Goal: Task Accomplishment & Management: Complete application form

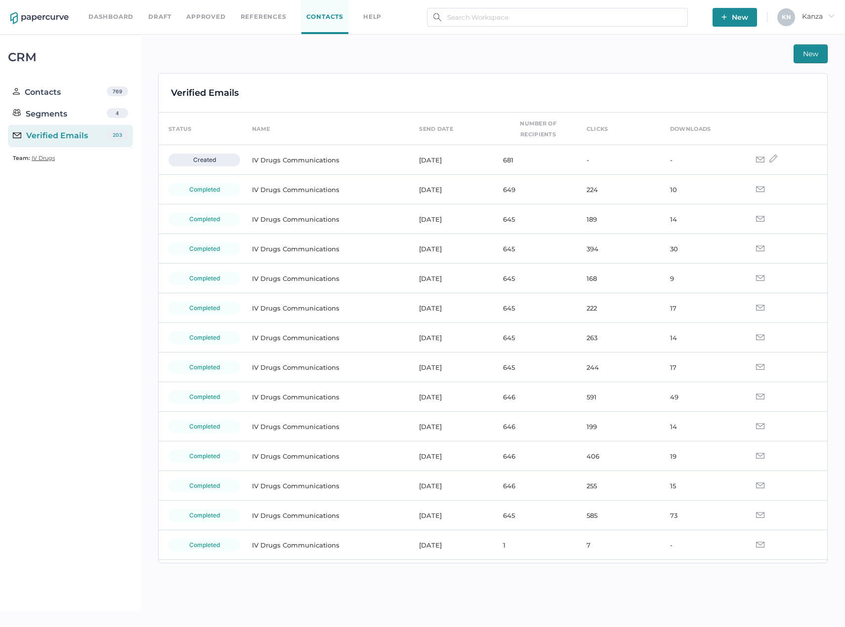
click at [312, 23] on link "Contacts" at bounding box center [324, 17] width 47 height 34
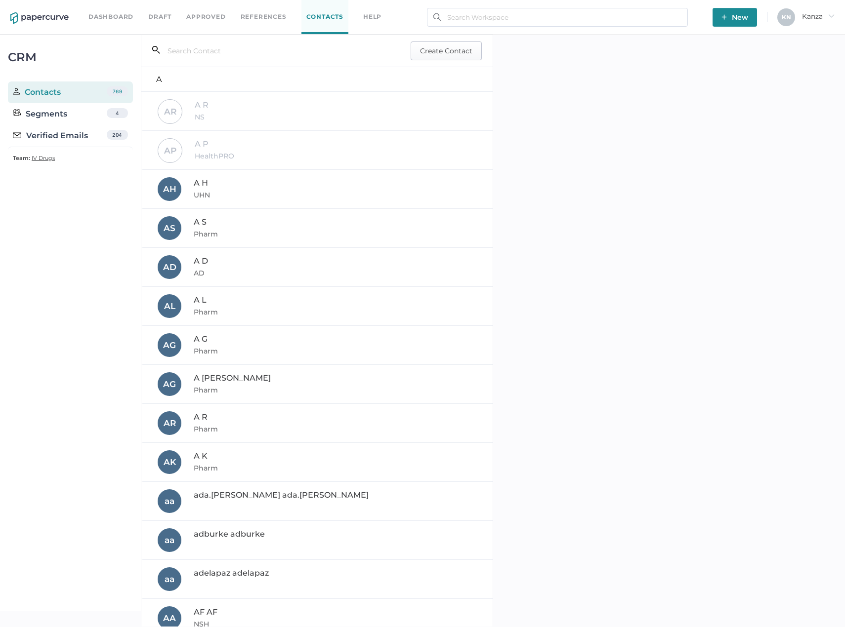
click at [450, 59] on span "Create Contact" at bounding box center [446, 51] width 52 height 18
click at [555, 209] on input "text" at bounding box center [669, 207] width 317 height 20
paste input "matthew.hudson@grifols.com"
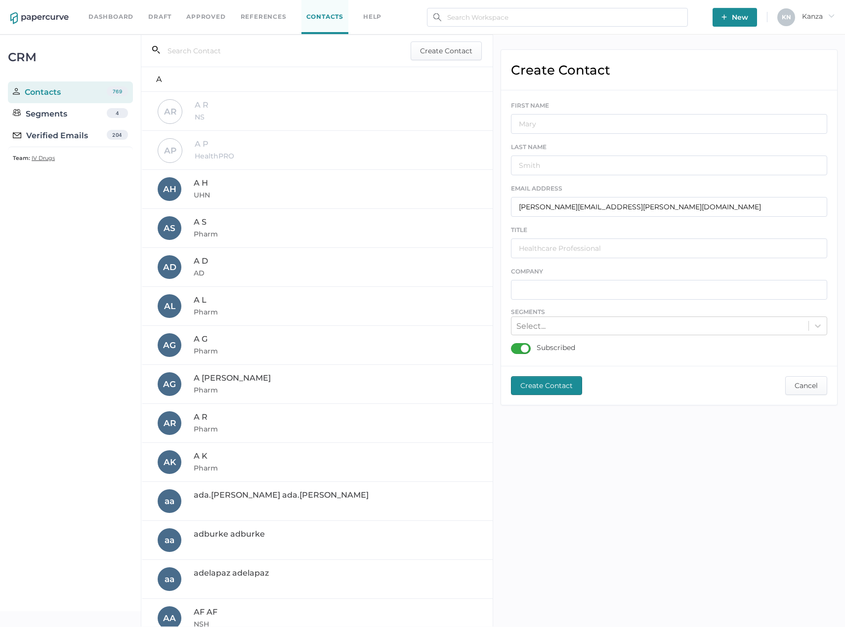
click at [563, 193] on div "EMAIL ADDRESS matthew.hudson@grifols.com" at bounding box center [669, 200] width 317 height 34
click at [563, 204] on input "matthew.hudson@grifols.com" at bounding box center [669, 207] width 317 height 20
paste input "approvisionnement.chum@ssss.gouv.qc.ca"
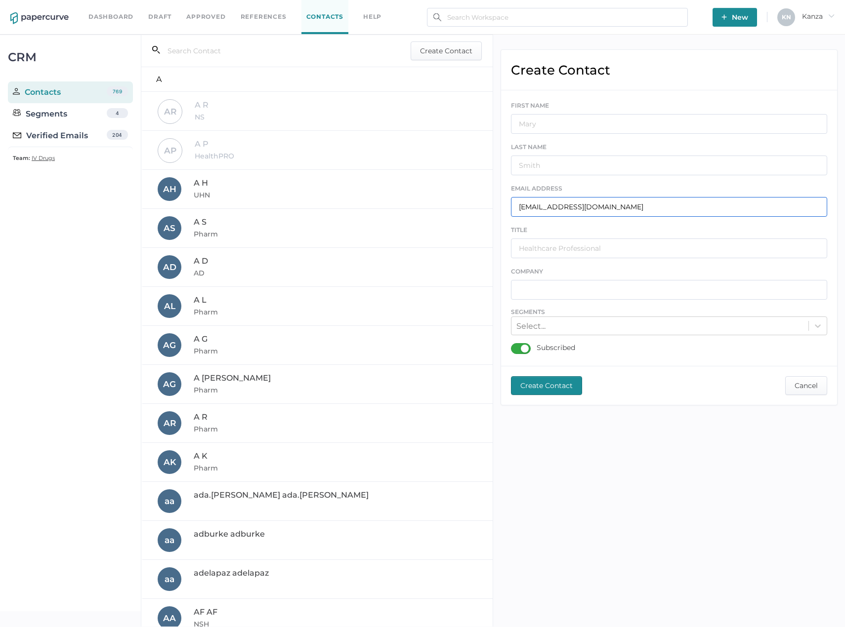
type input "approvisionnement.chum@ssss.gouv.qc.ca"
click at [571, 123] on input "text" at bounding box center [669, 124] width 317 height 20
type input "CHUM"
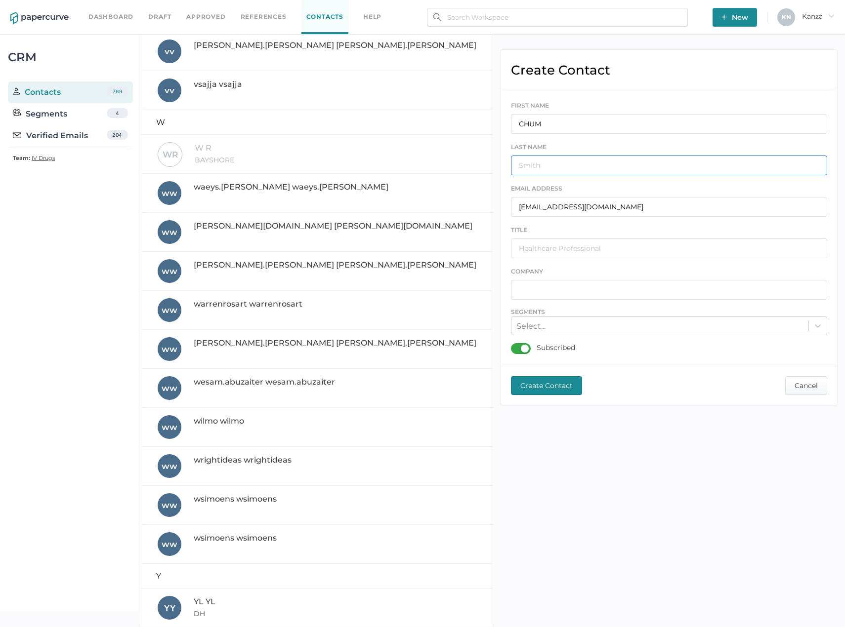
click at [554, 158] on input "text" at bounding box center [669, 166] width 317 height 20
type input "CHUM"
type input "CAG"
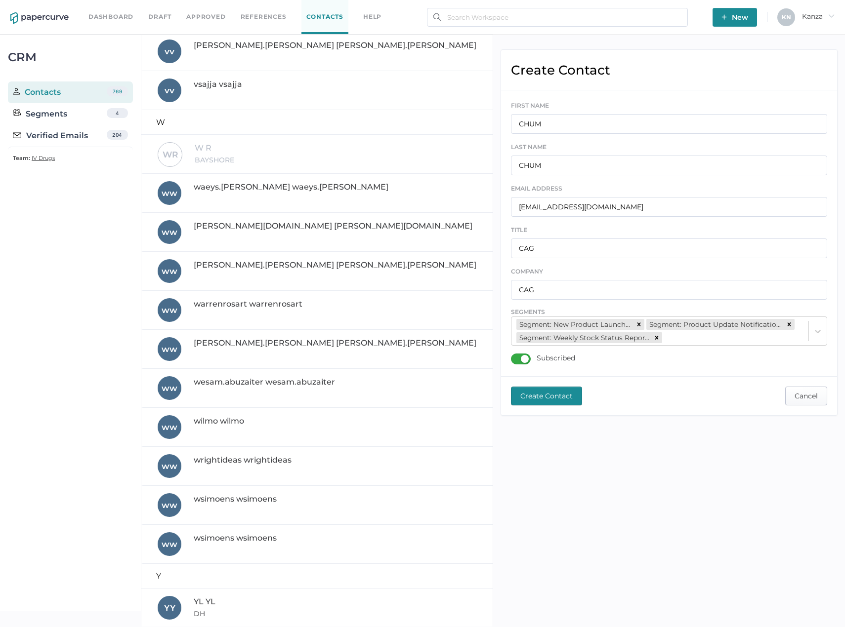
click button "Cancel" at bounding box center [806, 396] width 42 height 19
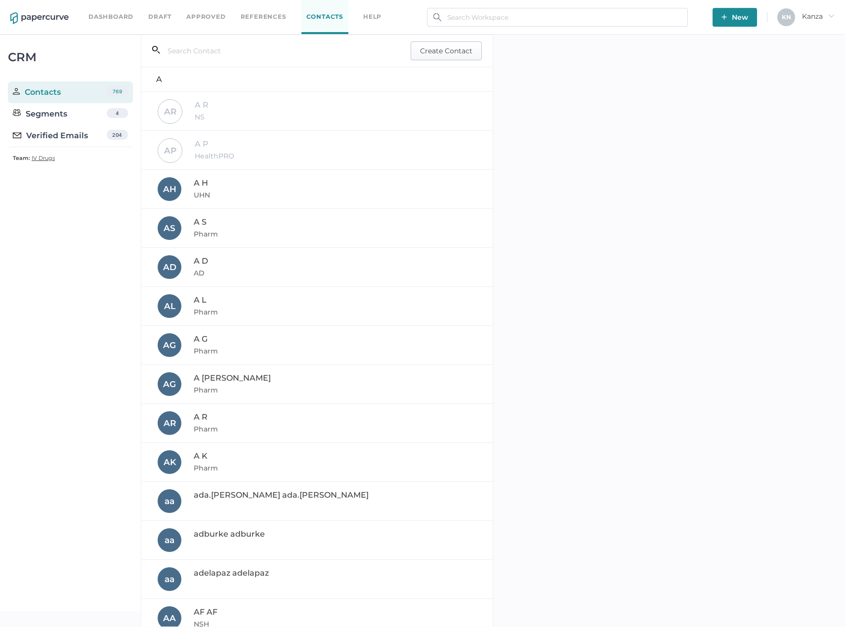
click at [470, 44] on button "Create Contact" at bounding box center [445, 50] width 71 height 19
click at [592, 204] on input "text" at bounding box center [669, 207] width 317 height 20
paste input "approvisionnement.chum@ssss.gouv.qc.ca"
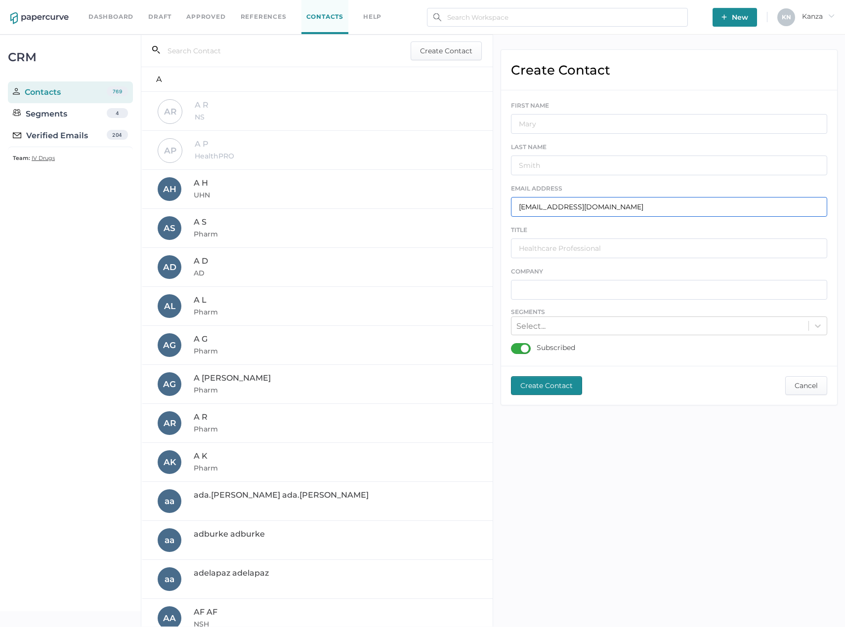
type input "approvisionnement.chum@ssss.gouv.qc.ca"
click at [586, 114] on div "FIRST NAME" at bounding box center [669, 117] width 317 height 34
click at [587, 120] on input "text" at bounding box center [669, 124] width 317 height 20
type input "CHUM"
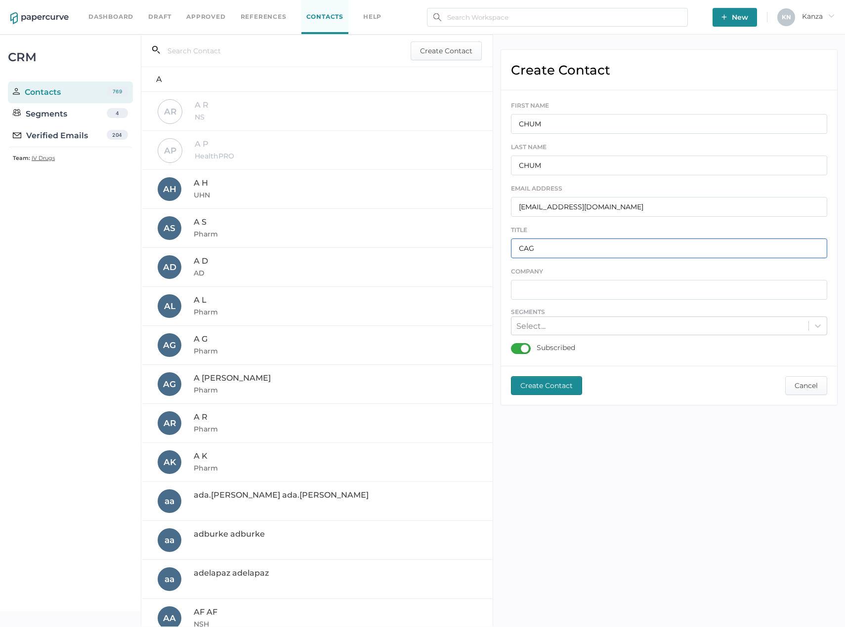
type input "CAG"
type input "V"
type input "CAG"
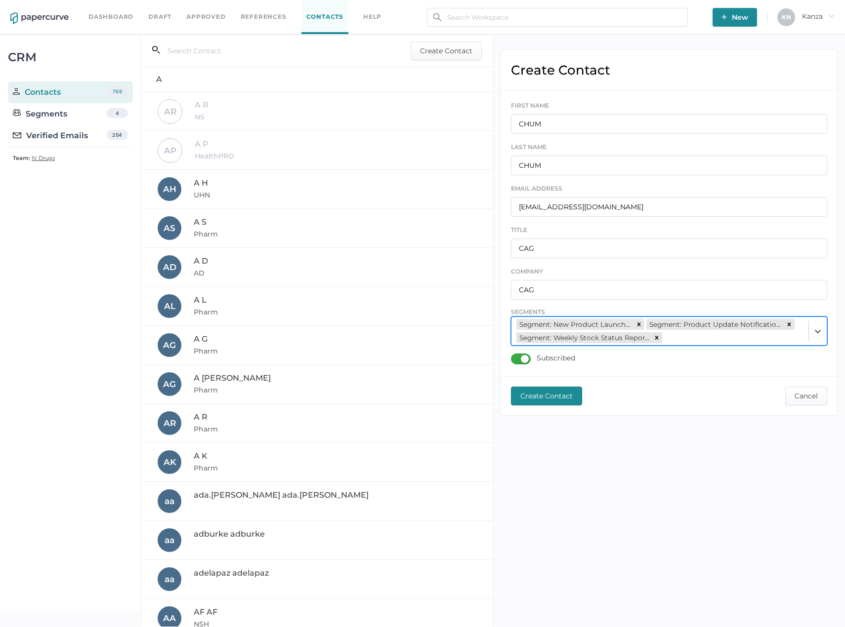
click at [560, 398] on span "Create Contact" at bounding box center [546, 396] width 52 height 18
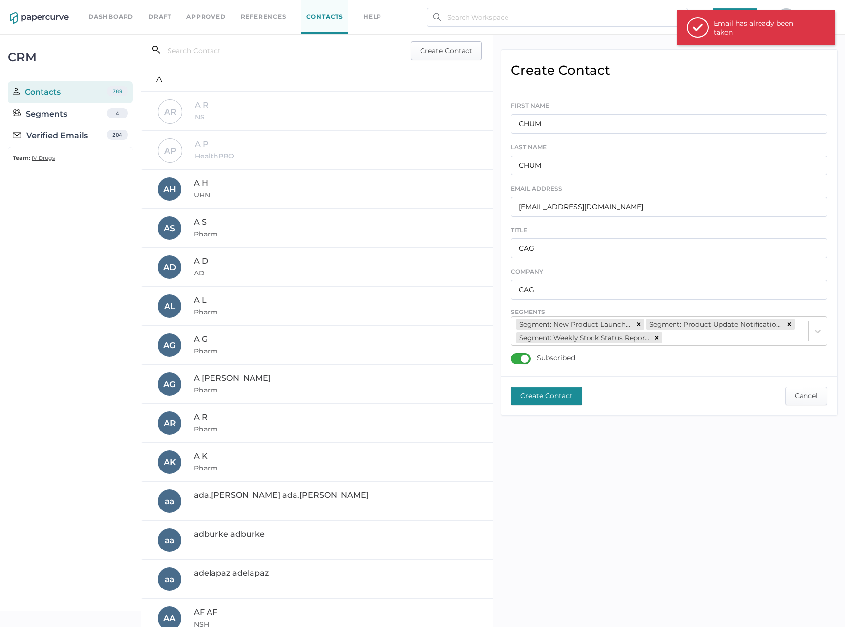
click at [457, 54] on span "Create Contact" at bounding box center [446, 51] width 52 height 18
click at [792, 22] on div "Email has already been taken" at bounding box center [762, 28] width 99 height 18
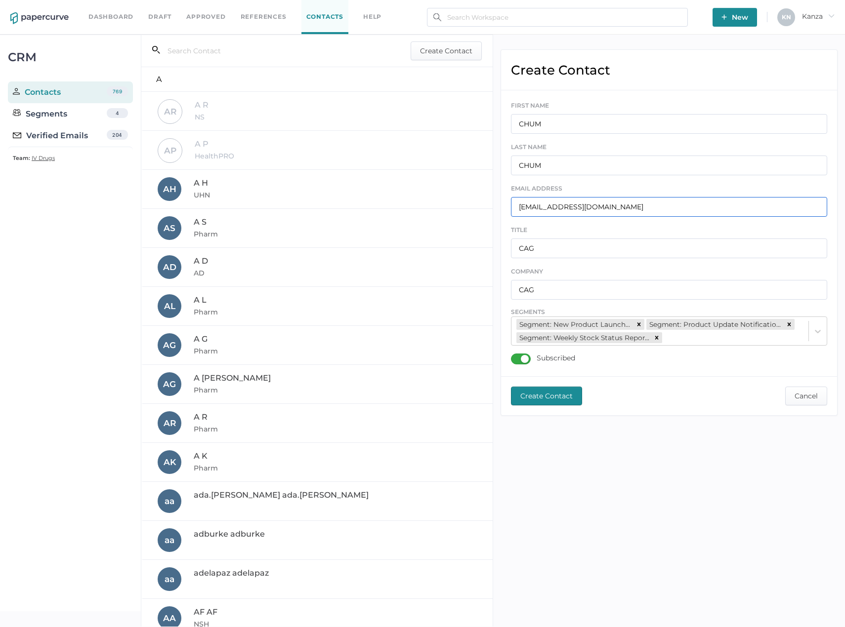
click at [596, 212] on input "approvisionnement.chum@ssss.gouv.qc.ca" at bounding box center [669, 207] width 317 height 20
paste input "pharmacie.appro"
click at [552, 401] on span "Create Contact" at bounding box center [546, 396] width 52 height 18
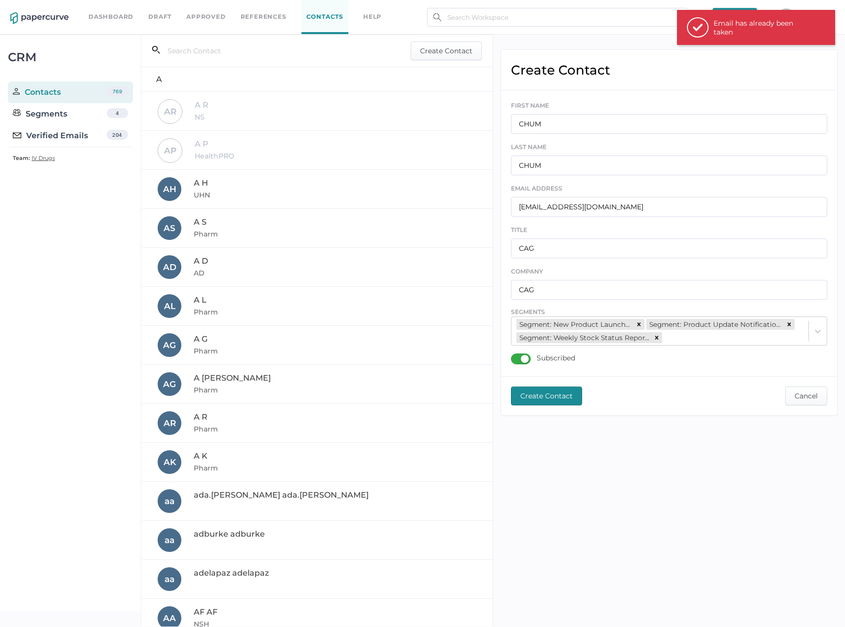
click at [757, 28] on div "Email has already been taken" at bounding box center [762, 28] width 99 height 18
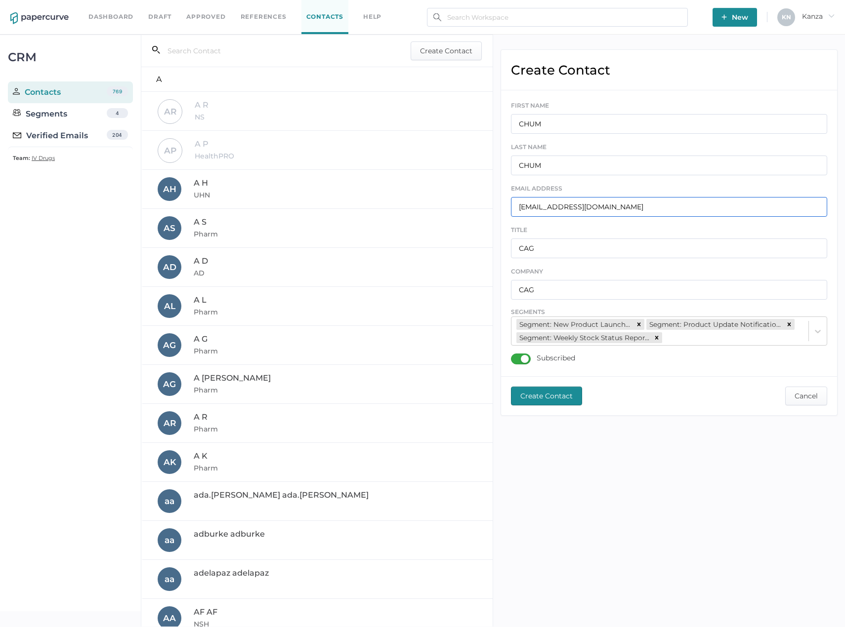
click at [542, 210] on input "pharmacie.appro.chum@ssss.gouv.qc.ca" at bounding box center [669, 207] width 317 height 20
click at [543, 210] on input "pharmacie.appro.chum@ssss.gouv.qc.ca" at bounding box center [669, 207] width 317 height 20
paste input "shannon.goldrich@nshealth"
type input "shannon.goldrich@nshealth.ca"
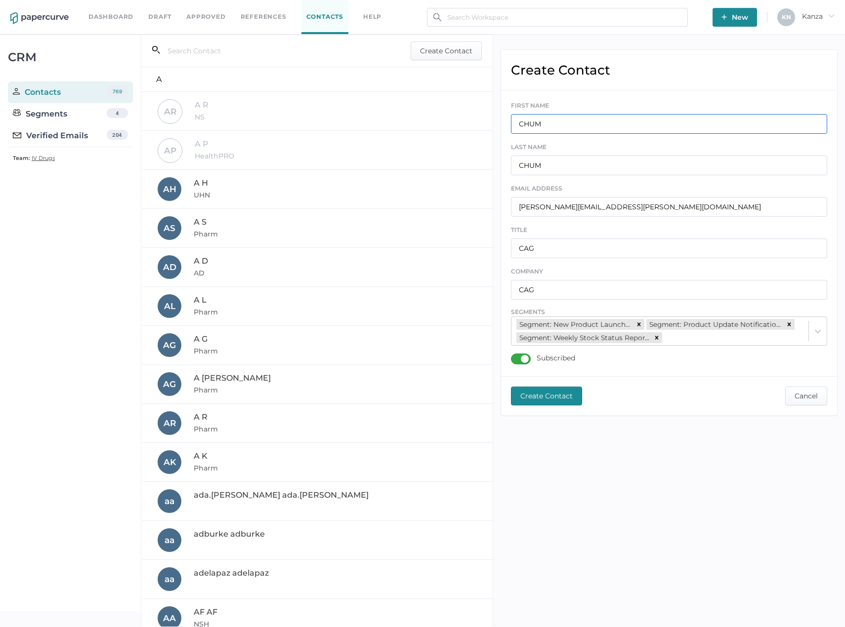
click at [557, 117] on input "CHUM" at bounding box center [669, 124] width 317 height 20
type input "SG"
type input "NSH"
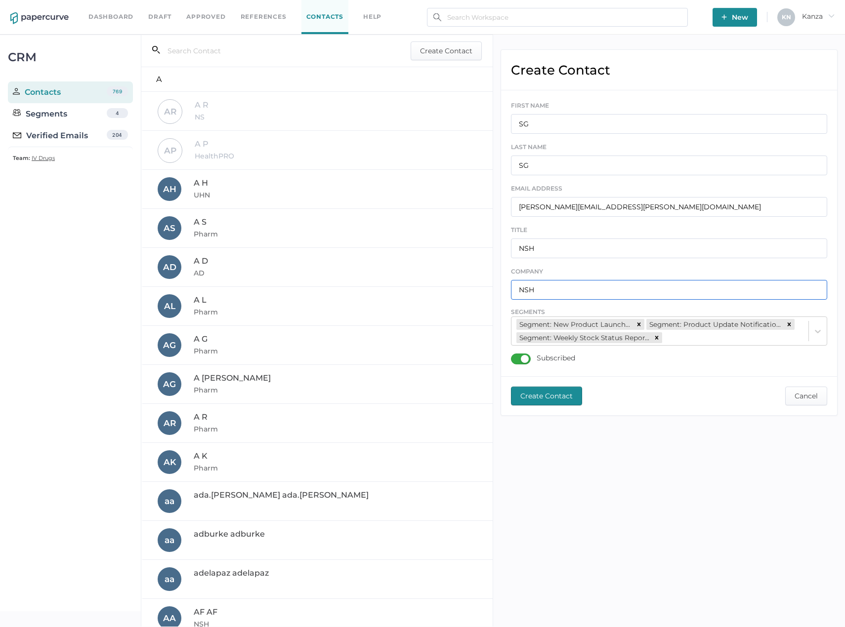
type input "NSH"
click at [575, 400] on button "Create Contact" at bounding box center [546, 396] width 71 height 19
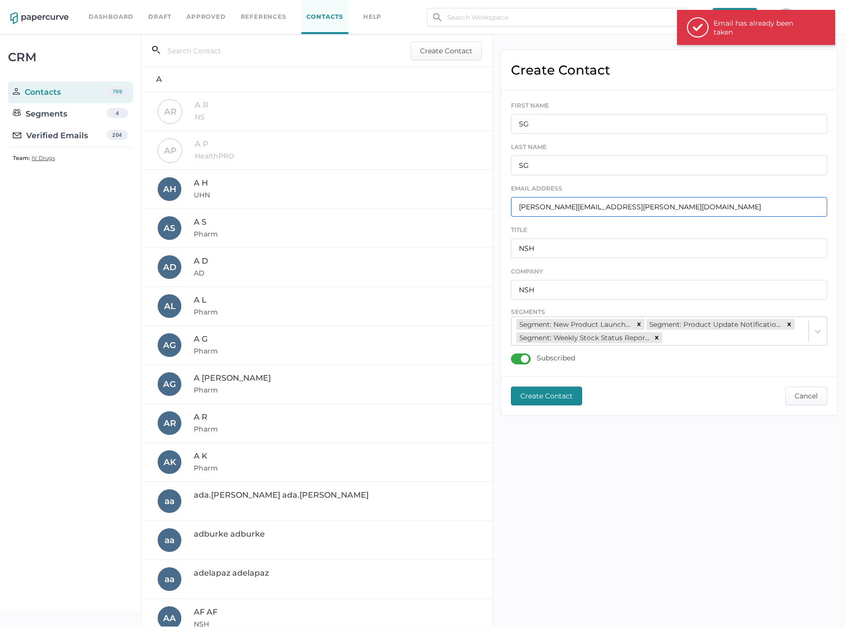
click at [573, 207] on input "shannon.goldrich@nshealth.ca" at bounding box center [669, 207] width 317 height 20
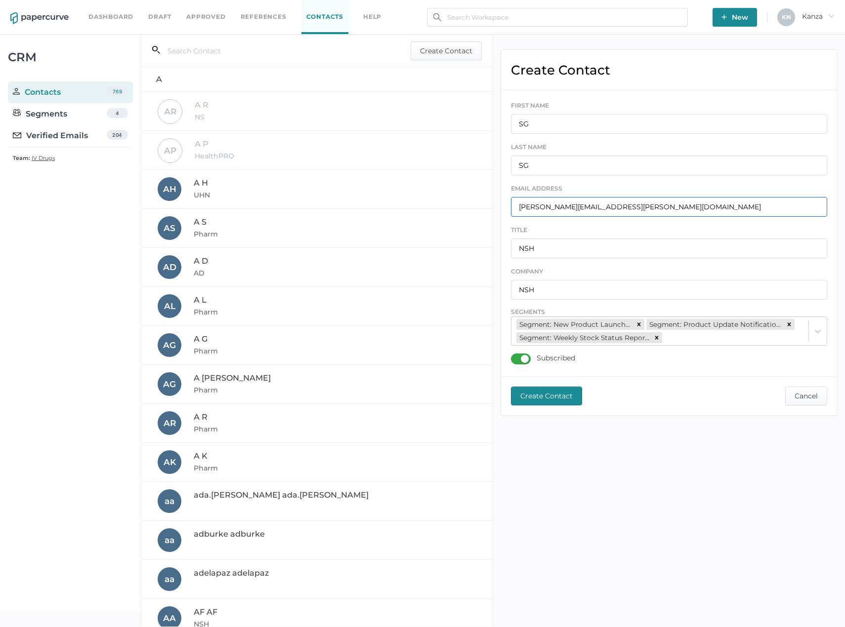
paste input "nnesathu@hhsc"
type input "nnesathu@hhsc.ca"
click at [550, 120] on input "SG" at bounding box center [669, 124] width 317 height 20
type input "S"
type input "NN"
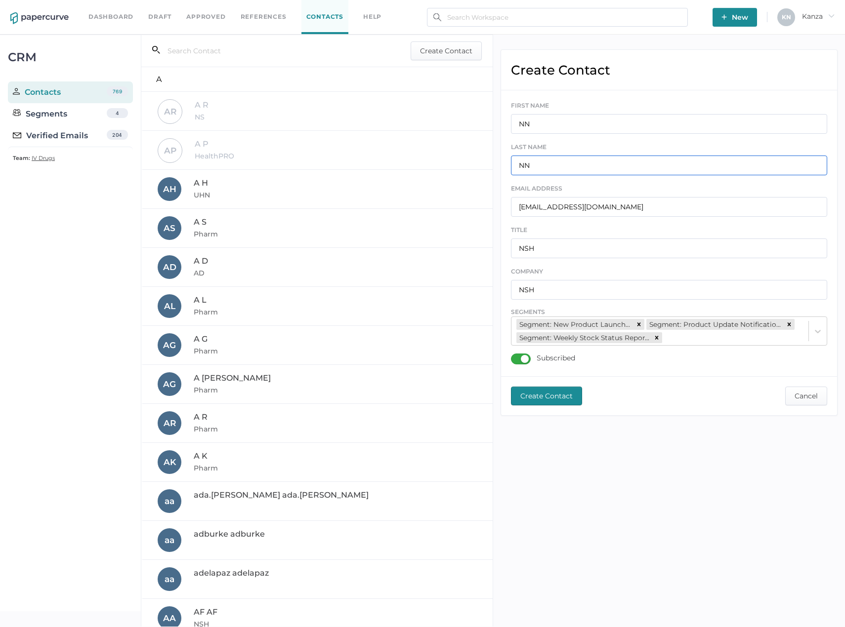
type input "NN"
type input "HHSC"
click at [562, 397] on span "Create Contact" at bounding box center [546, 396] width 52 height 18
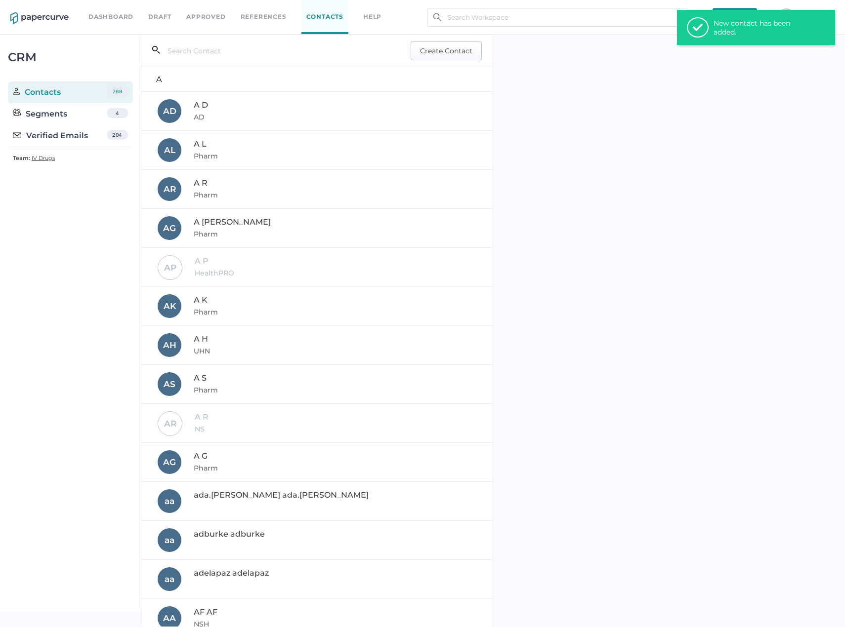
click at [436, 55] on span "Create Contact" at bounding box center [446, 51] width 52 height 18
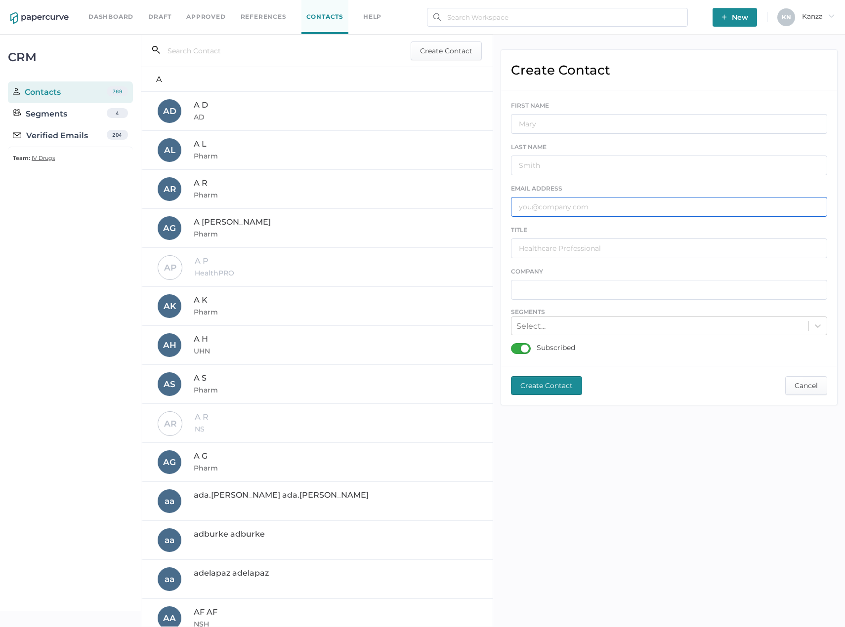
click at [584, 211] on input "text" at bounding box center [669, 207] width 317 height 20
paste input "jleys@gghorg.ca"
type input "jleys@gghorg.ca"
click at [546, 129] on input "text" at bounding box center [669, 124] width 317 height 20
type input "JL"
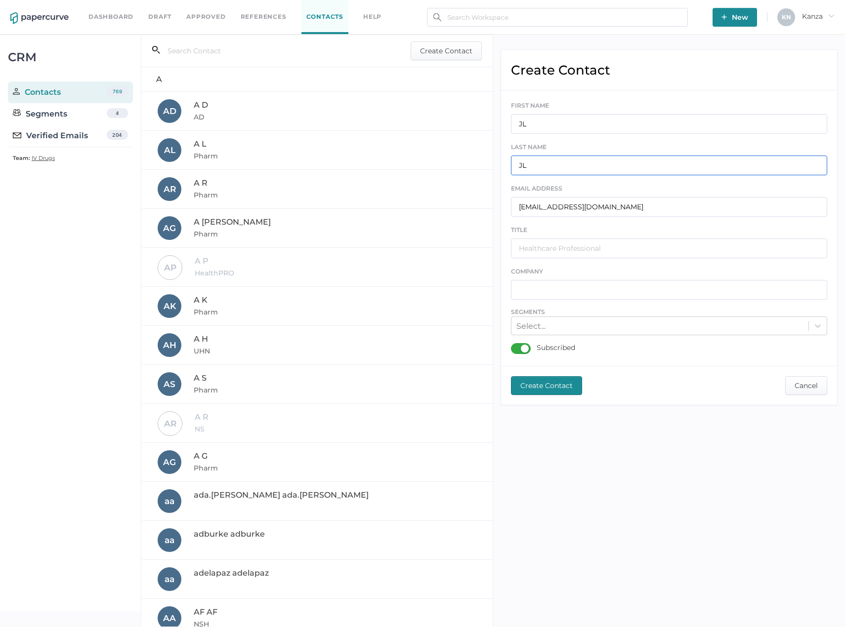
type input "JL"
type input "GGH"
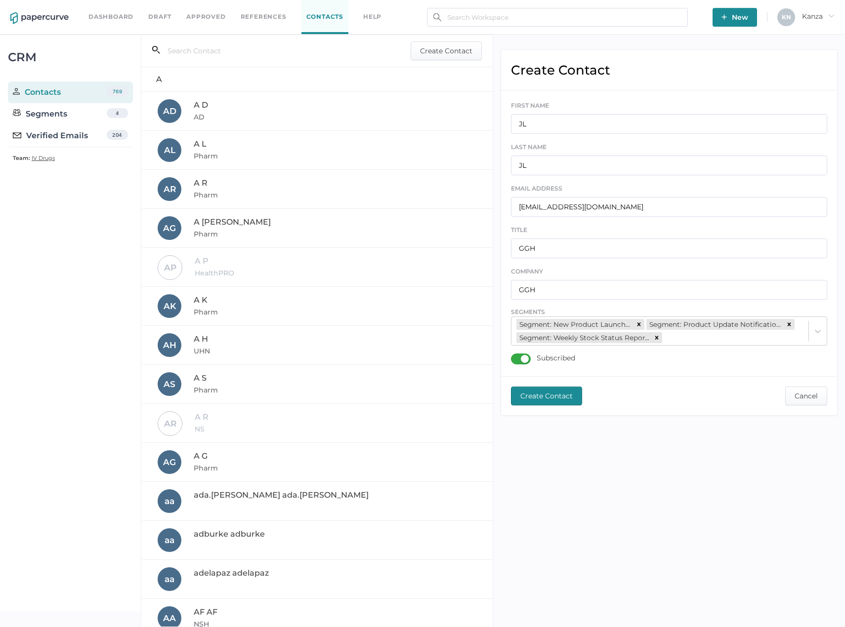
click at [545, 388] on span "Create Contact" at bounding box center [546, 396] width 52 height 18
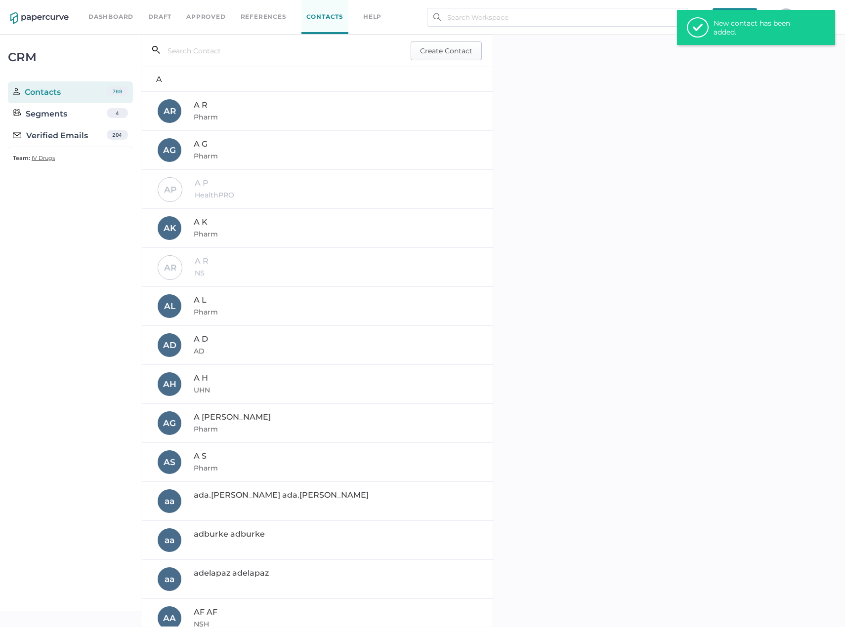
click at [420, 48] on span "Create Contact" at bounding box center [446, 51] width 52 height 18
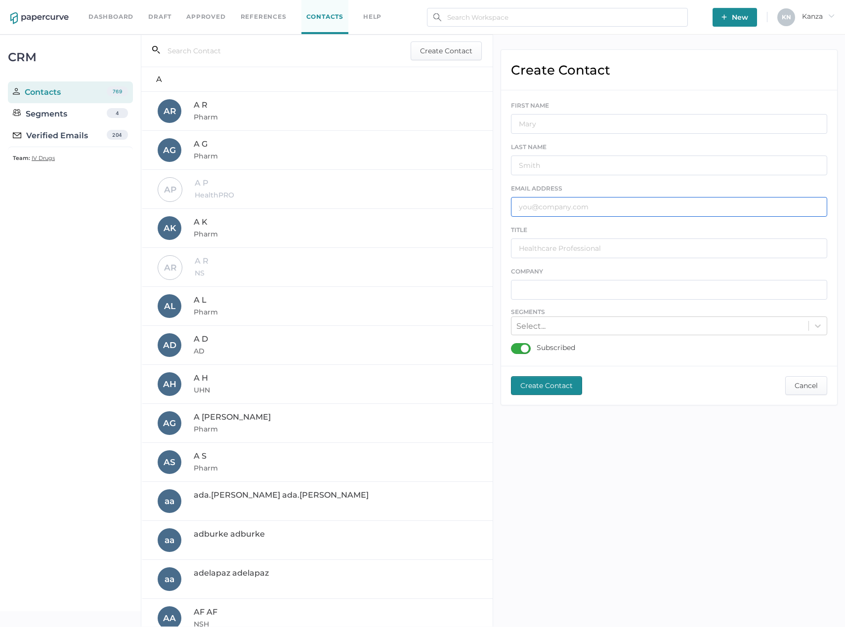
click at [566, 203] on input "text" at bounding box center [669, 207] width 317 height 20
paste input "azelem@stjoes.ca"
type input "azelem@stjoes.ca"
click at [564, 125] on input "text" at bounding box center [669, 124] width 317 height 20
type input "AZ"
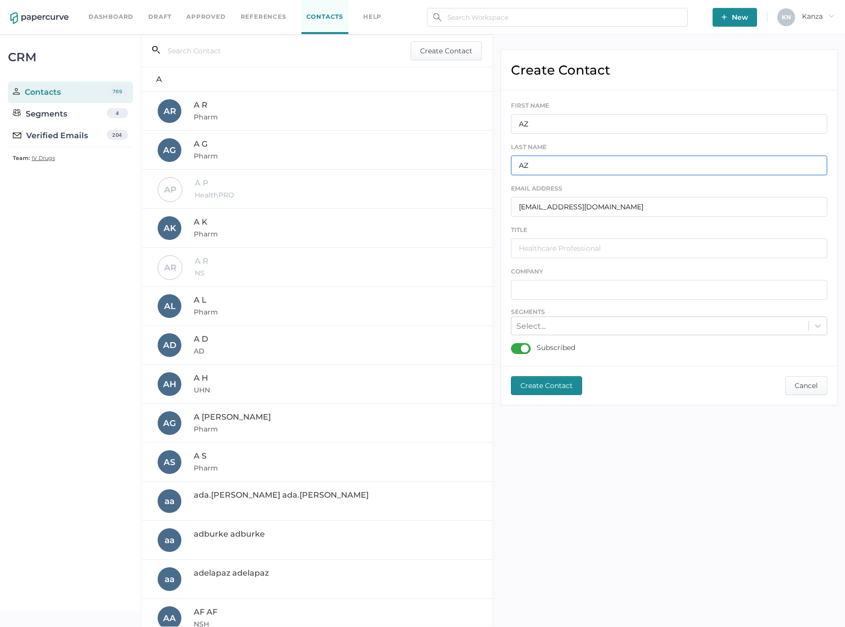
type input "AZ"
type input "SJ"
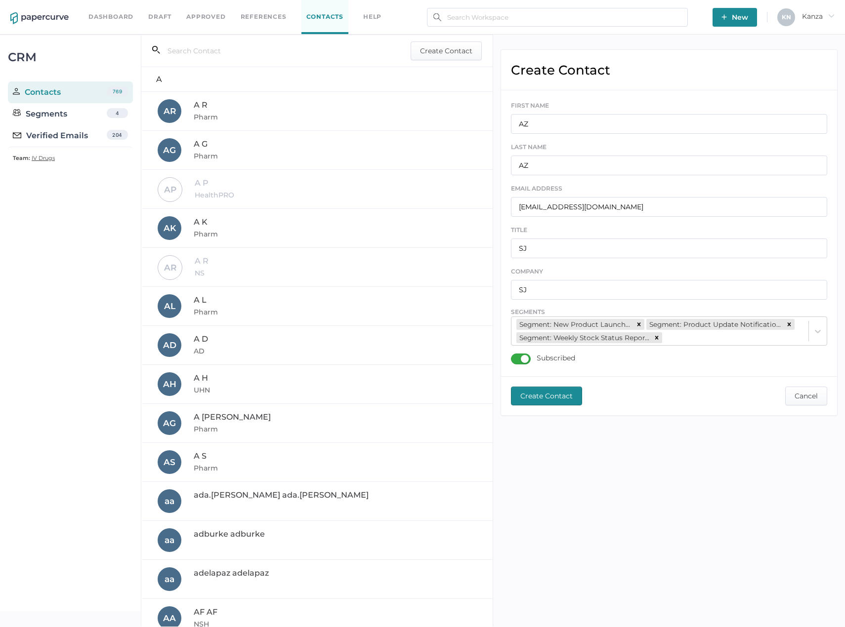
click at [557, 396] on span "Create Contact" at bounding box center [546, 396] width 52 height 18
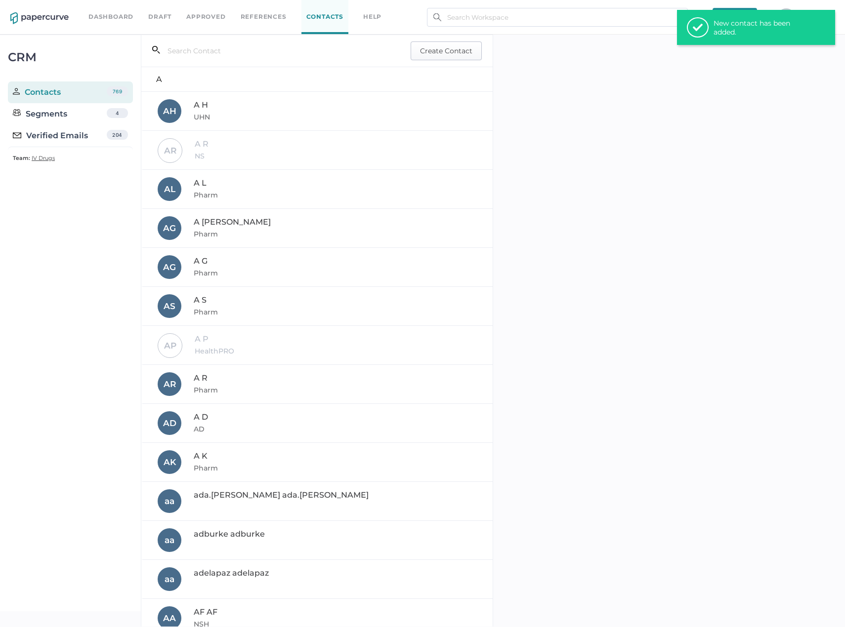
click at [436, 47] on span "Create Contact" at bounding box center [446, 51] width 52 height 18
click at [230, 58] on input "text" at bounding box center [275, 50] width 231 height 19
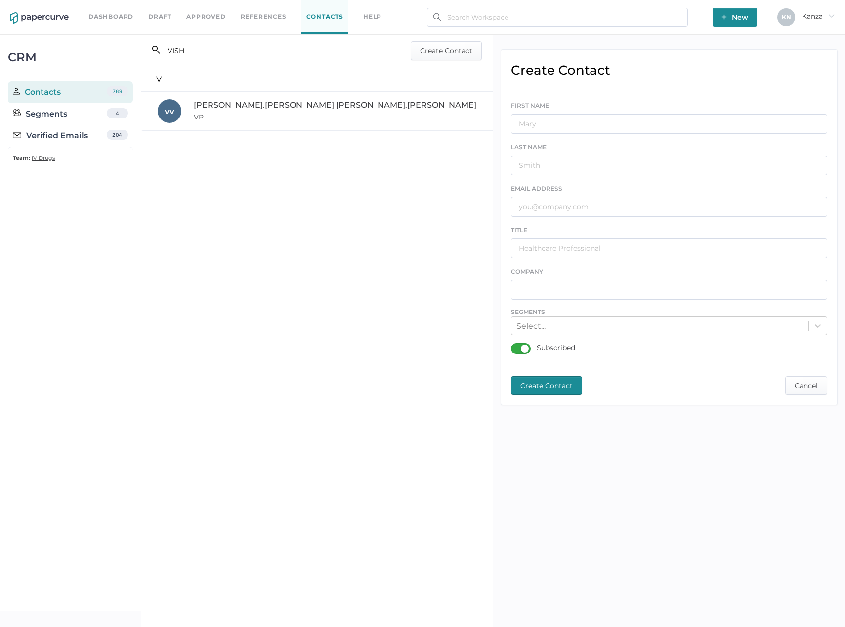
type input "VISH"
click at [257, 106] on span "vishakha.patel vishakha.patel" at bounding box center [335, 104] width 283 height 9
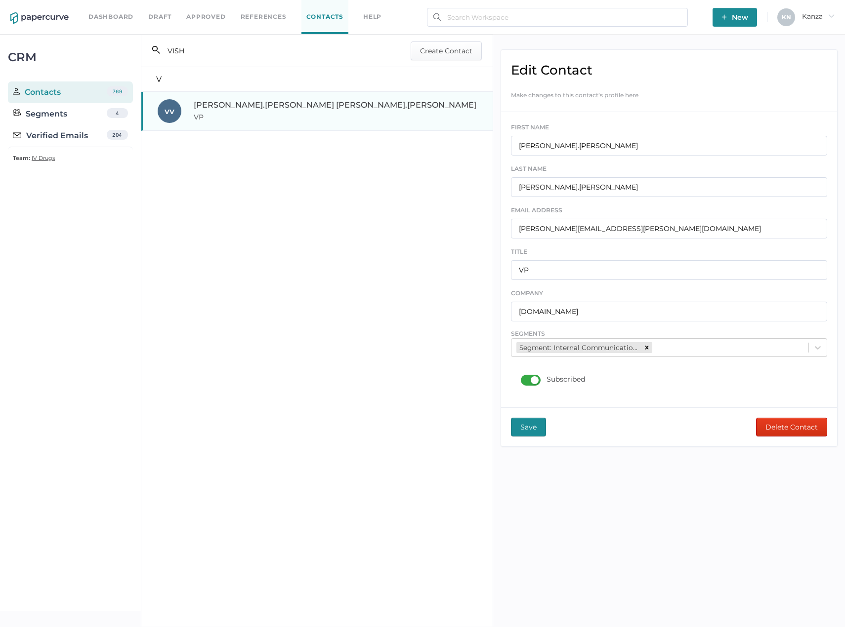
click at [534, 522] on div "Edit Contact Make changes to this contact’s profile here FIRST NAME vishakha.pa…" at bounding box center [669, 331] width 352 height 592
drag, startPoint x: 811, startPoint y: 428, endPoint x: 471, endPoint y: 36, distance: 519.3
click at [811, 428] on span "Delete Contact" at bounding box center [791, 427] width 52 height 18
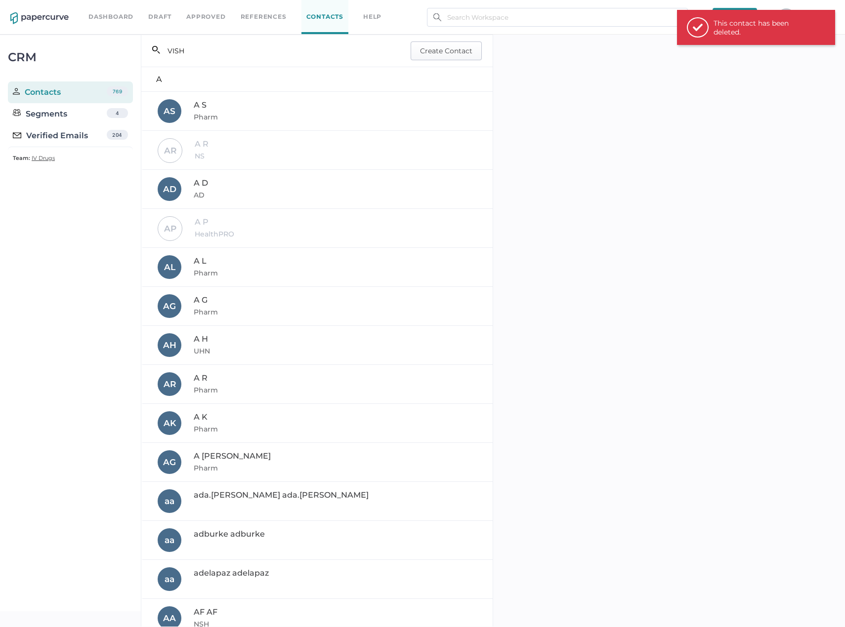
click at [459, 48] on span "Create Contact" at bounding box center [446, 51] width 52 height 18
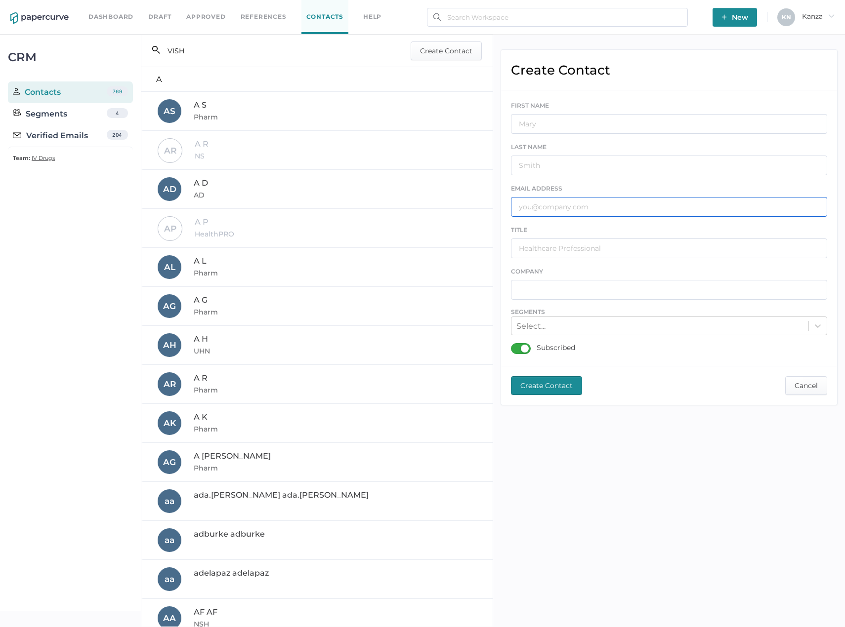
click at [583, 206] on input "text" at bounding box center [669, 207] width 317 height 20
paste input "Vishakha.Patel@fresenius-kabi.com"
type input "Vishakha.Patel@fresenius-kabi.com"
click at [558, 123] on input "text" at bounding box center [669, 124] width 317 height 20
type input "vp"
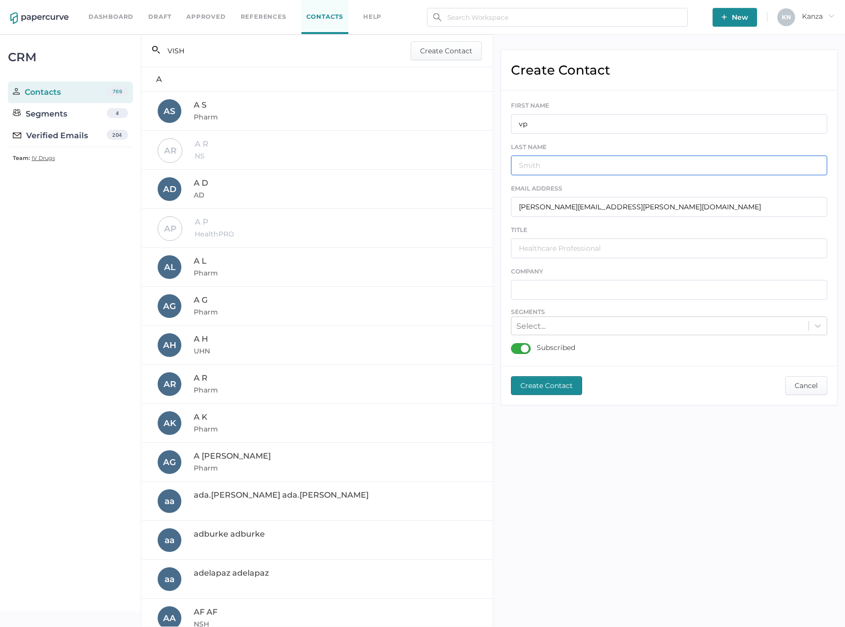
type input "p"
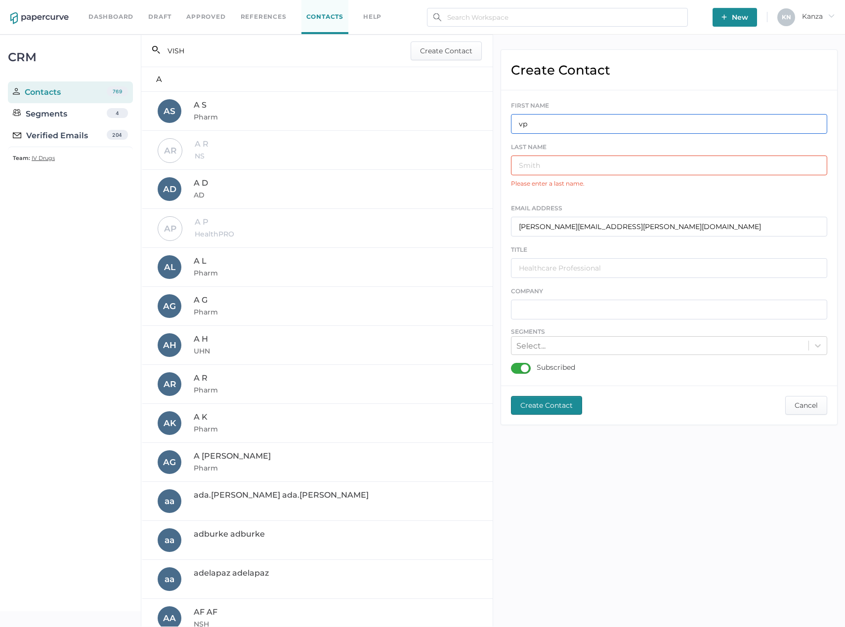
click at [588, 115] on input "vp" at bounding box center [669, 124] width 317 height 20
type input "VP"
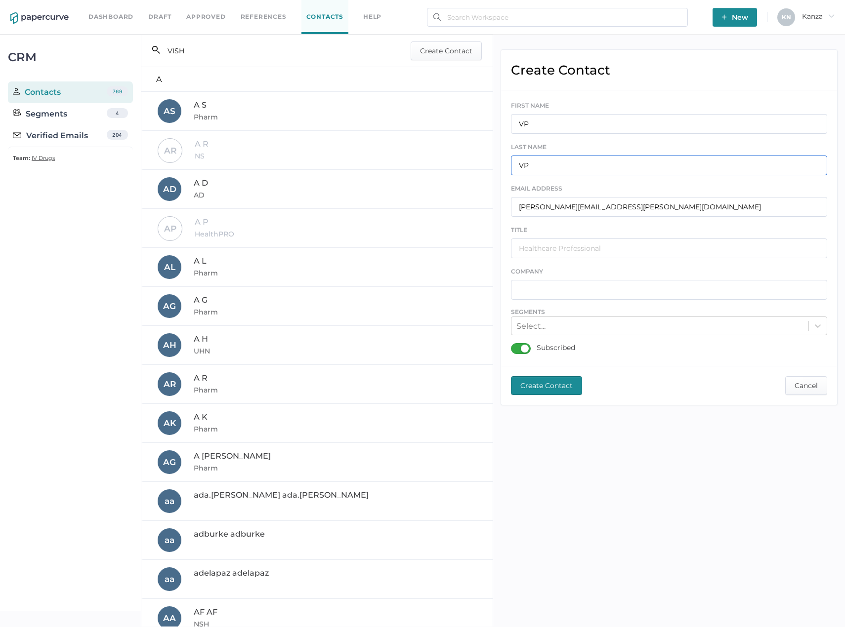
type input "VP"
type input "FKC"
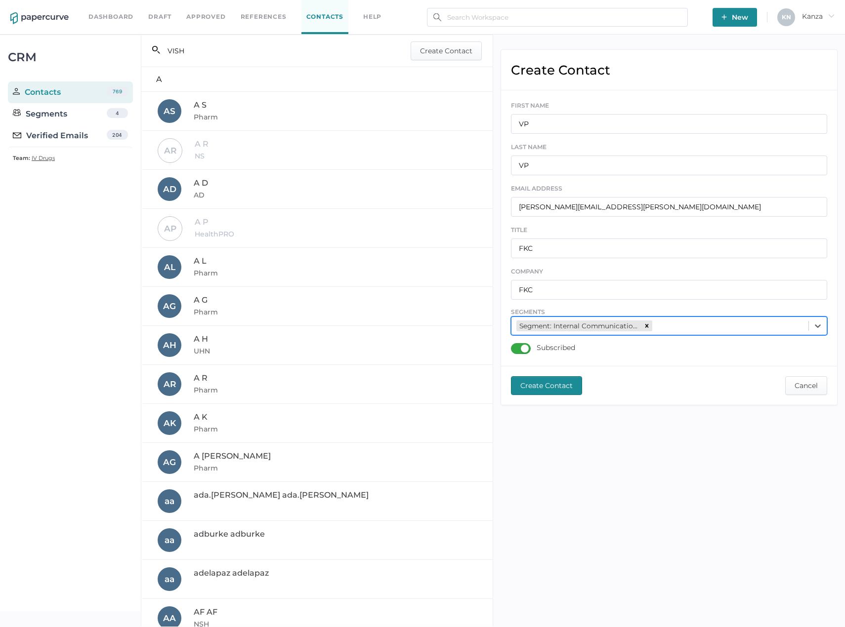
click at [563, 390] on span "Create Contact" at bounding box center [546, 386] width 52 height 18
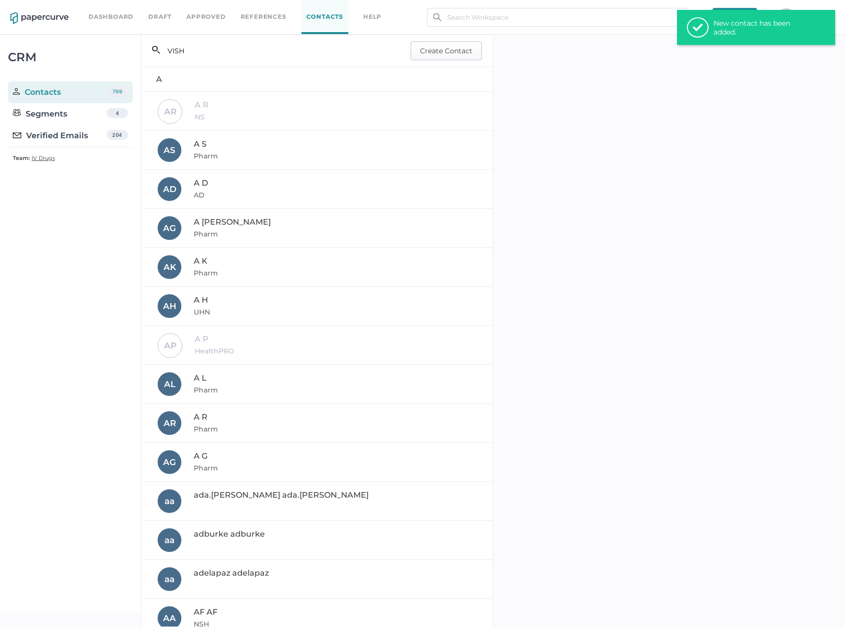
click at [421, 44] on span "Create Contact" at bounding box center [446, 51] width 52 height 18
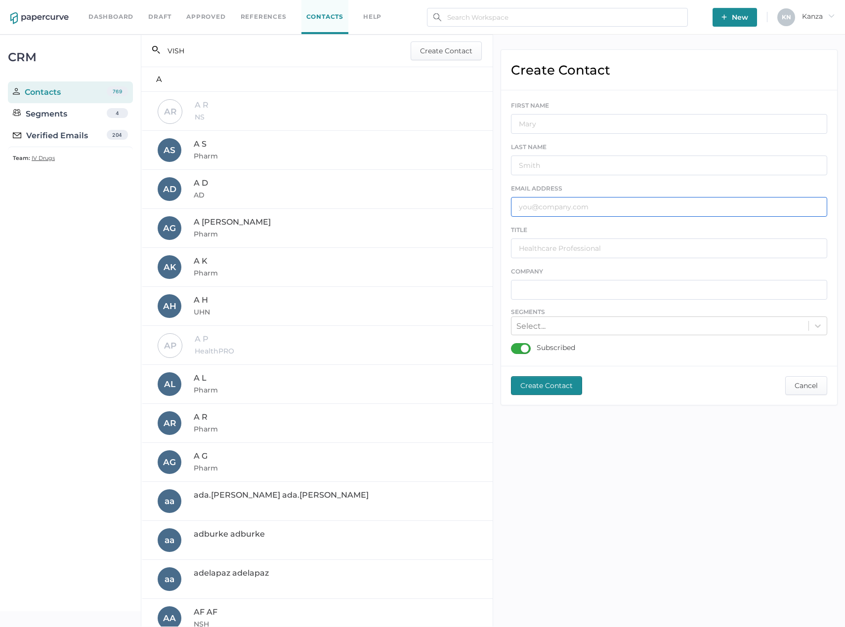
click at [539, 202] on input "text" at bounding box center [669, 207] width 317 height 20
paste input "whitec@aghospital.on.ca"
type input "whitec@aghospital.on.ca"
click at [550, 109] on div "FIRST NAME" at bounding box center [669, 117] width 317 height 34
click at [550, 119] on input "text" at bounding box center [669, 124] width 317 height 20
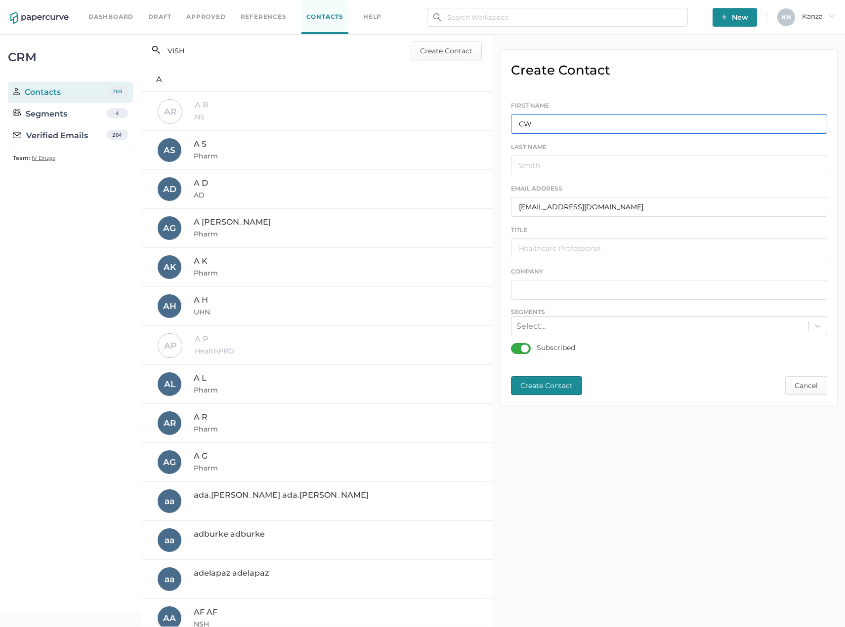
type input "CW"
type input "AGH"
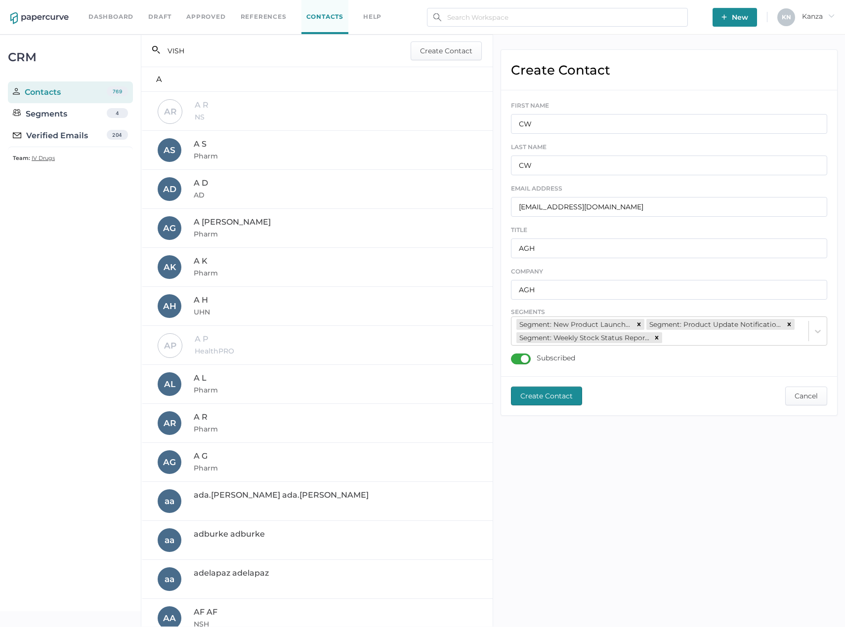
click at [537, 403] on span "Create Contact" at bounding box center [546, 396] width 52 height 18
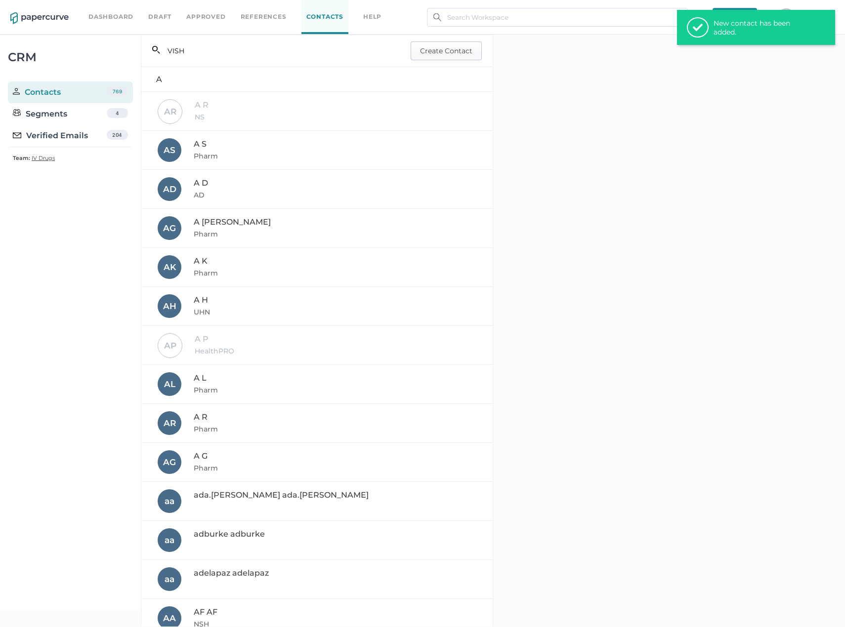
click at [432, 58] on span "Create Contact" at bounding box center [446, 51] width 52 height 18
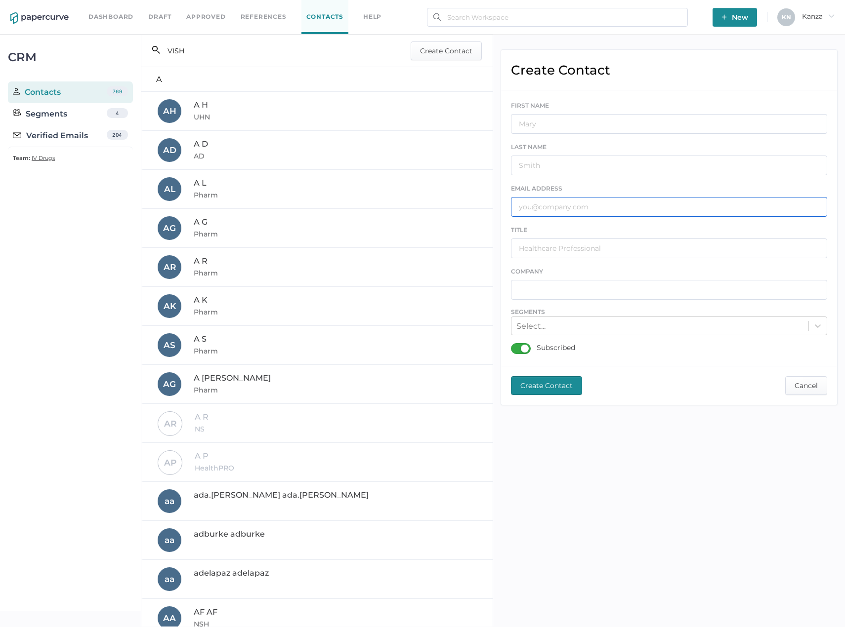
click at [548, 211] on input "text" at bounding box center [669, 207] width 317 height 20
paste input "BGORAYA@HALTONHEALTHCARE.COM"
type input "BGORAYA@HALTONHEALTHCARE.COM"
click at [553, 130] on input "text" at bounding box center [669, 124] width 317 height 20
type input "BG"
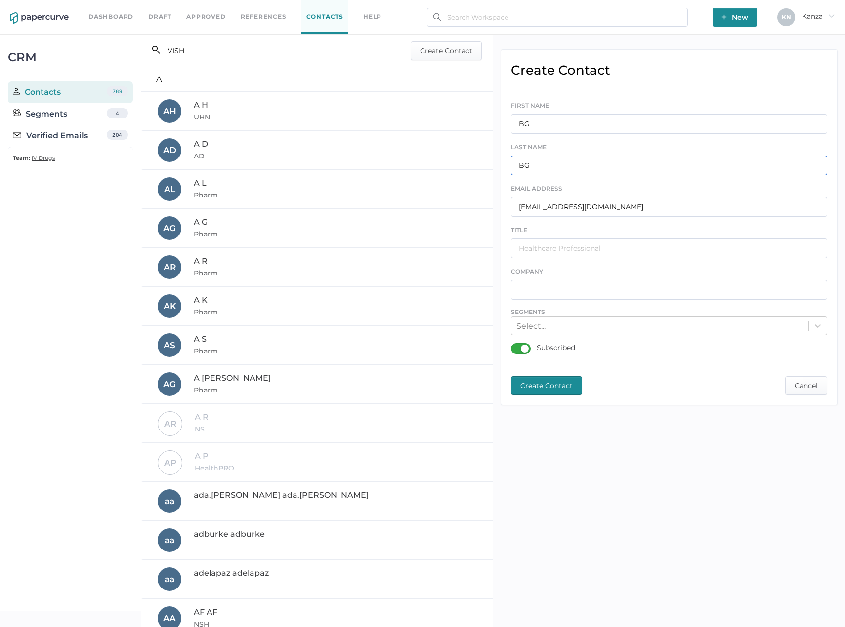
type input "BG"
type input "HH"
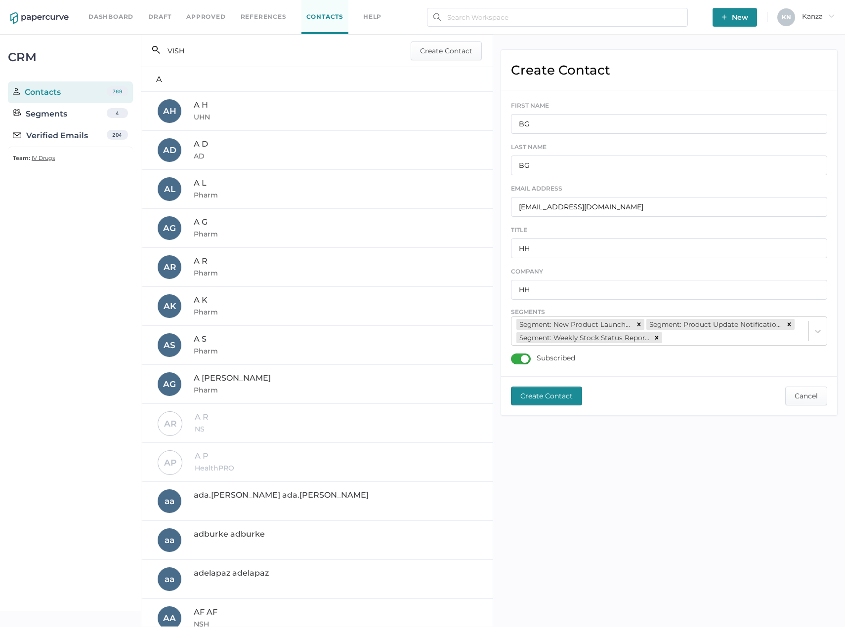
click at [542, 391] on span "Create Contact" at bounding box center [546, 396] width 52 height 18
click at [566, 210] on input "BGORAYA@HALTONHEALTHCARE.COM" at bounding box center [669, 207] width 317 height 20
paste input "pharmacy@renfrewhosp.com"
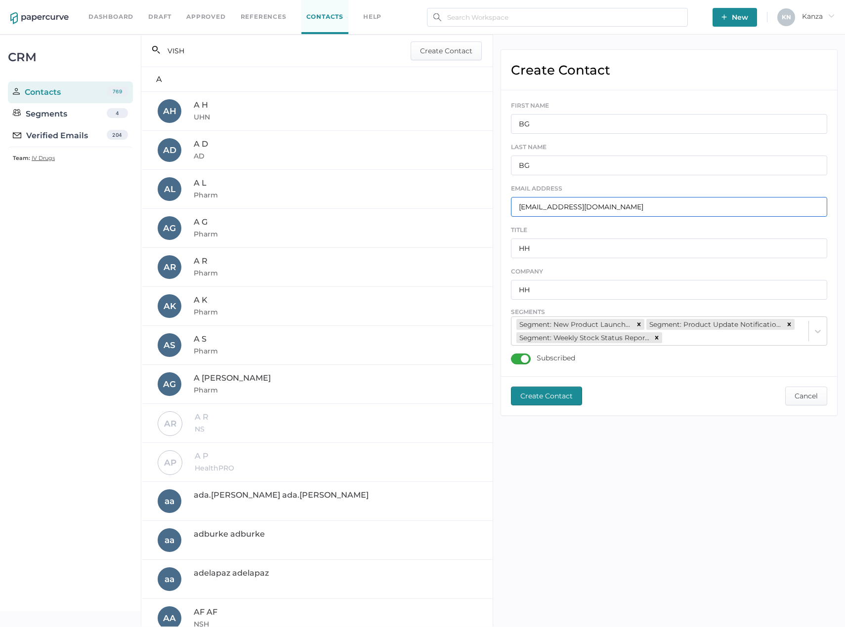
type input "pharmacy@renfrewhosp.com"
click at [541, 122] on input "BG" at bounding box center [669, 124] width 317 height 20
type input "RV"
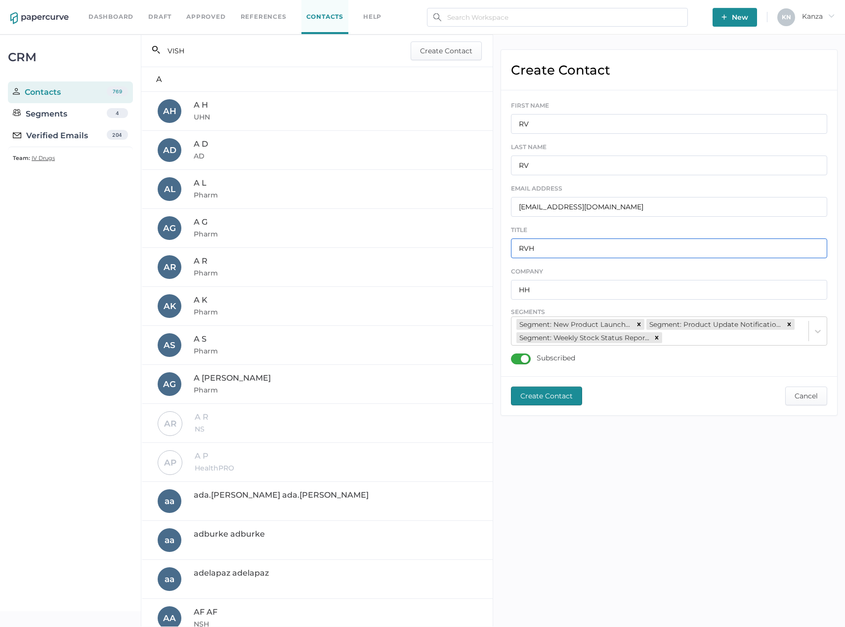
type input "RVH"
type input "E"
type input "RVH"
click at [557, 395] on span "Create Contact" at bounding box center [546, 396] width 52 height 18
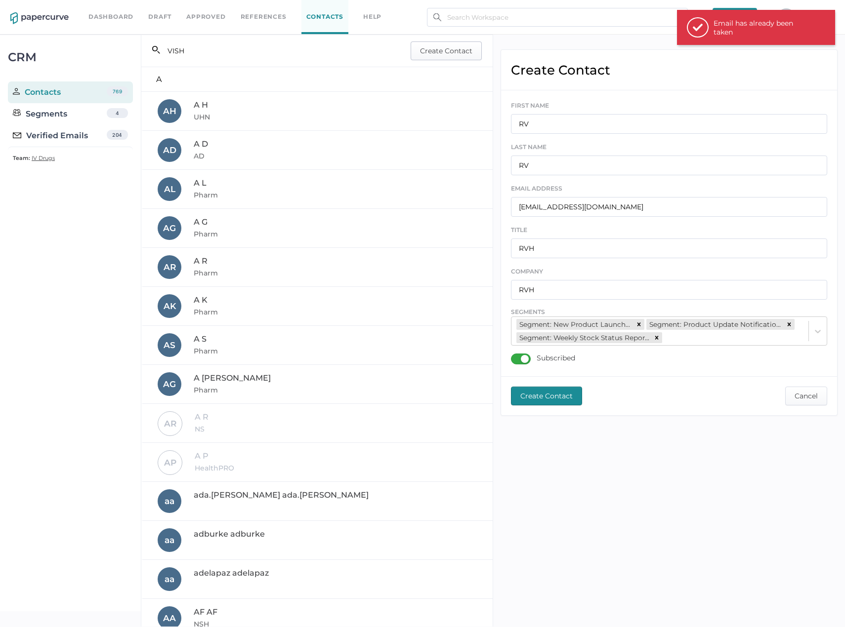
click at [454, 58] on span "Create Contact" at bounding box center [446, 51] width 52 height 18
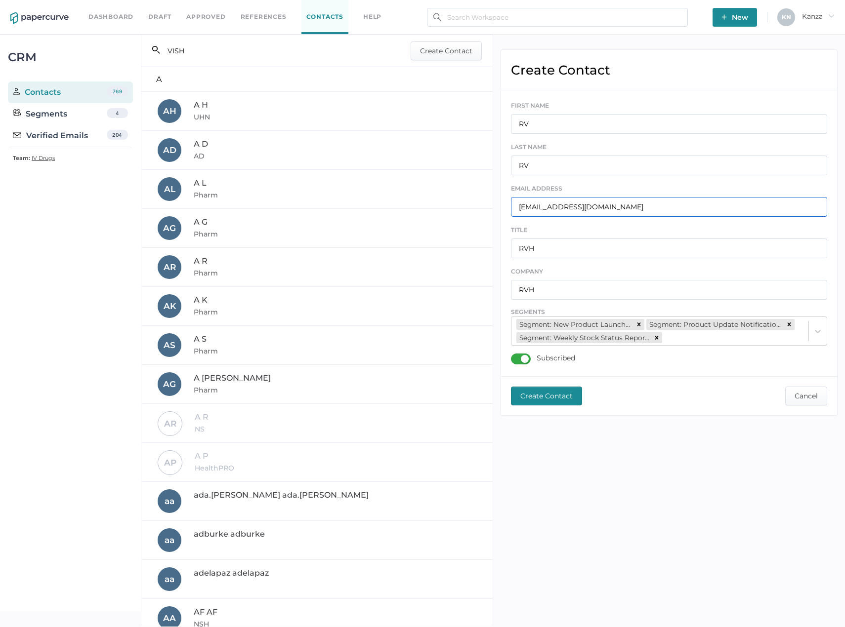
click at [558, 207] on input "pharmacy@renfrewhosp.com" at bounding box center [669, 207] width 317 height 20
paste input "lgzakem@ihis.org"
type input "lgzakem@ihis.org"
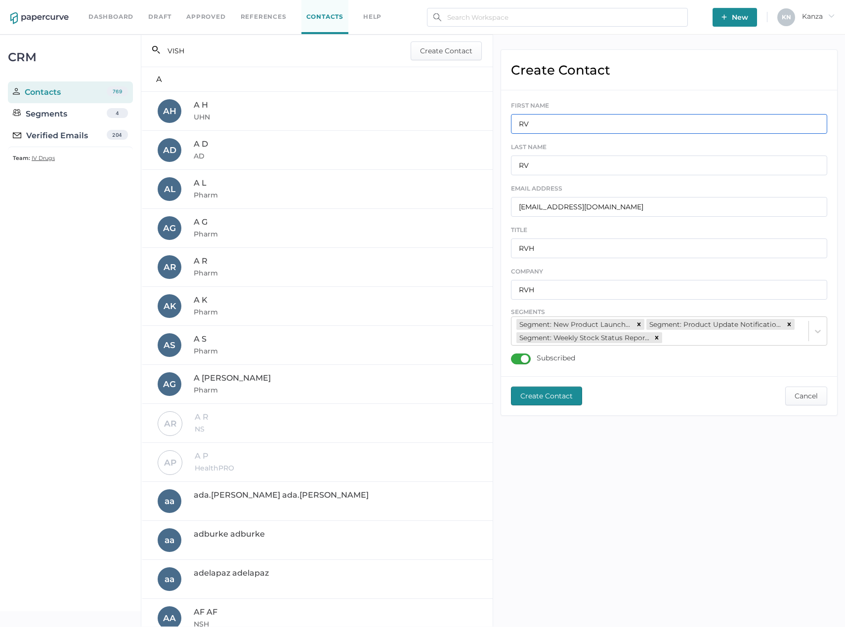
click at [544, 125] on input "RV" at bounding box center [669, 124] width 317 height 20
type input "LZ"
type input "PEI HEALTH"
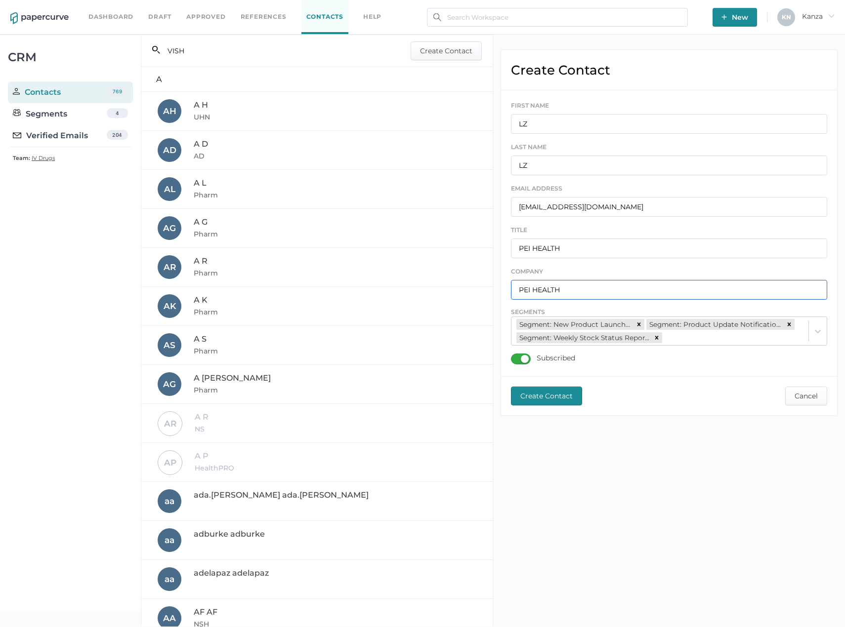
type input "PEI HEALTH"
click at [578, 400] on button "Create Contact" at bounding box center [546, 396] width 71 height 19
click at [570, 200] on input "lgzakem@ihis.org" at bounding box center [669, 207] width 317 height 20
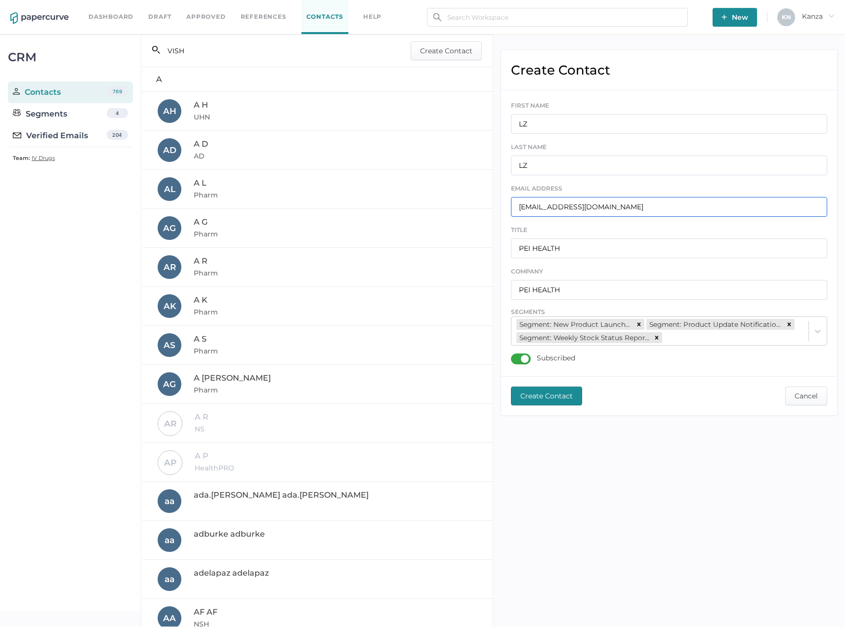
paste input "jullalonde@hgh.ca"
type input "jullalonde@hgh.ca"
click at [551, 117] on input "LZ" at bounding box center [669, 124] width 317 height 20
type input "JL"
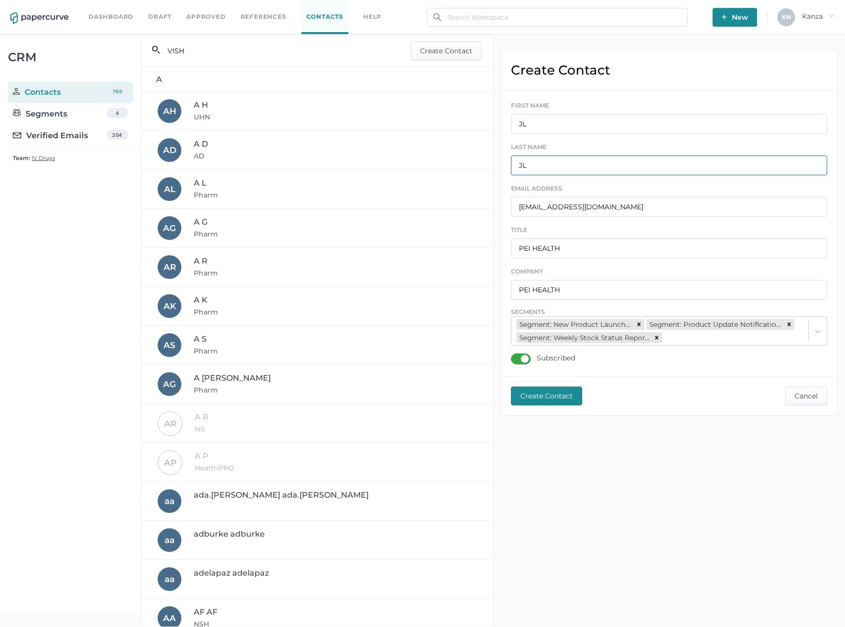
type input "JL"
type input "HGH"
click at [551, 395] on span "Create Contact" at bounding box center [546, 396] width 52 height 18
click at [604, 215] on input "jullalonde@hgh.ca" at bounding box center [669, 207] width 317 height 20
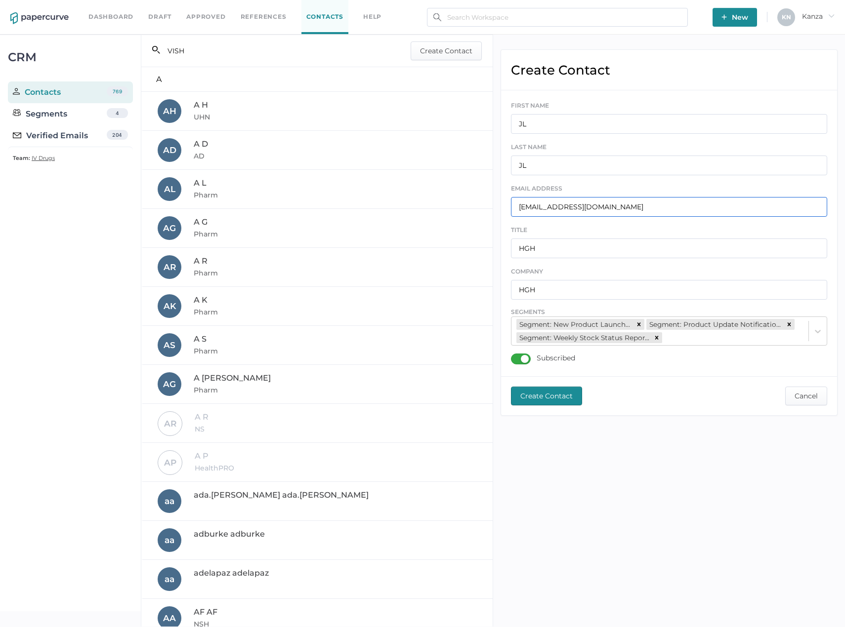
paste input "kim.cook2@ahs"
type input "kim.cook2@ahs.ca"
click at [587, 122] on input "JL" at bounding box center [669, 124] width 317 height 20
type input "J"
type input "KC"
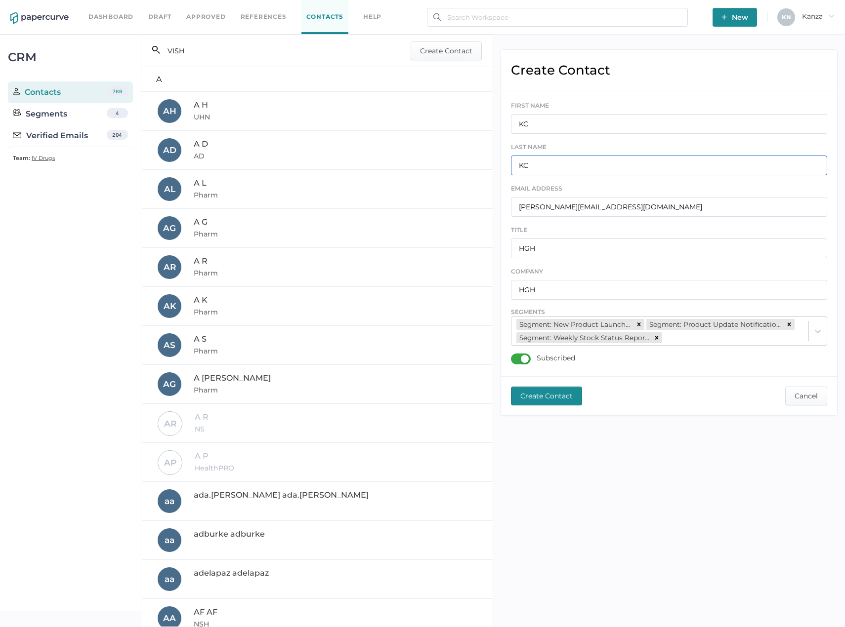
type input "KC"
type input "AHS"
click at [515, 403] on button "Create Contact" at bounding box center [546, 396] width 71 height 19
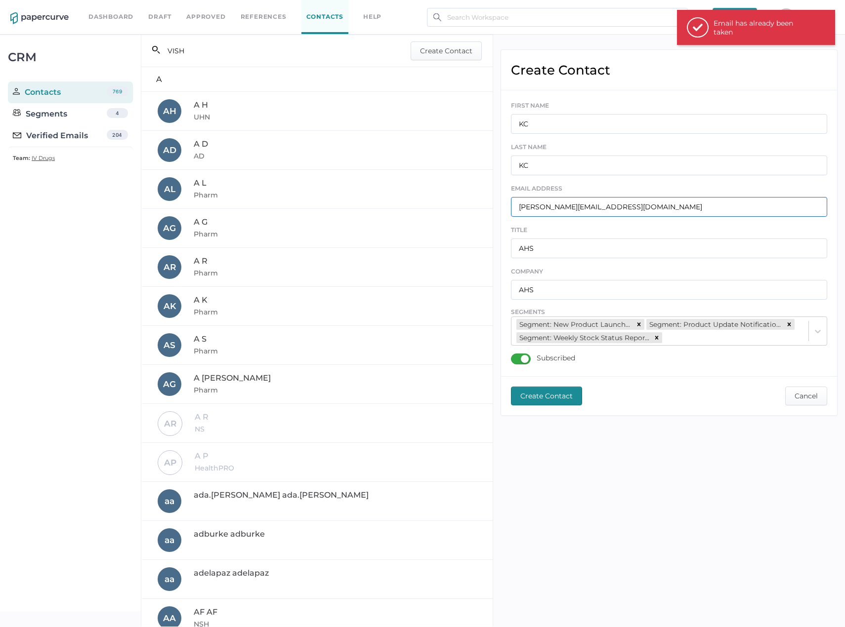
click at [691, 199] on input "kim.cook2@ahs.ca" at bounding box center [669, 207] width 317 height 20
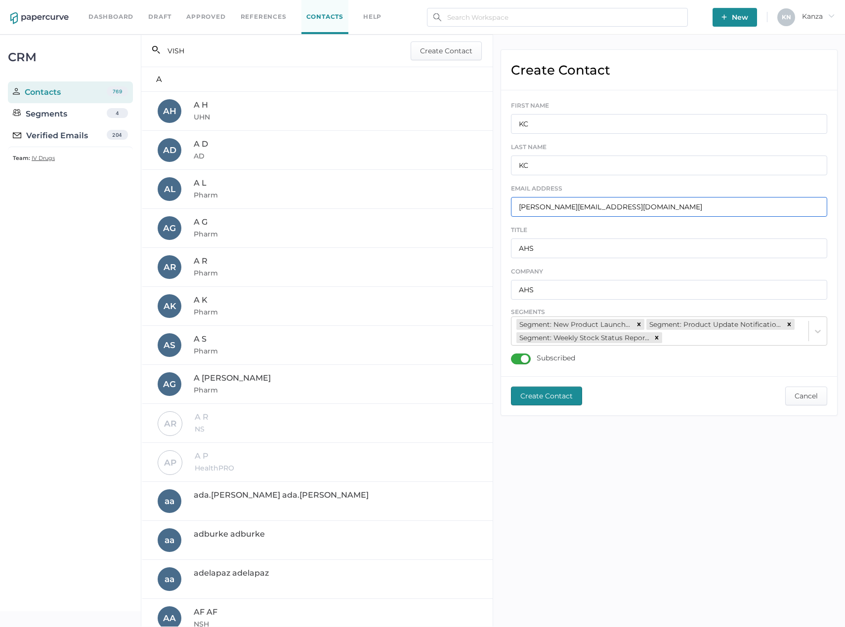
paste input "amy.olshewski@saskhealthauthority"
type input "amy.olshewski@saskhealthauthority.ca"
click at [593, 129] on input "KC" at bounding box center [669, 124] width 317 height 20
type input "AO"
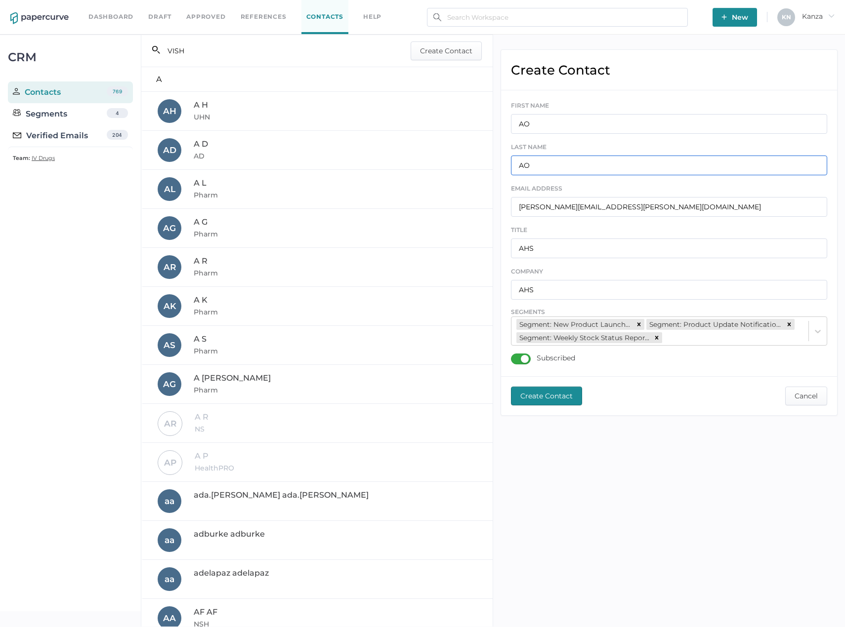
type input "AO"
type input "SKHA"
click at [565, 390] on span "Create Contact" at bounding box center [546, 396] width 52 height 18
click at [589, 207] on input "amy.olshewski@saskhealthauthority.ca" at bounding box center [669, 207] width 317 height 20
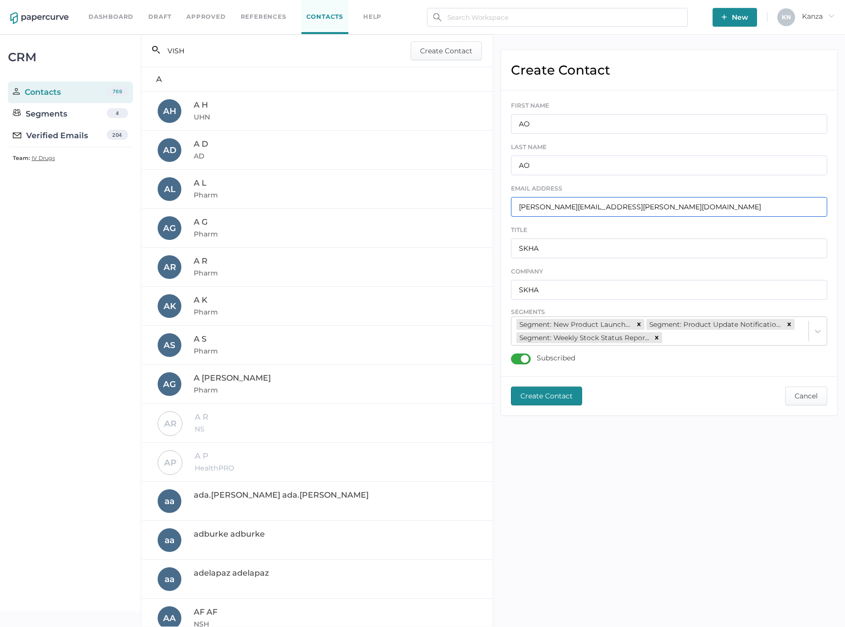
click at [589, 207] on input "amy.olshewski@saskhealthauthority.ca" at bounding box center [669, 207] width 317 height 20
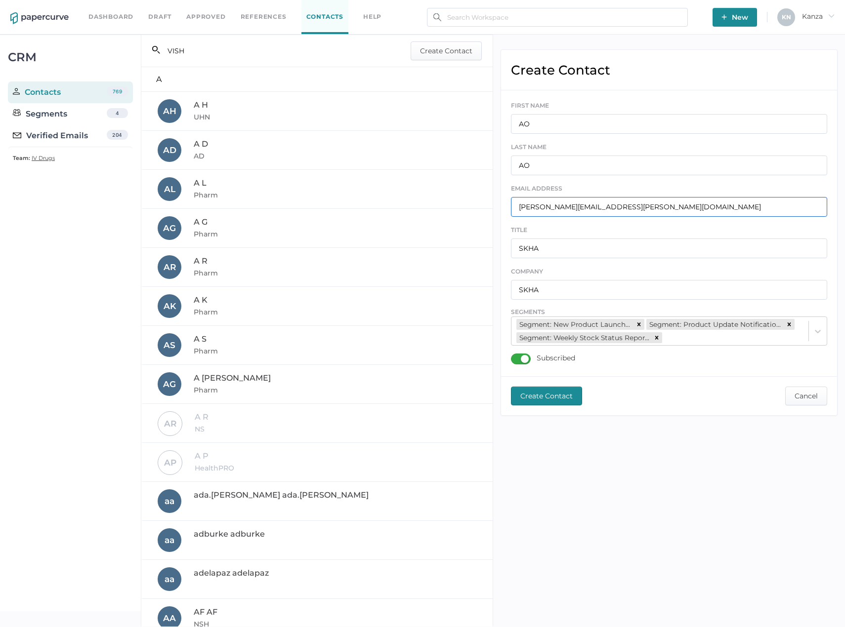
paste input "michelle.joudrey@nshealth"
type input "michelle.joudrey@nshealth.ca"
click at [563, 126] on input "AO" at bounding box center [669, 124] width 317 height 20
type input "MJ"
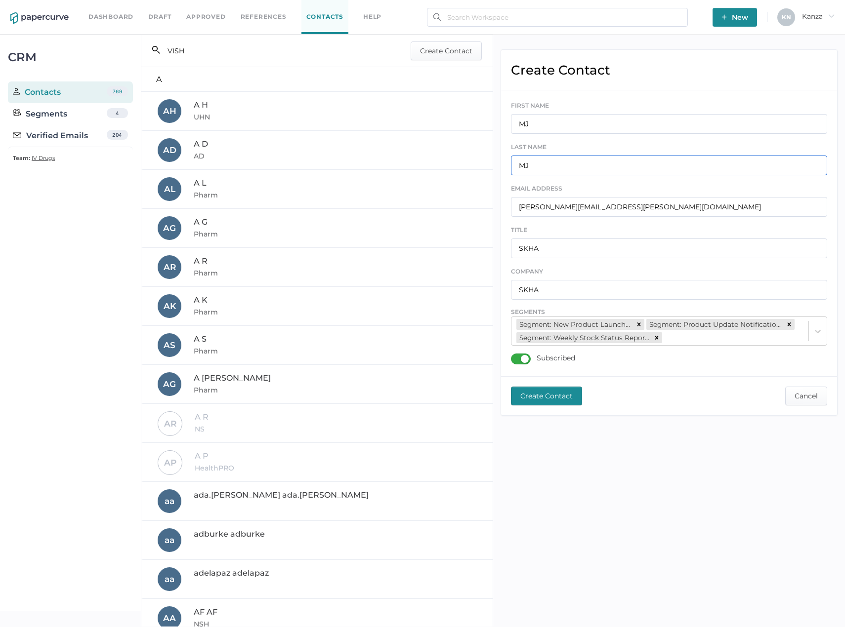
type input "MJ"
type input "NSHA"
type input "NSH"
click at [541, 395] on span "Create Contact" at bounding box center [546, 396] width 52 height 18
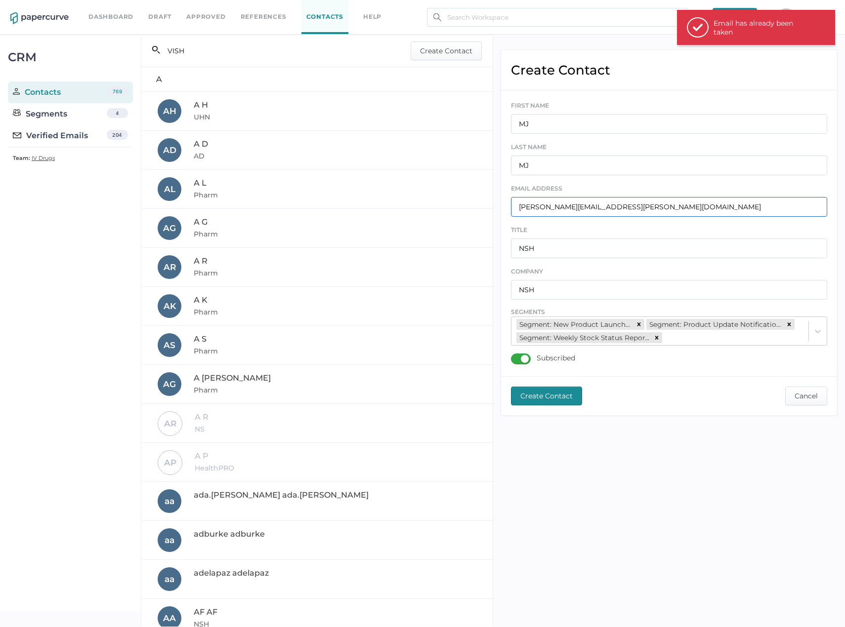
click at [562, 205] on input "michelle.joudrey@nshealth.ca" at bounding box center [669, 207] width 317 height 20
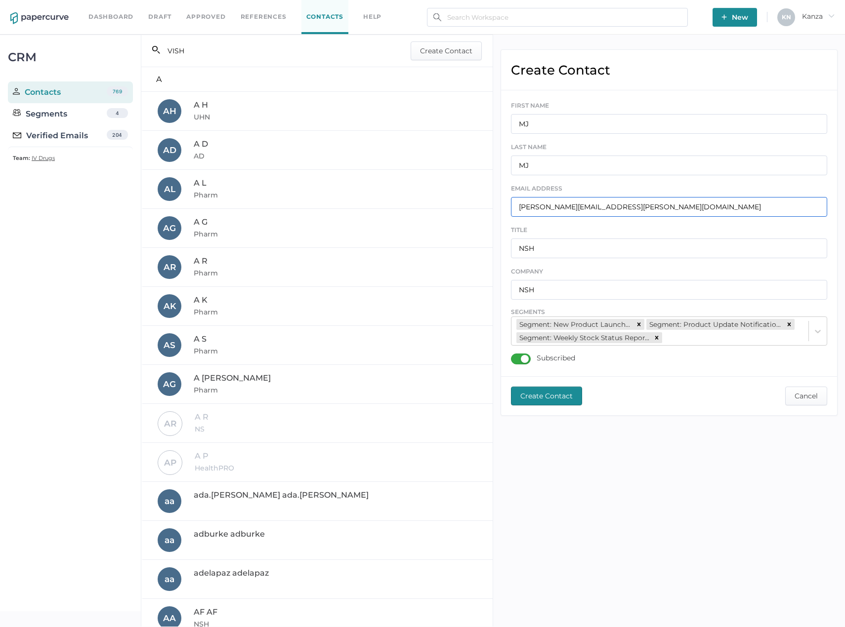
paste input "joanne.liu@fresenius-kabi.com"
type input "joanne.liu@fresenius-kabi.com"
click at [572, 125] on input "MJ" at bounding box center [669, 124] width 317 height 20
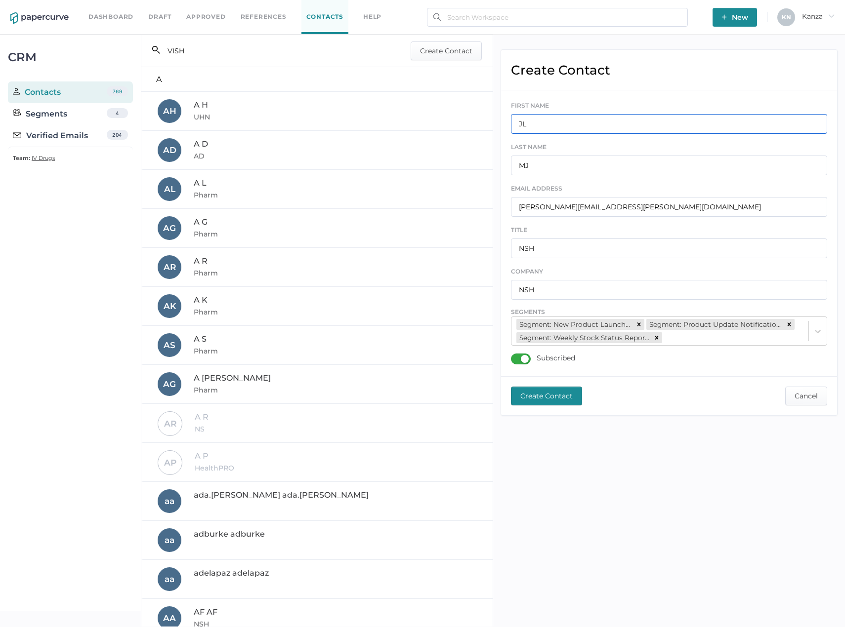
type input "JL"
type input "FKC"
click at [531, 393] on span "Create Contact" at bounding box center [546, 396] width 52 height 18
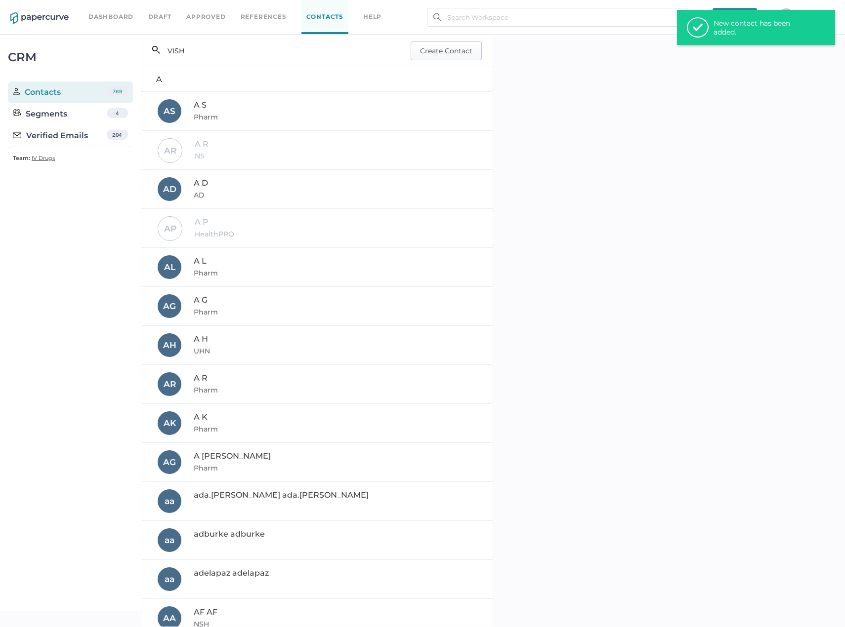
click at [455, 47] on span "Create Contact" at bounding box center [446, 51] width 52 height 18
click at [543, 206] on input "text" at bounding box center [669, 207] width 317 height 20
paste input "bruna.limaquintao@fresenius-kabi.com"
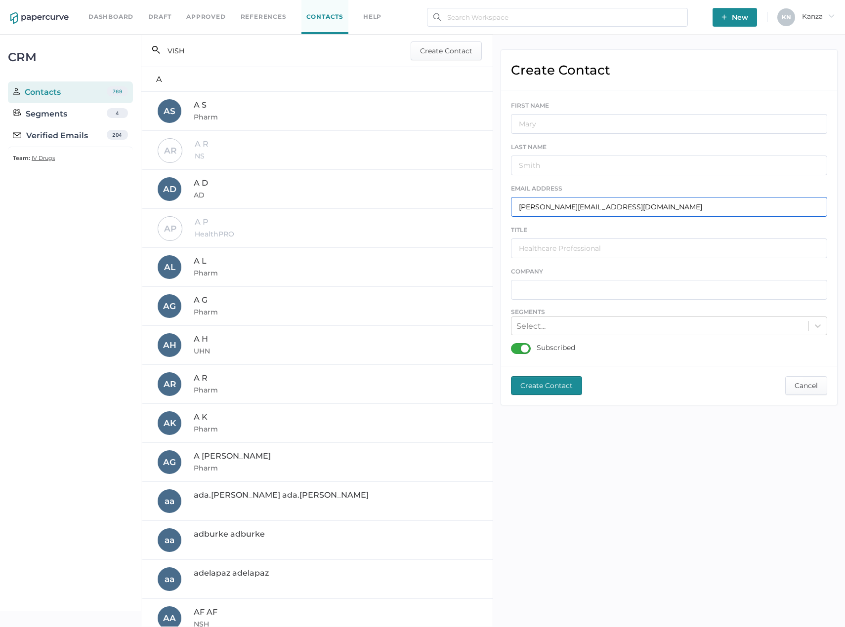
type input "bruna.limaquintao@fresenius-kabi.com"
click at [561, 113] on div "FIRST NAME" at bounding box center [669, 117] width 317 height 34
click at [561, 117] on input "text" at bounding box center [669, 124] width 317 height 20
type input "BLQ"
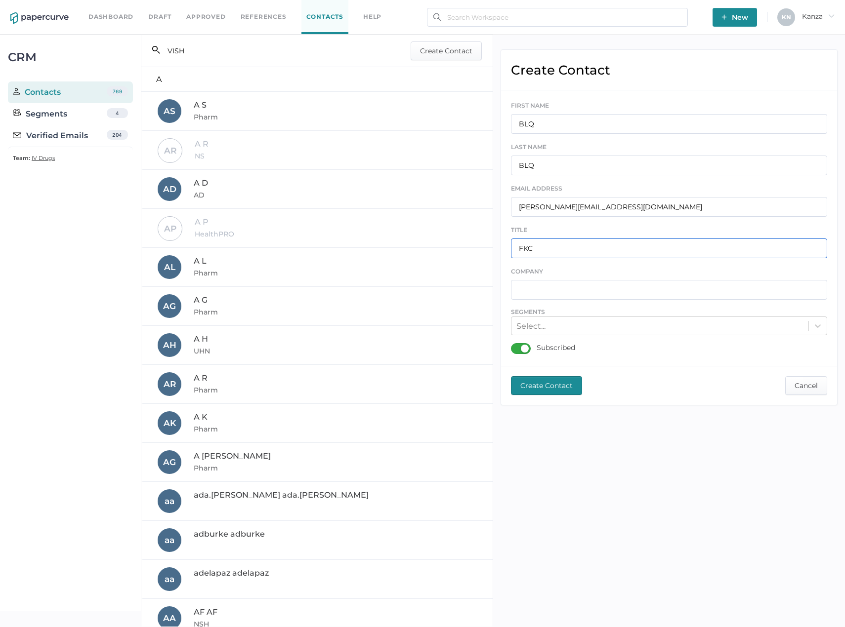
type input "FKC"
click at [607, 326] on div "Select..." at bounding box center [659, 326] width 297 height 15
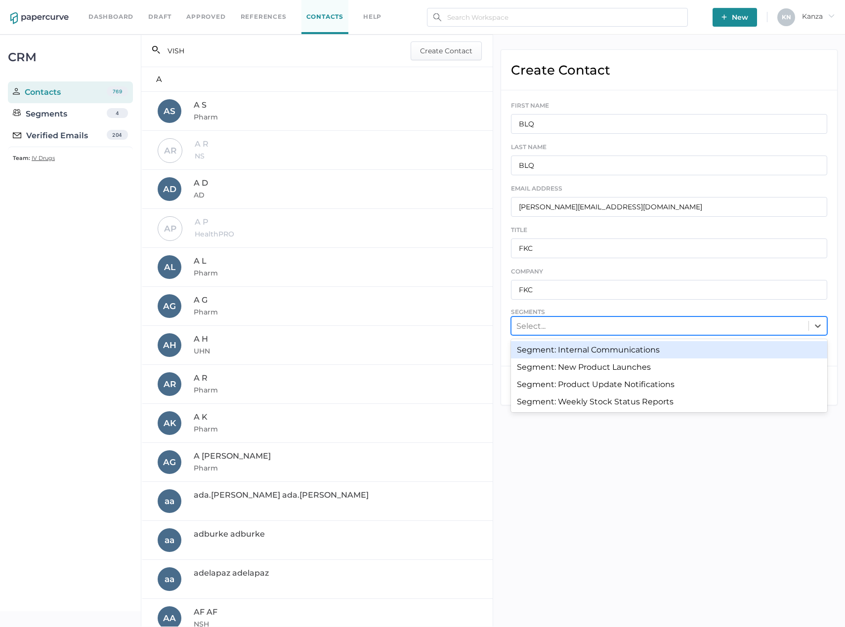
click at [603, 351] on div "Segment: Internal Communications" at bounding box center [669, 349] width 317 height 17
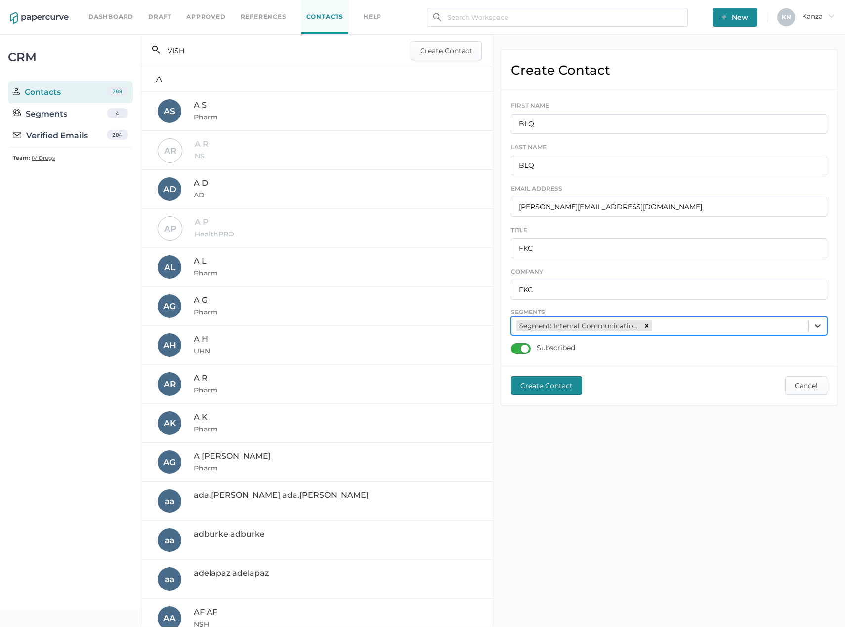
click at [536, 387] on span "Create Contact" at bounding box center [546, 386] width 52 height 18
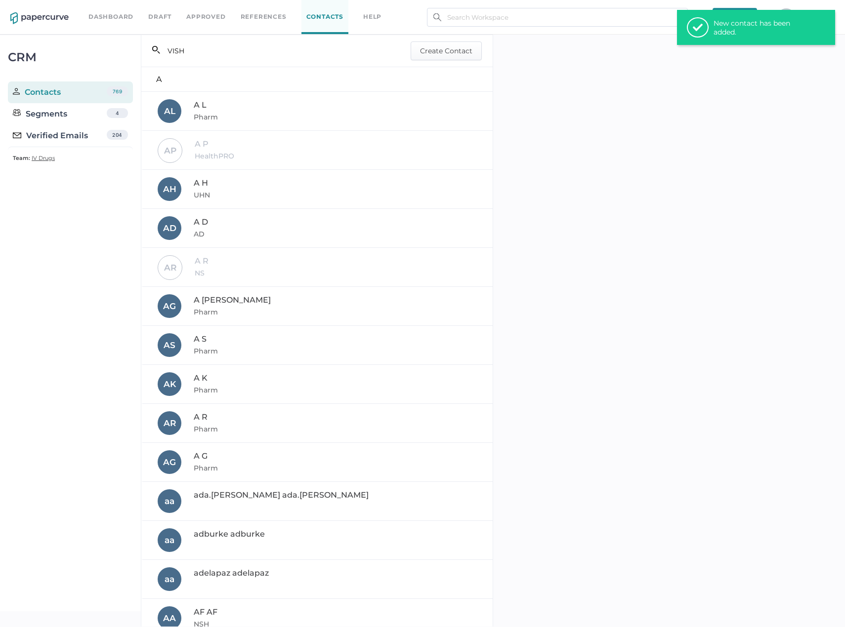
click at [293, 49] on input "VISH" at bounding box center [275, 50] width 231 height 19
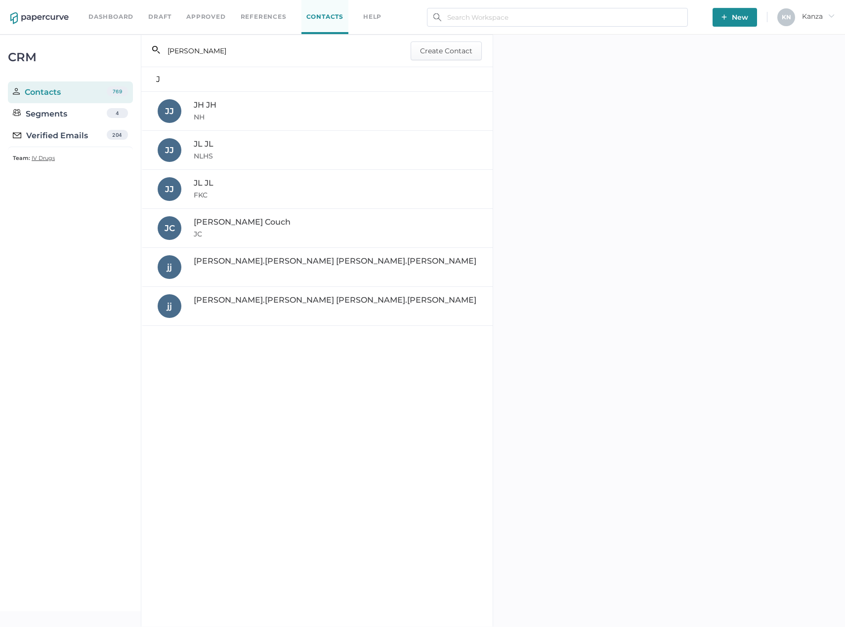
type input "JOANNE"
click at [226, 194] on div "JL JL FKC" at bounding box center [318, 189] width 320 height 24
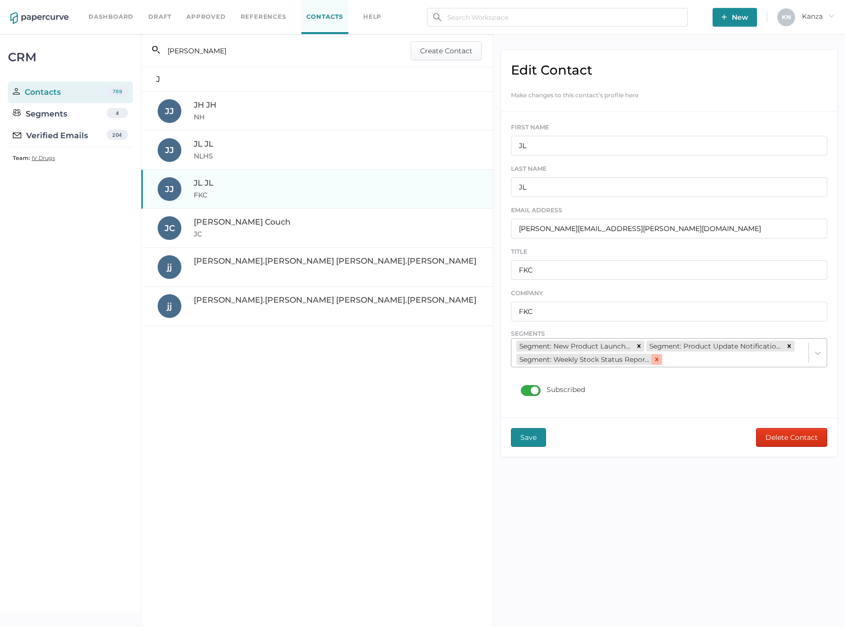
click at [659, 359] on icon at bounding box center [656, 359] width 7 height 7
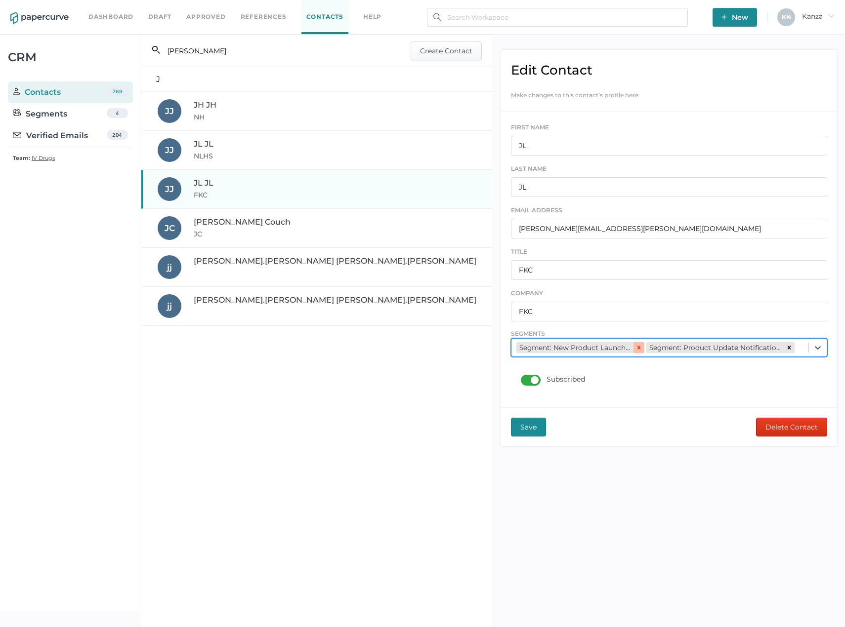
click at [641, 348] on icon at bounding box center [638, 347] width 7 height 7
click at [662, 348] on icon at bounding box center [658, 347] width 7 height 7
click at [662, 348] on div "Select... Segment: Product Update Notifications" at bounding box center [659, 347] width 297 height 15
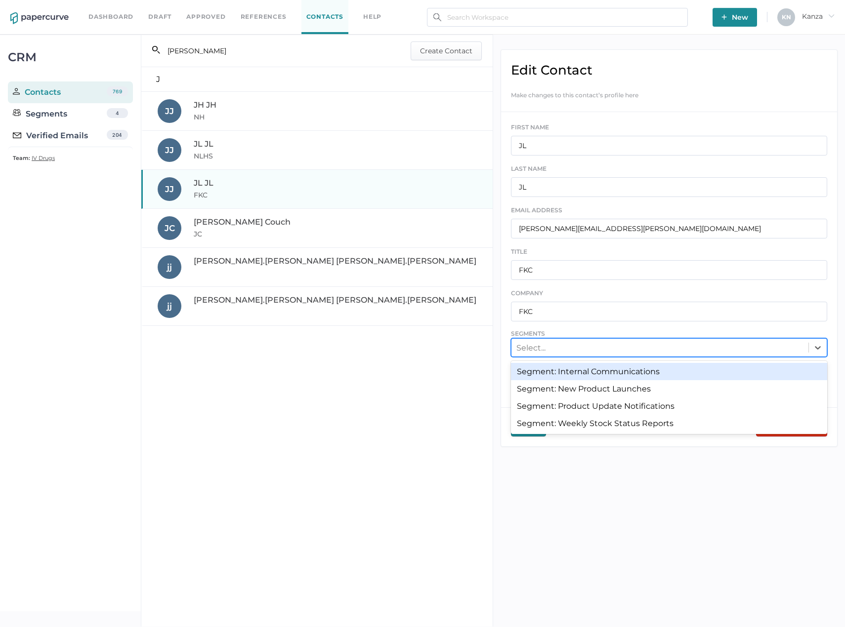
click at [647, 373] on div "Segment: Internal Communications" at bounding box center [669, 371] width 317 height 17
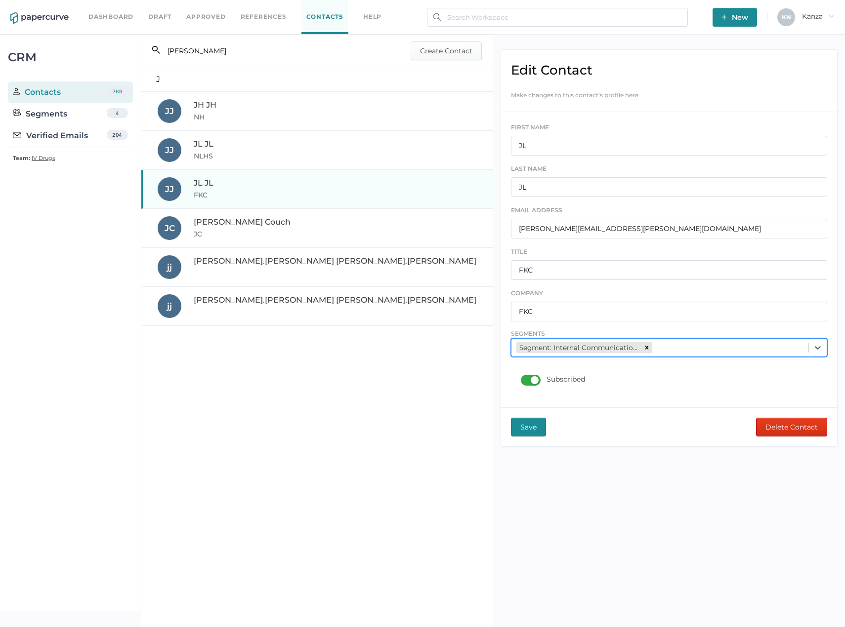
click at [532, 433] on span "Save" at bounding box center [528, 427] width 16 height 18
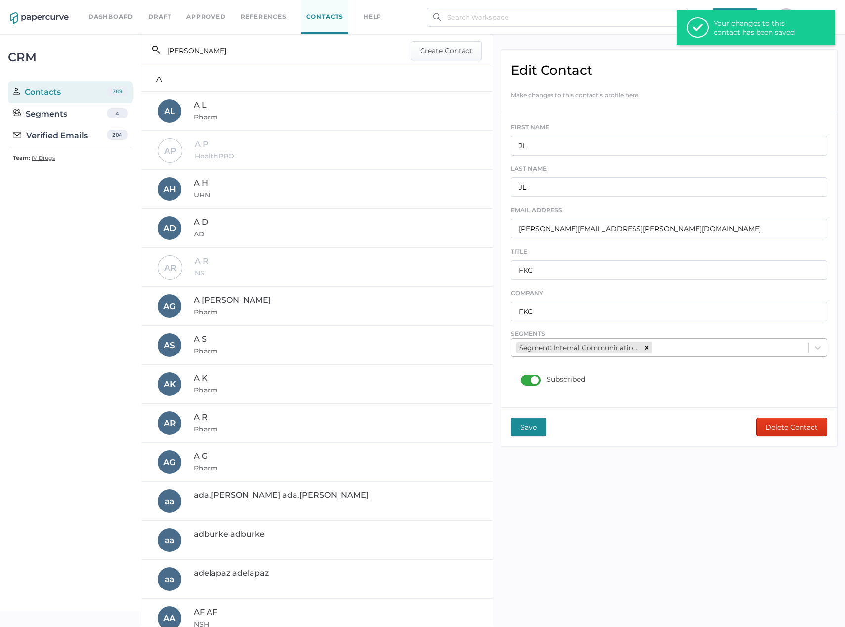
click at [325, 59] on input "JOANNE" at bounding box center [275, 50] width 231 height 19
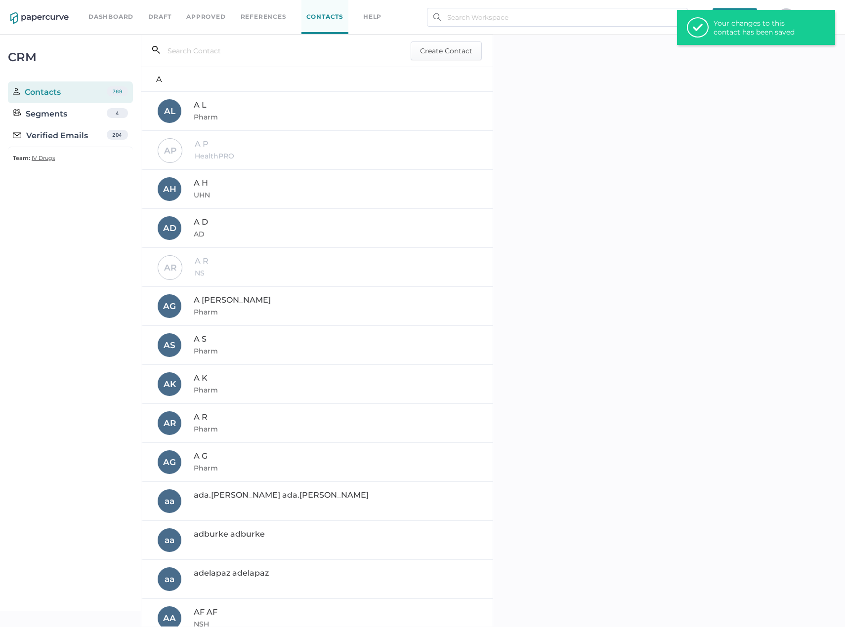
click at [440, 60] on div "search_left Create Contact" at bounding box center [316, 51] width 351 height 32
click at [439, 53] on span "Create Contact" at bounding box center [446, 51] width 52 height 18
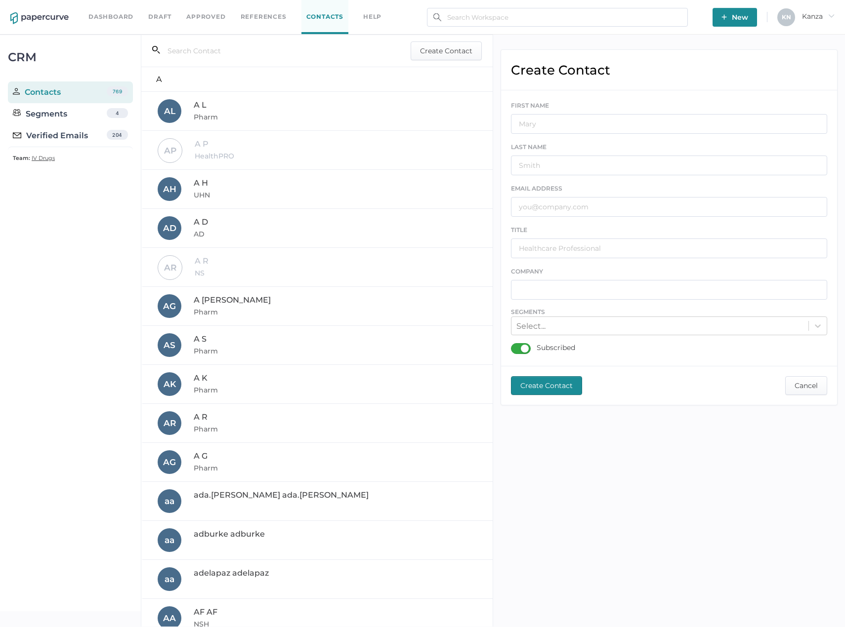
click at [186, 65] on div "search_left Create Contact" at bounding box center [316, 51] width 351 height 32
click at [190, 59] on input "text" at bounding box center [275, 50] width 231 height 19
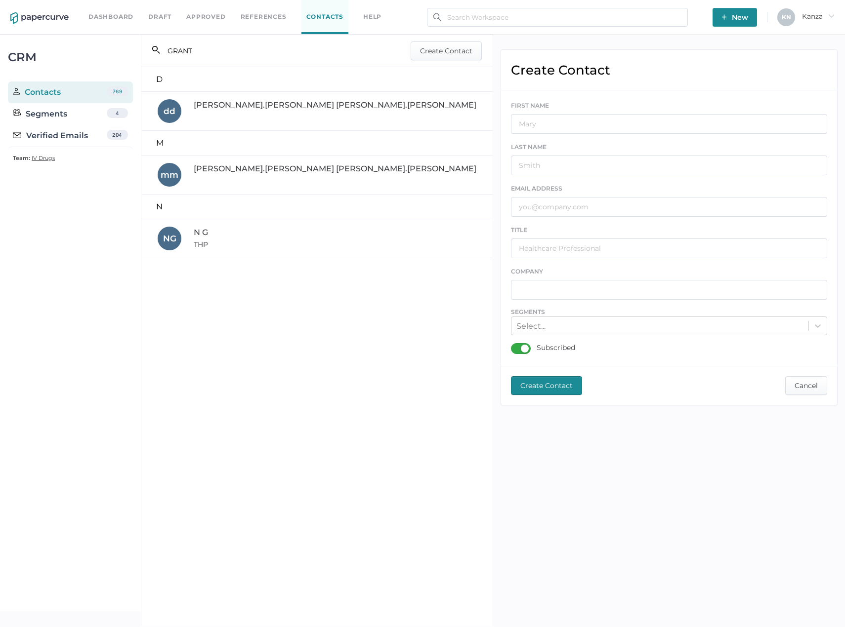
type input "GRANT"
click at [203, 250] on div "N G THP" at bounding box center [318, 239] width 320 height 24
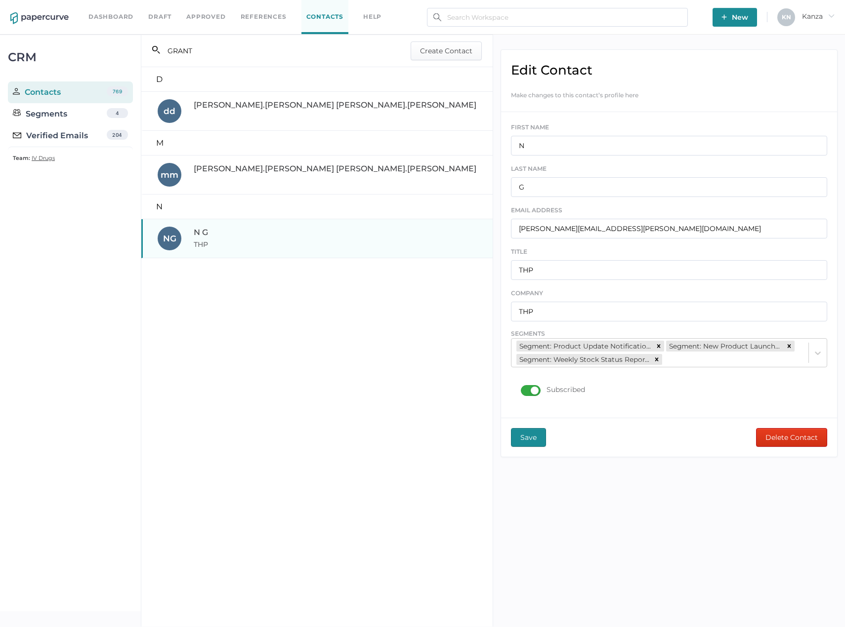
click at [530, 392] on div "Subscribed" at bounding box center [553, 390] width 64 height 11
click at [523, 387] on input "Subscribed" at bounding box center [523, 387] width 0 height 0
click at [536, 389] on div "Subscribed" at bounding box center [553, 390] width 64 height 11
click at [523, 387] on input "Subscribed" at bounding box center [523, 387] width 0 height 0
click at [519, 444] on button "Save" at bounding box center [528, 437] width 35 height 19
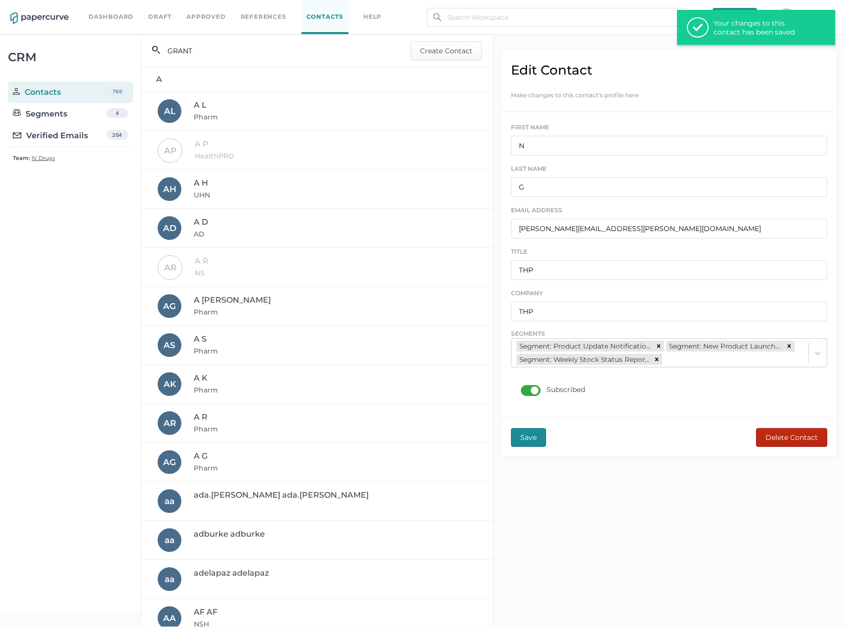
click at [771, 434] on span "Delete Contact" at bounding box center [791, 438] width 52 height 18
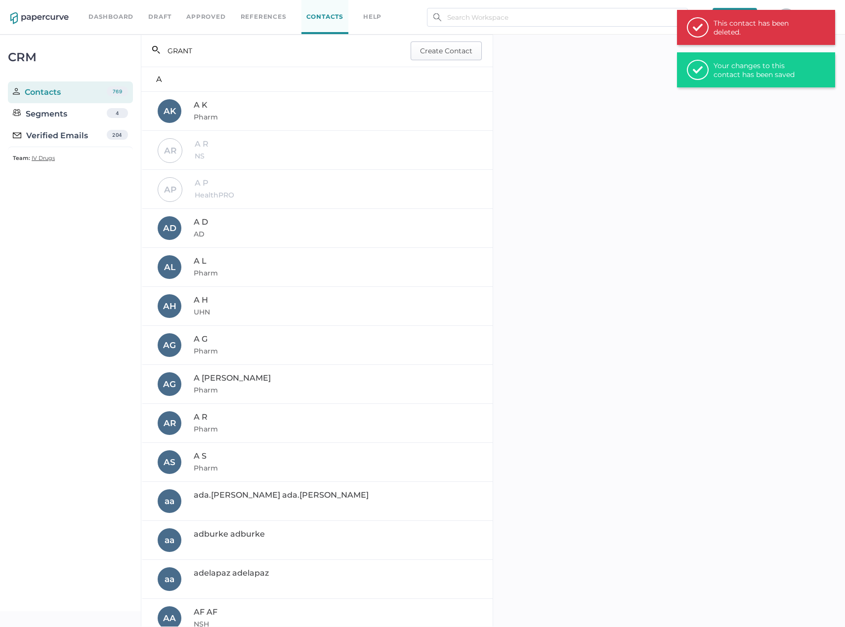
drag, startPoint x: 455, startPoint y: 43, endPoint x: 459, endPoint y: 47, distance: 5.6
click at [456, 43] on span "Create Contact" at bounding box center [446, 51] width 52 height 18
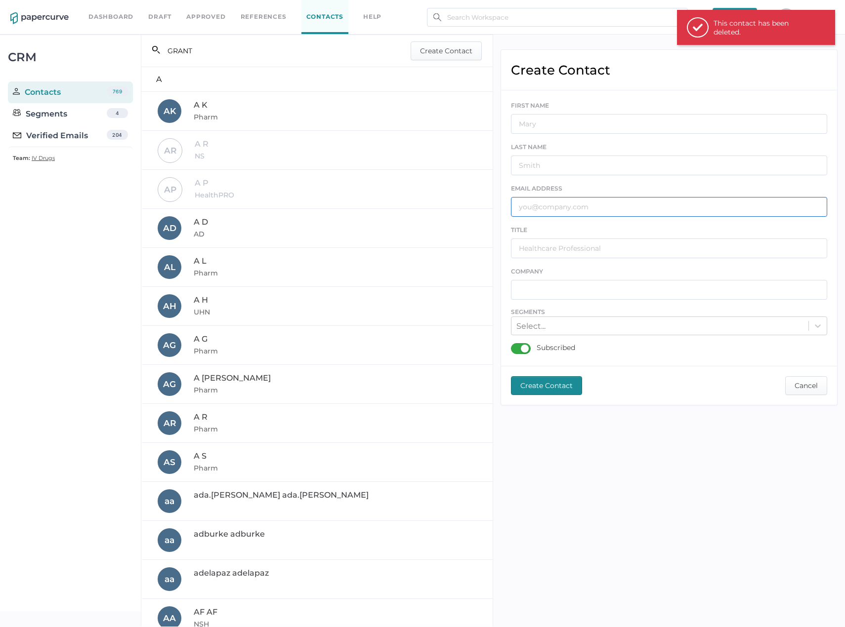
click at [594, 202] on input "text" at bounding box center [669, 207] width 317 height 20
paste input "Natasha.Grant@thp.ca"
type input "Natasha.Grant@thp.ca"
click at [559, 119] on input "text" at bounding box center [669, 124] width 317 height 20
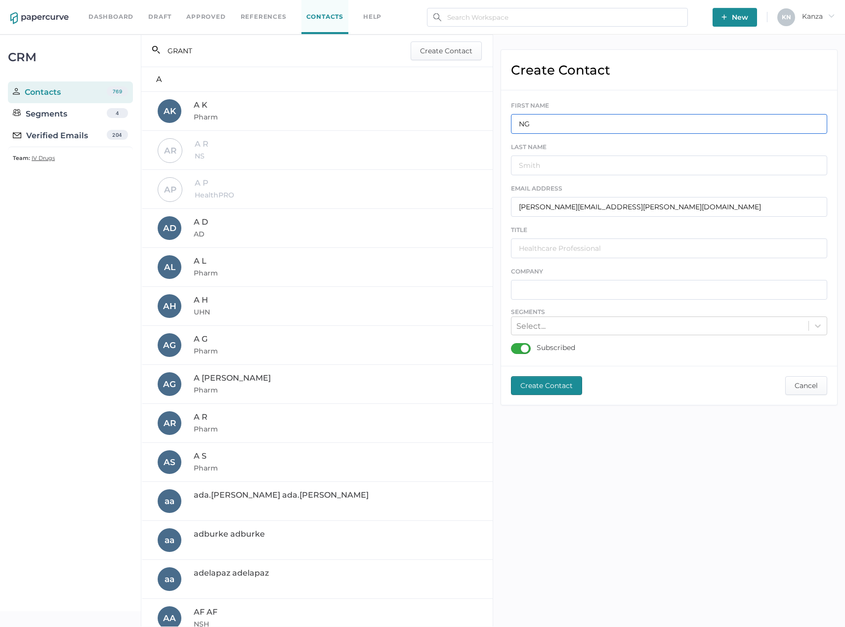
type input "NG"
type input "THP"
click at [587, 317] on div "Select..." at bounding box center [669, 326] width 317 height 19
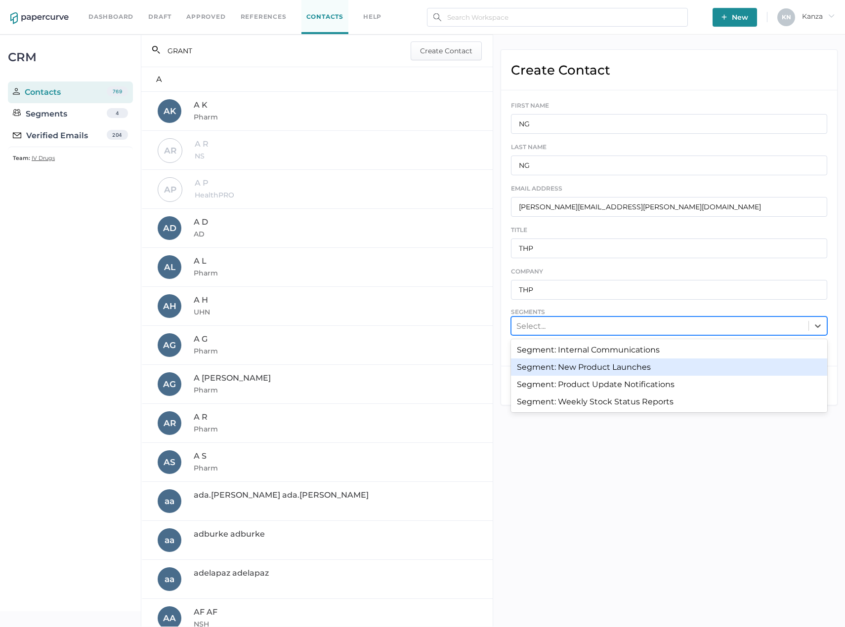
click at [593, 365] on div "Segment: New Product Launches" at bounding box center [669, 367] width 317 height 17
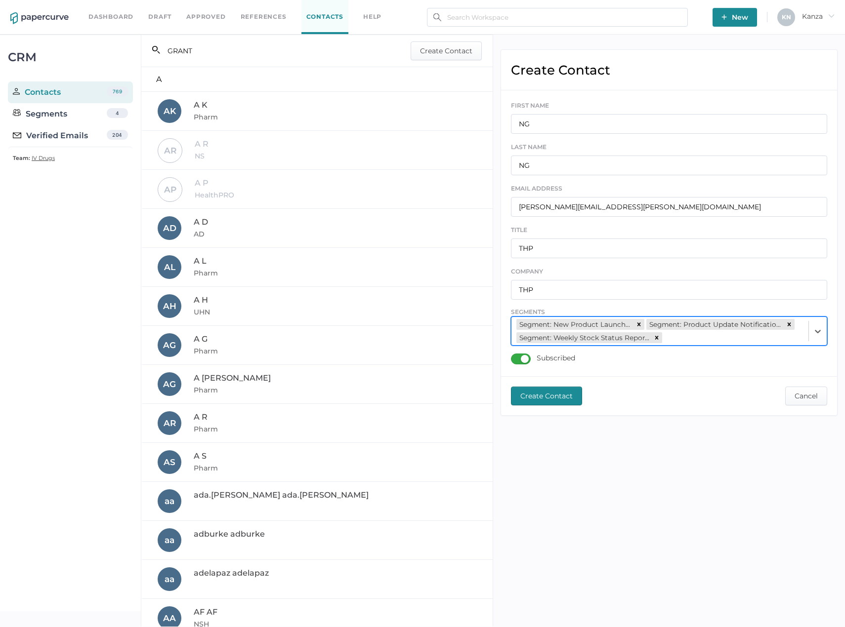
click at [551, 397] on span "Create Contact" at bounding box center [546, 396] width 52 height 18
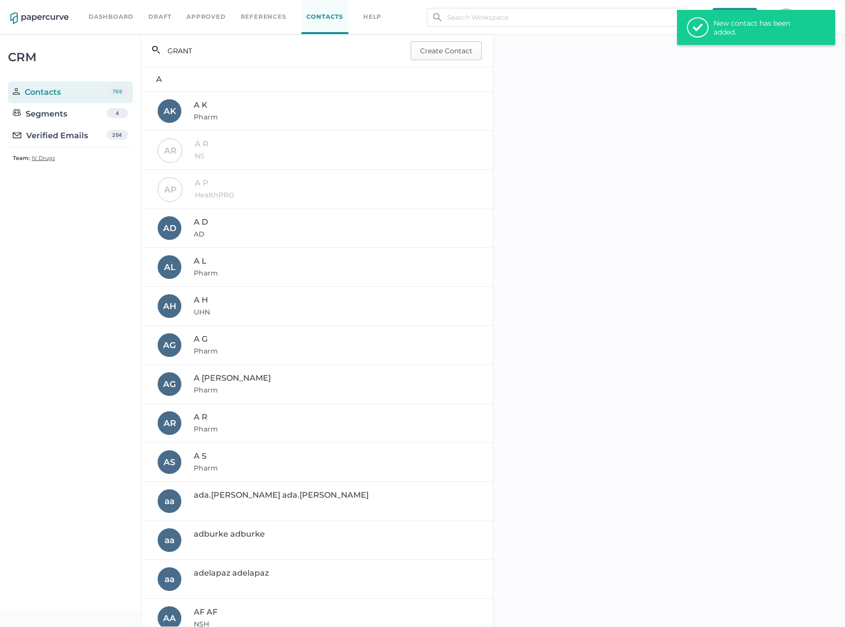
drag, startPoint x: 449, startPoint y: 50, endPoint x: 446, endPoint y: 64, distance: 14.0
click at [449, 50] on span "Create Contact" at bounding box center [446, 51] width 52 height 18
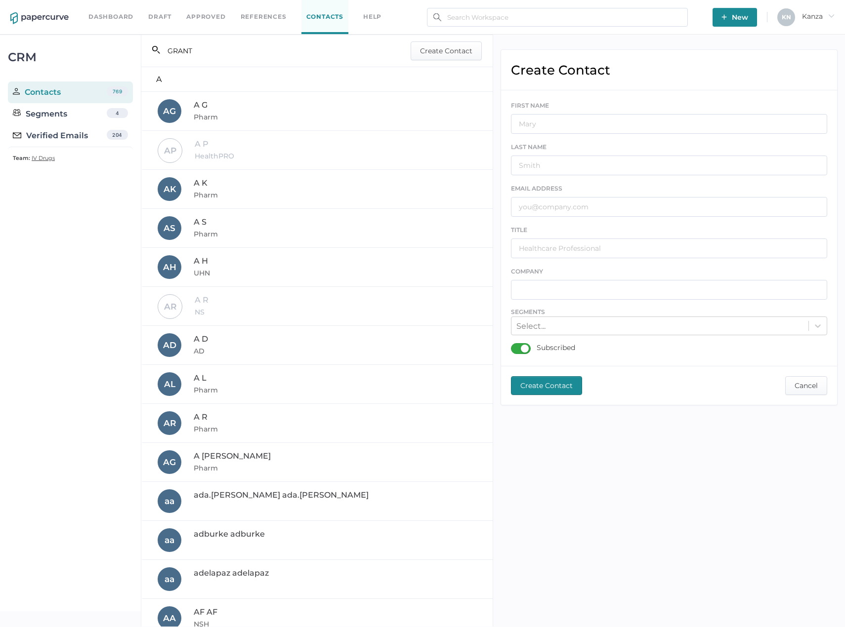
click at [295, 54] on input "GRANT" at bounding box center [275, 50] width 231 height 19
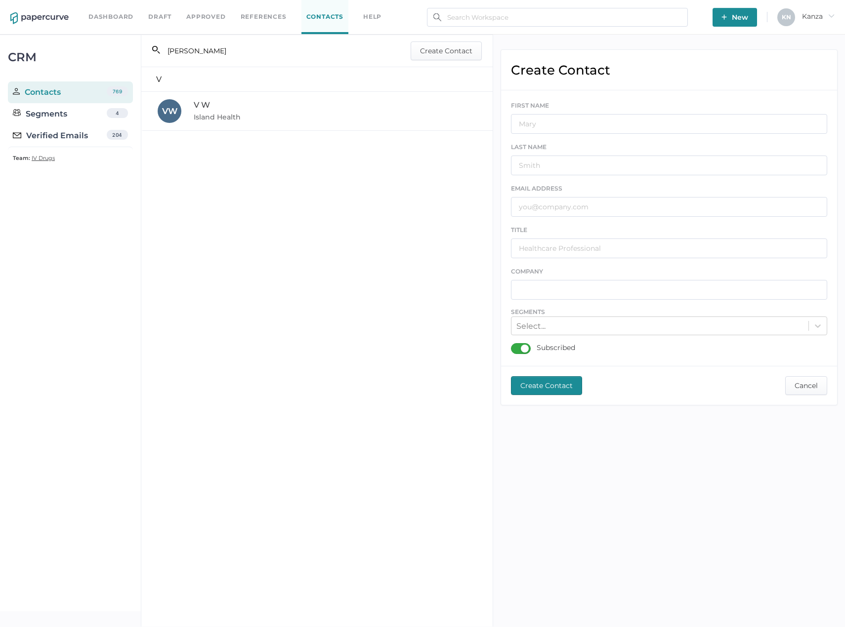
type input "VITTO"
click at [286, 131] on div "search_left VITTO Create Contact V V W V W Island Health" at bounding box center [317, 331] width 352 height 592
click at [293, 119] on div "V W Island Health" at bounding box center [318, 111] width 320 height 24
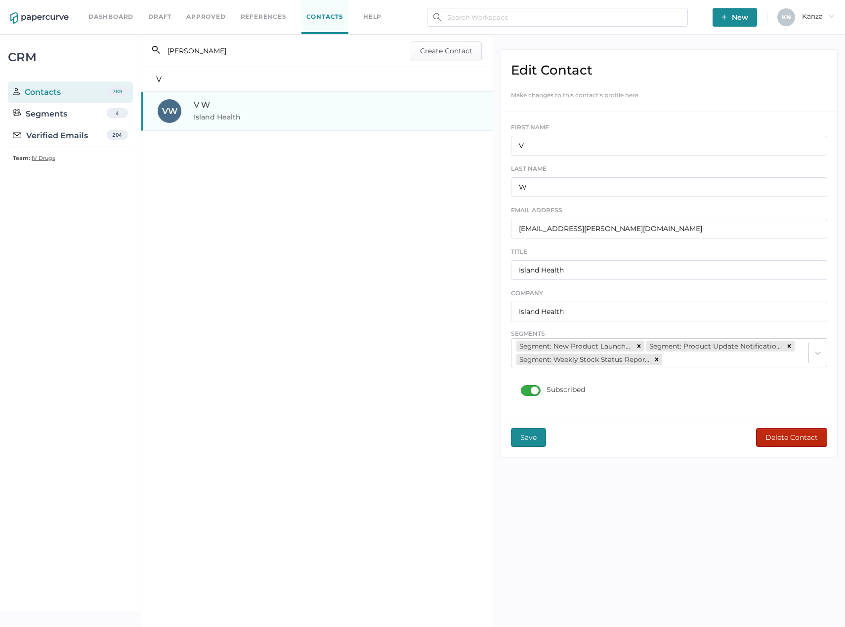
click at [791, 433] on span "Delete Contact" at bounding box center [791, 438] width 52 height 18
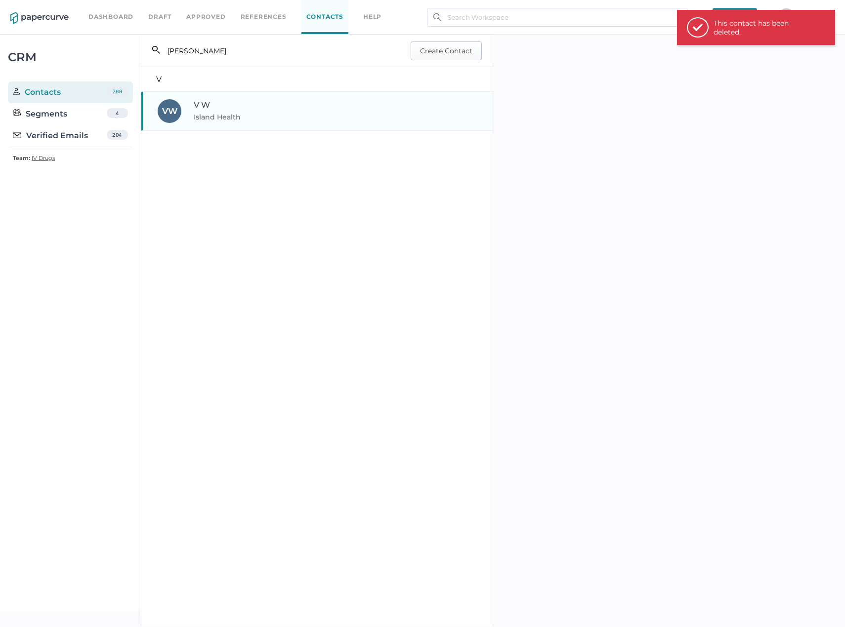
click at [451, 53] on span "Create Contact" at bounding box center [446, 51] width 52 height 18
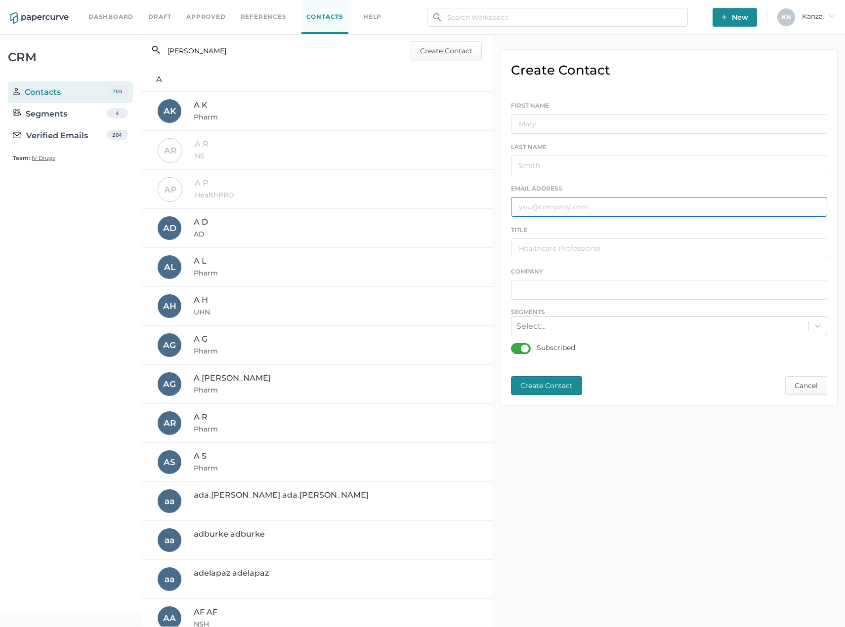
click at [581, 210] on input "text" at bounding box center [669, 207] width 317 height 20
paste input "vittoria.ward@islandhealth.ca"
type input "vittoria.ward@islandhealth.ca"
click at [568, 131] on input "text" at bounding box center [669, 124] width 317 height 20
type input "VW"
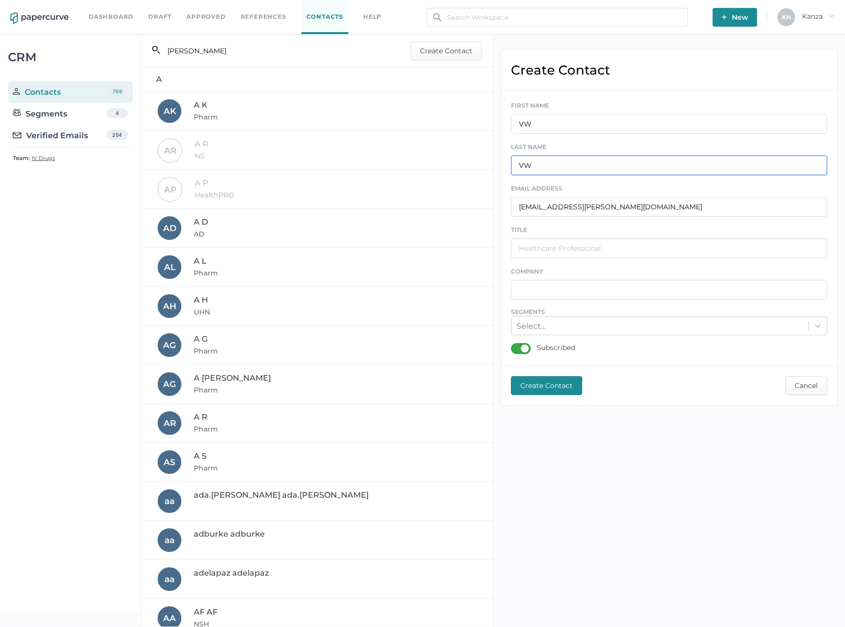
type input "VW"
type input "IH"
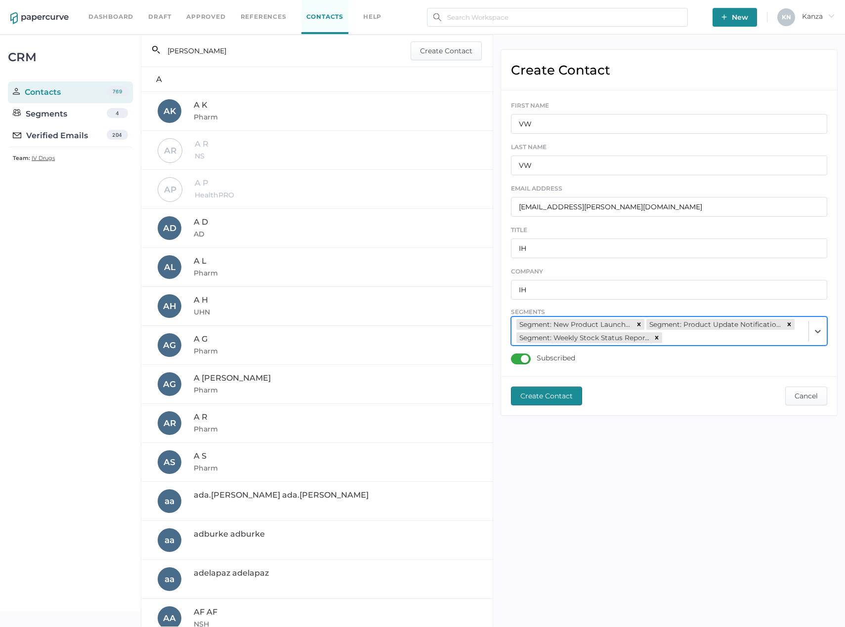
click at [555, 392] on span "Create Contact" at bounding box center [546, 396] width 52 height 18
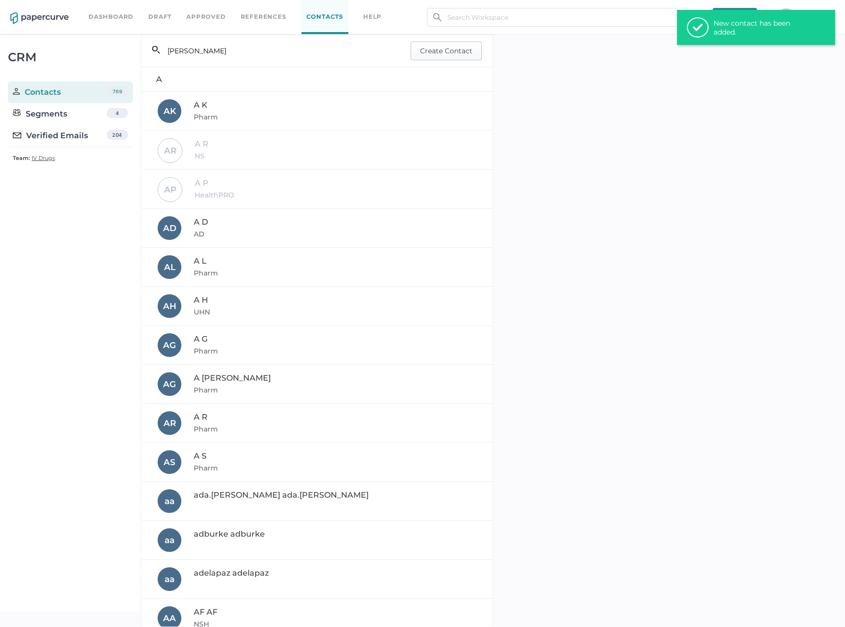
click at [420, 50] on span "Create Contact" at bounding box center [446, 51] width 52 height 18
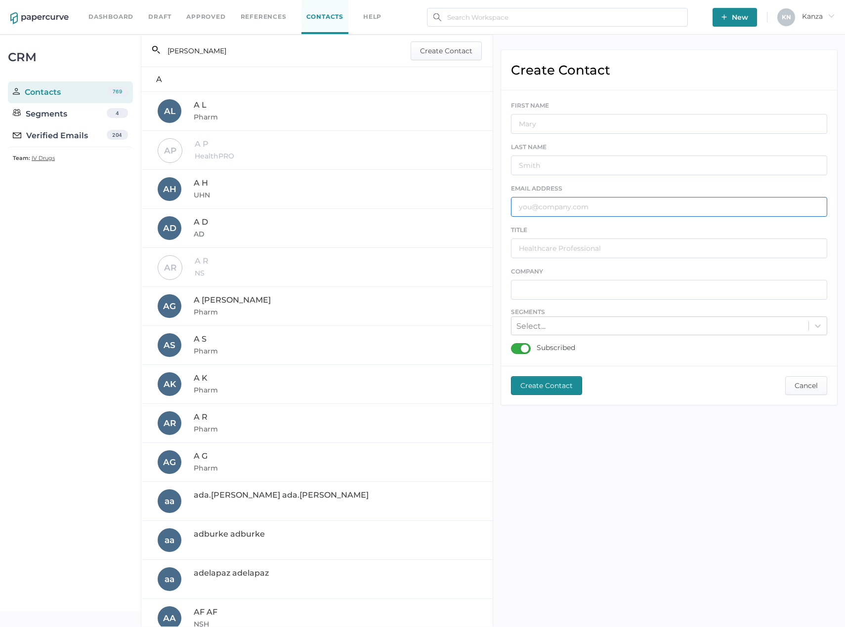
click at [538, 211] on input "text" at bounding box center [669, 207] width 317 height 20
paste input "sherman.chiu@mackenziehealth.ca"
type input "sherman.chiu@mackenziehealth.ca"
click at [570, 200] on input "sherman.chiu@mackenziehealth.ca" at bounding box center [669, 207] width 317 height 20
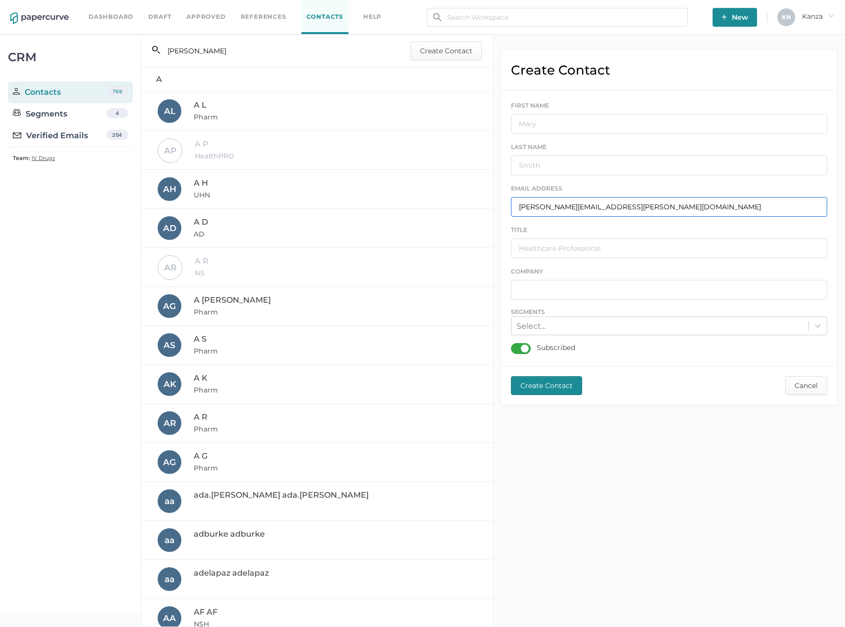
click at [570, 200] on input "sherman.chiu@mackenziehealth.ca" at bounding box center [669, 207] width 317 height 20
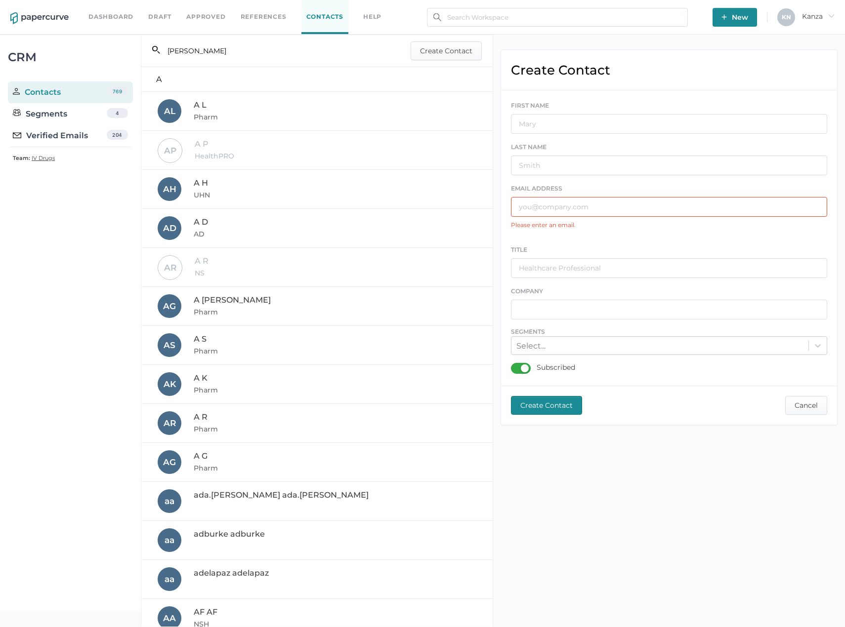
click at [212, 57] on input "VITTO" at bounding box center [275, 50] width 231 height 19
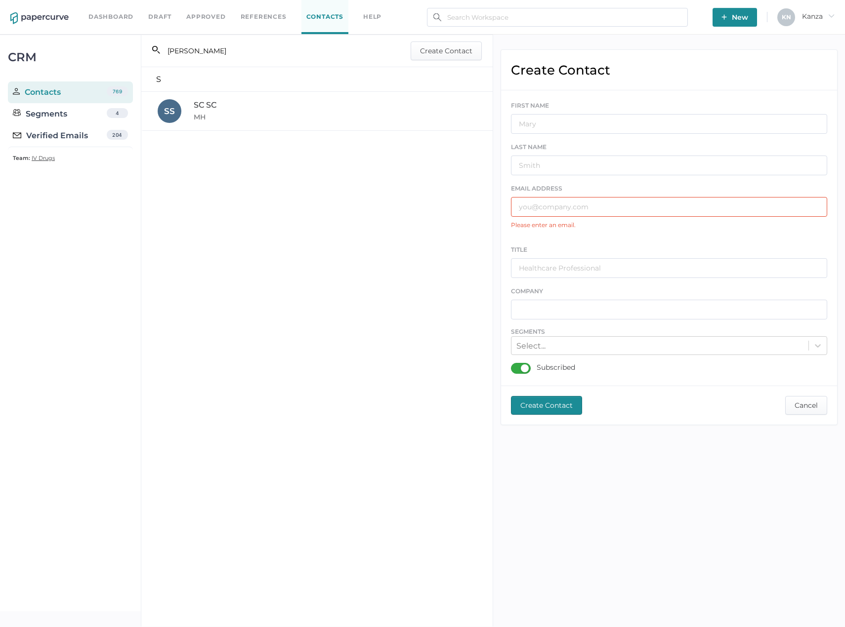
type input "SHERMAN"
click at [244, 110] on div "SC SC MH" at bounding box center [318, 111] width 320 height 24
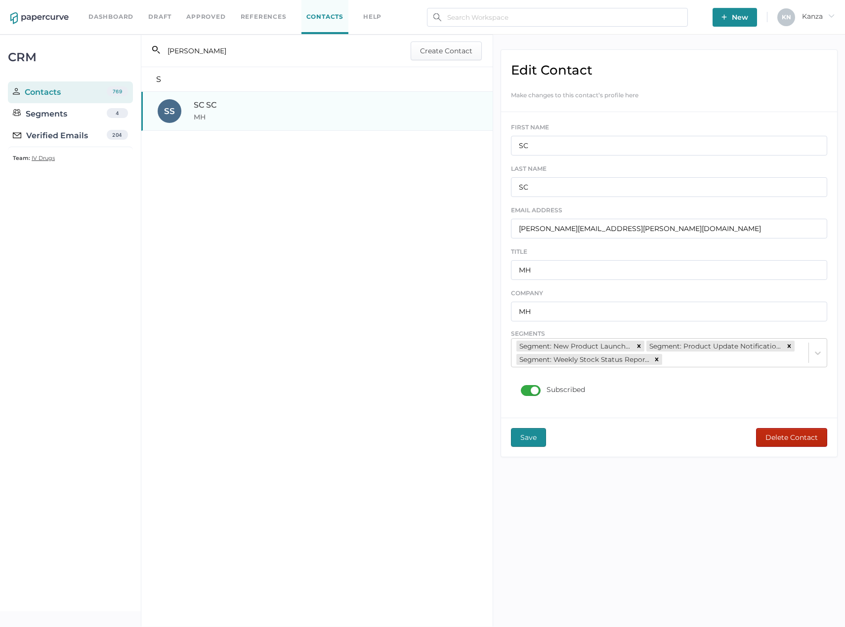
click at [767, 430] on span "Delete Contact" at bounding box center [791, 438] width 52 height 18
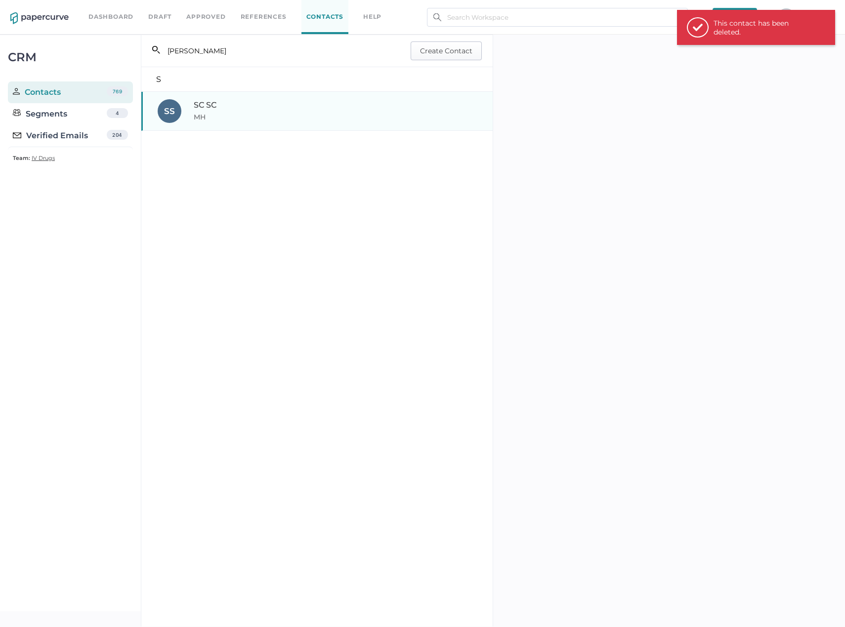
click at [447, 54] on span "Create Contact" at bounding box center [446, 51] width 52 height 18
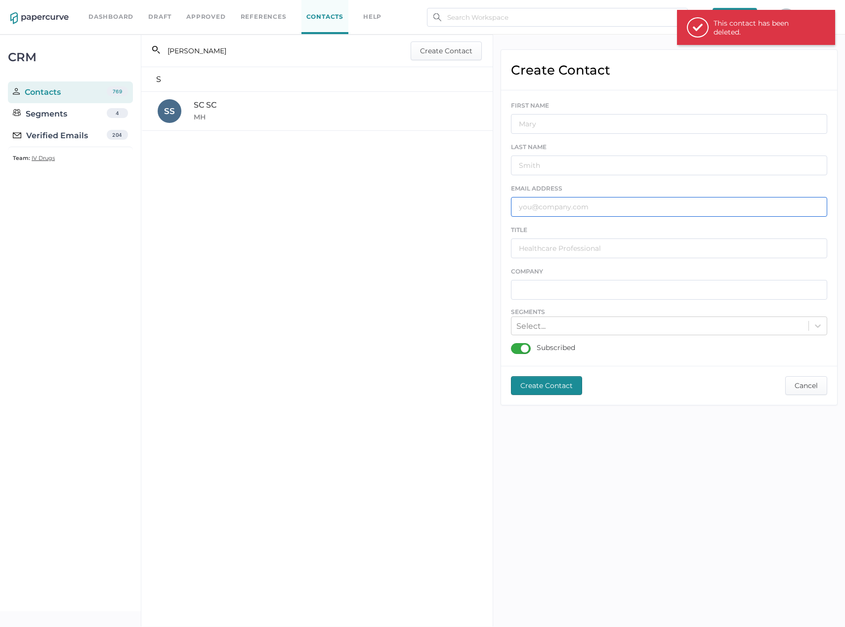
click at [568, 212] on input "text" at bounding box center [669, 207] width 317 height 20
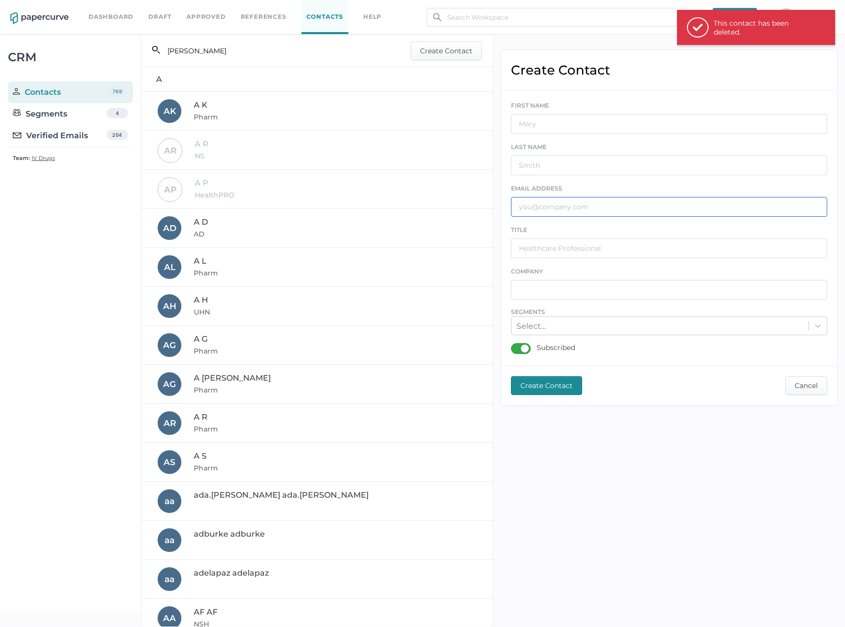
paste input "sherman.chiu@mackenziehealth.ca"
type input "sherman.chiu@mackenziehealth.ca"
click at [560, 125] on input "text" at bounding box center [669, 124] width 317 height 20
type input "SC"
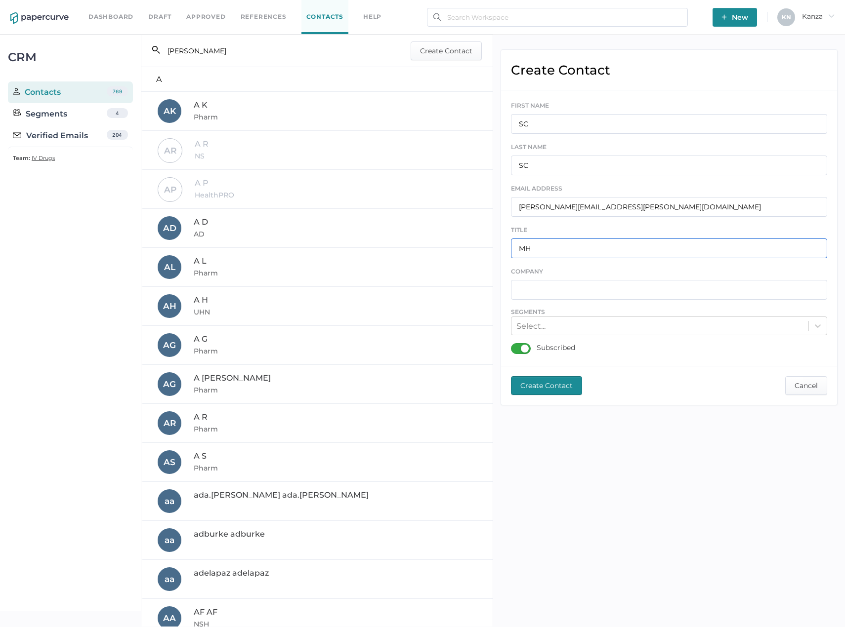
type input "MH"
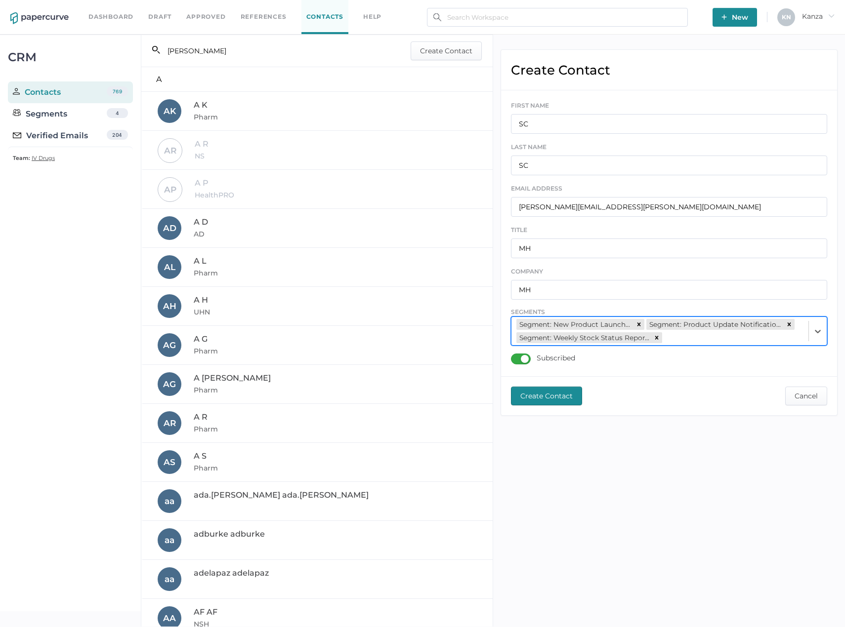
click at [568, 402] on span "Create Contact" at bounding box center [546, 396] width 52 height 18
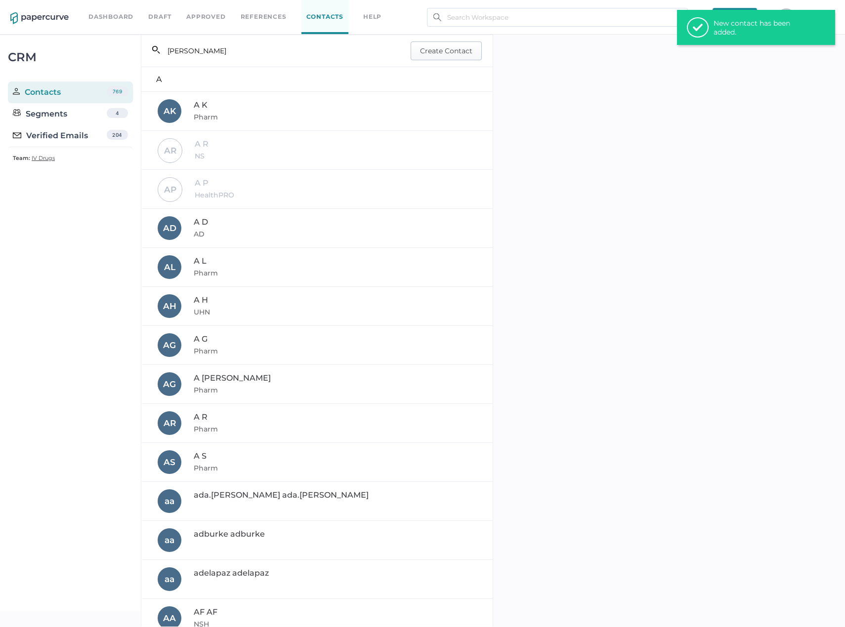
click at [456, 48] on span "Create Contact" at bounding box center [446, 51] width 52 height 18
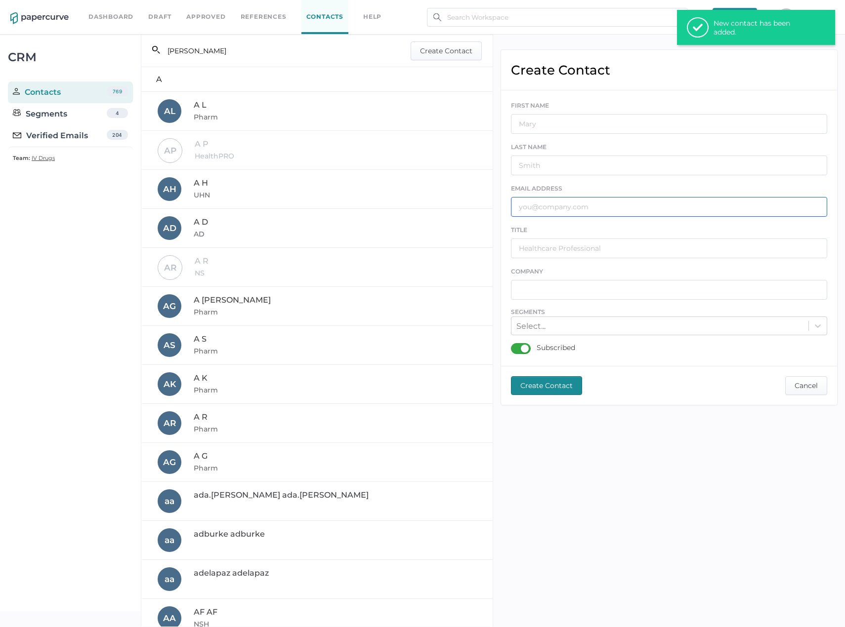
click at [534, 214] on input "text" at bounding box center [669, 207] width 317 height 20
paste input "Ifteen.Mohamed@fresenius-kabi.com"
type input "Ifteen.Mohamed@fresenius-kabi.com"
click at [532, 124] on input "text" at bounding box center [669, 124] width 317 height 20
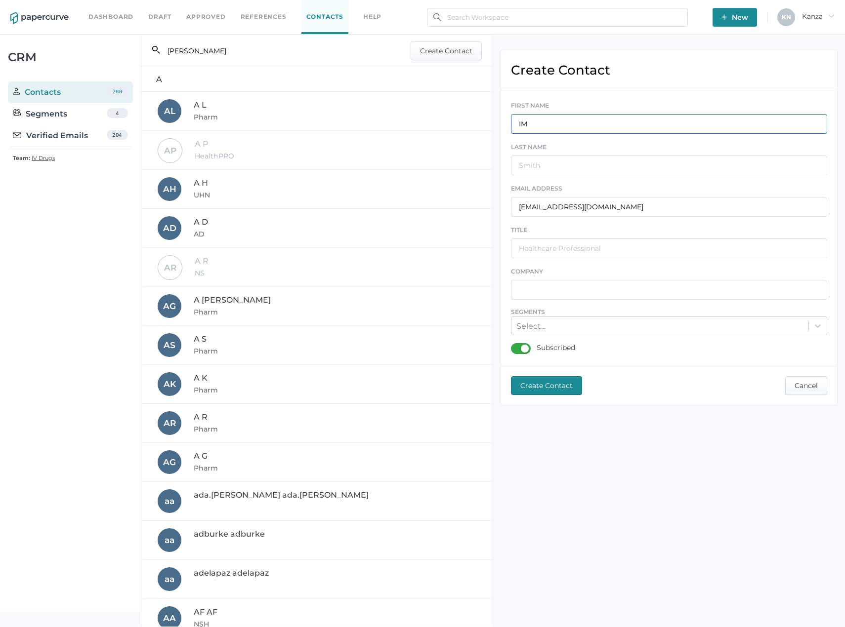
type input "IM"
type input "FKC"
click at [542, 394] on span "Create Contact" at bounding box center [546, 386] width 52 height 18
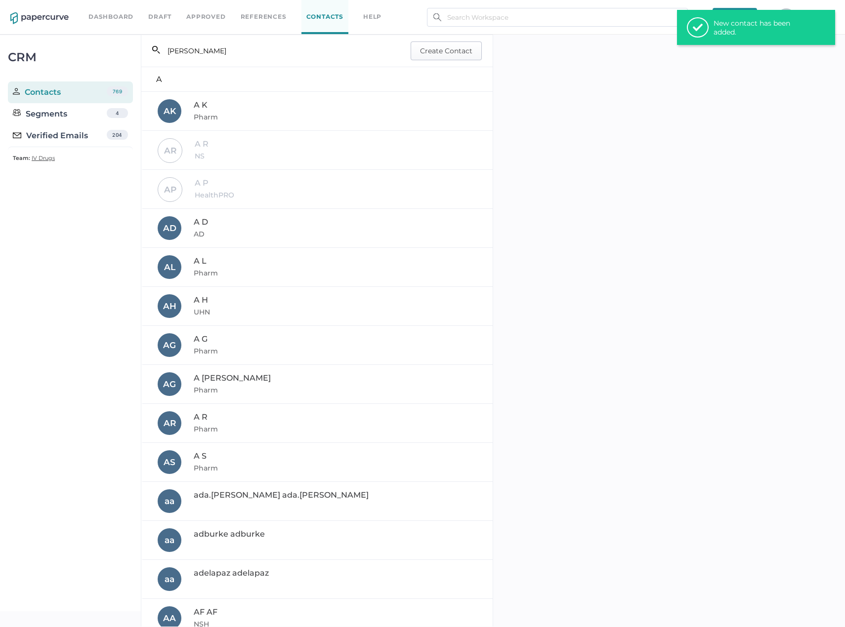
click at [439, 54] on span "Create Contact" at bounding box center [446, 51] width 52 height 18
click at [659, 212] on input "text" at bounding box center [669, 207] width 317 height 20
paste input "jacintastewart@ihis.org"
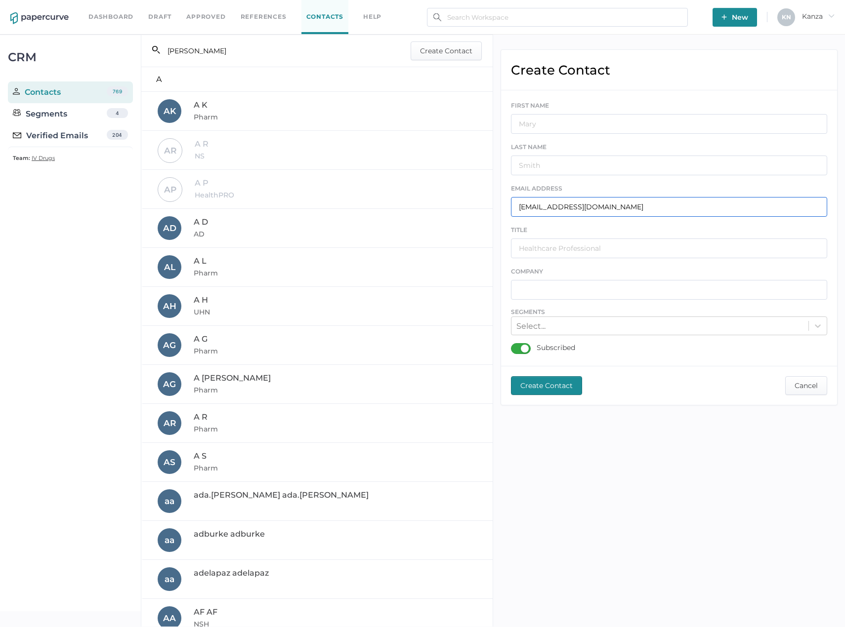
type input "jacintastewart@ihis.org"
click at [589, 127] on input "text" at bounding box center [669, 124] width 317 height 20
type input "JS"
type input "SOURIS"
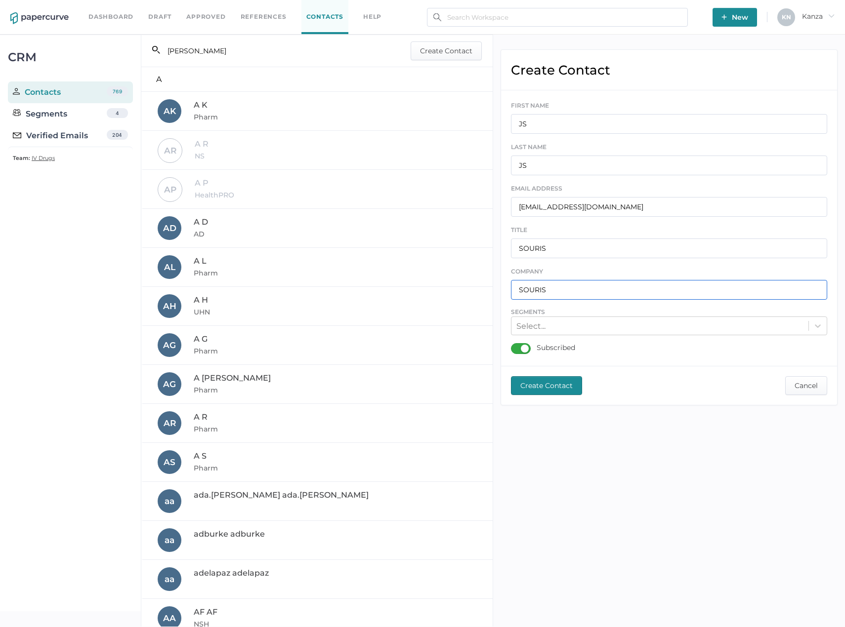
type input "SOURIS"
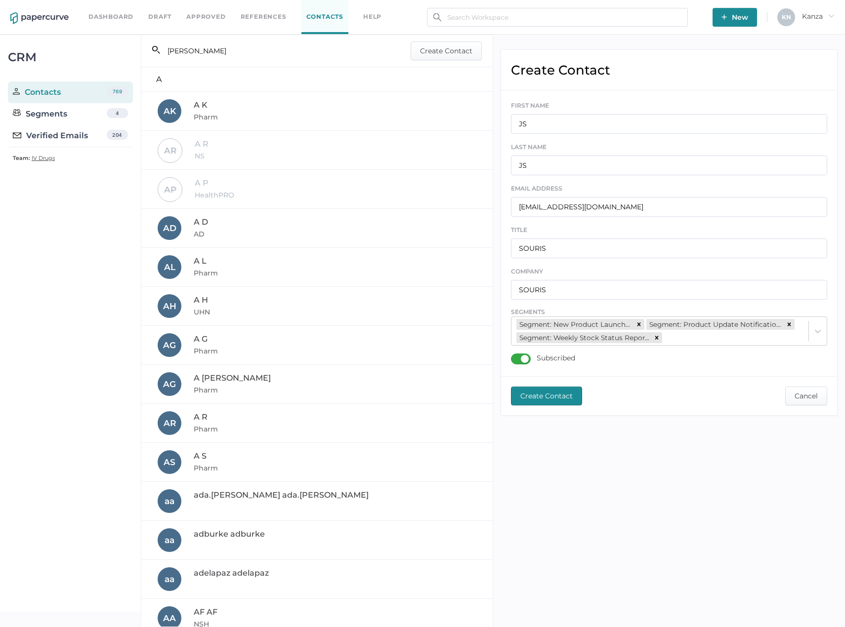
click at [561, 390] on span "Create Contact" at bounding box center [546, 396] width 52 height 18
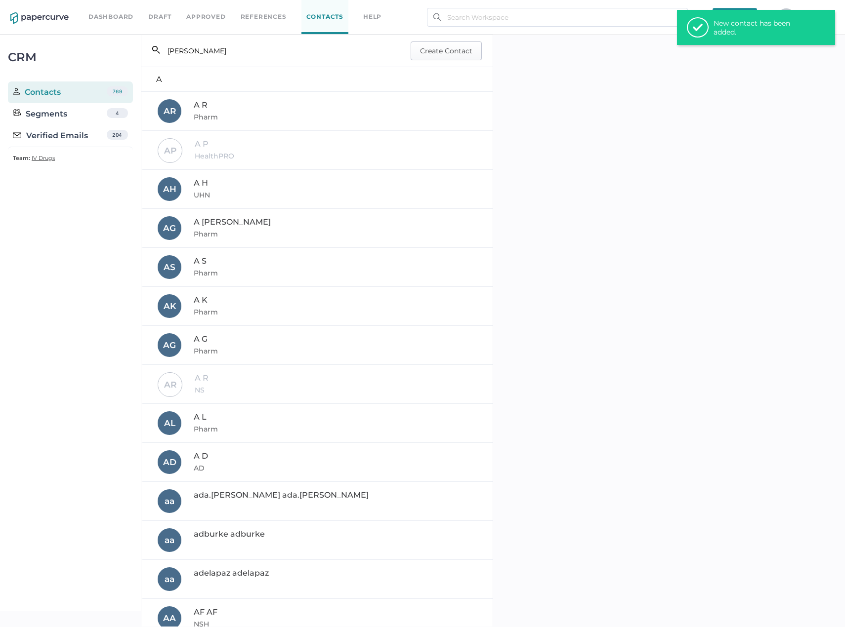
click at [435, 53] on span "Create Contact" at bounding box center [446, 51] width 52 height 18
click at [583, 213] on input "text" at bounding box center [669, 207] width 317 height 20
paste input "Danette.beechinor@sunnybrook.ca"
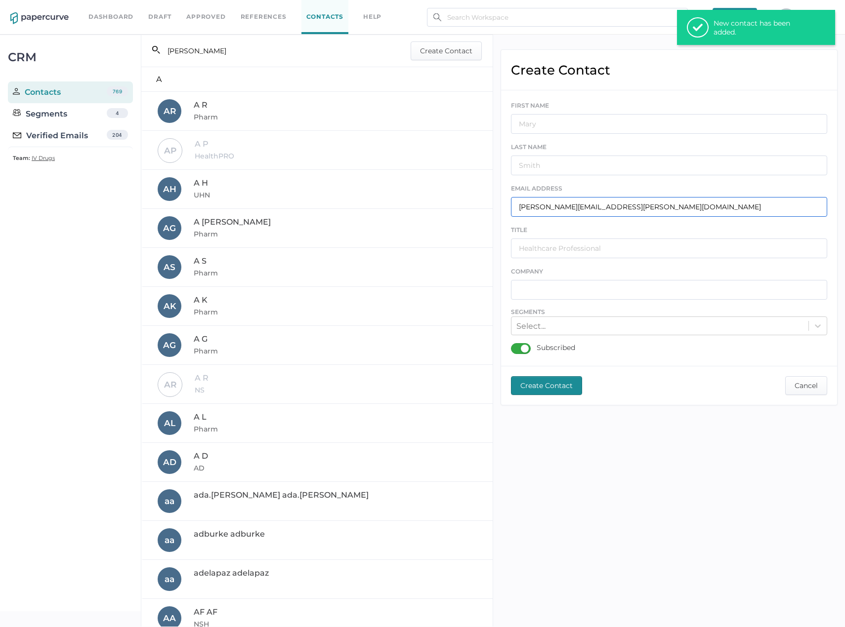
type input "Danette.beechinor@sunnybrook.ca"
click at [576, 121] on input "text" at bounding box center [669, 124] width 317 height 20
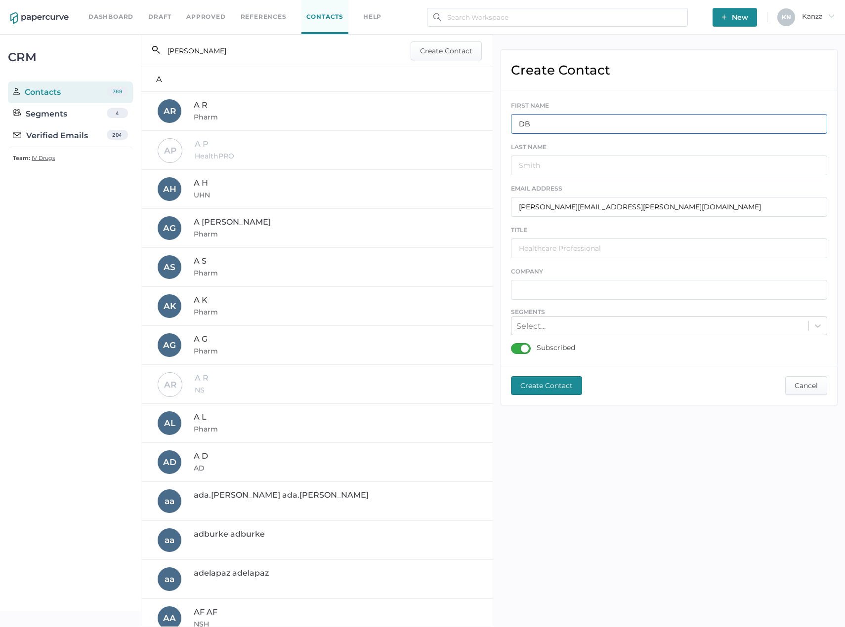
type input "DB"
type input "SUNNYBROOK"
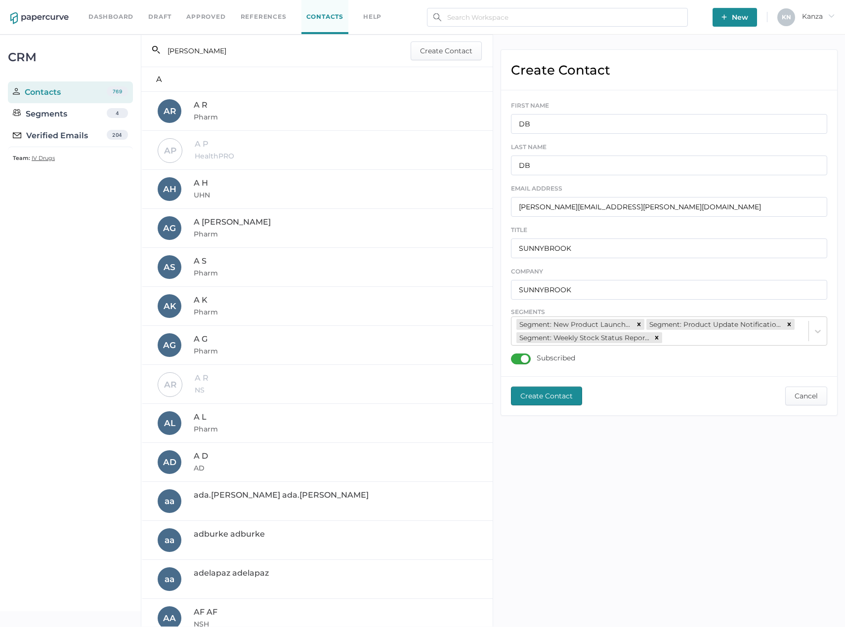
click at [575, 391] on button "Create Contact" at bounding box center [546, 396] width 71 height 19
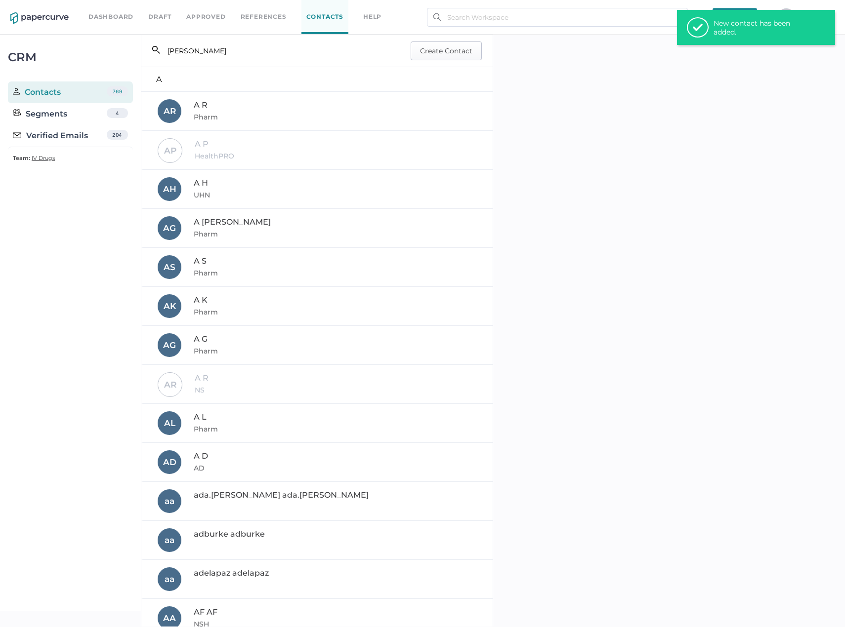
click at [440, 54] on span "Create Contact" at bounding box center [446, 51] width 52 height 18
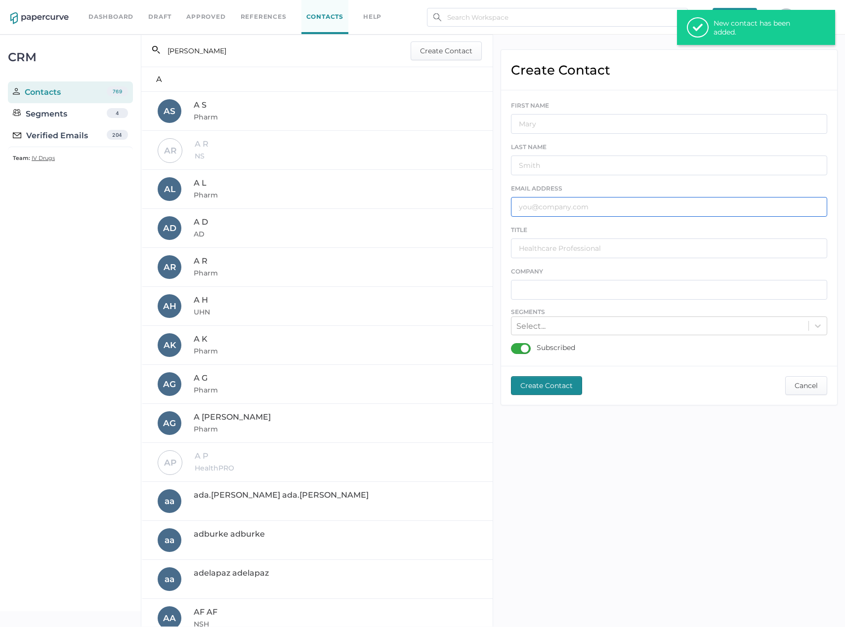
click at [566, 206] on input "text" at bounding box center [669, 207] width 317 height 20
paste input "caroline.fagan@sunnybrook.ca"
type input "caroline.fagan@sunnybrook.ca"
click at [552, 126] on input "text" at bounding box center [669, 124] width 317 height 20
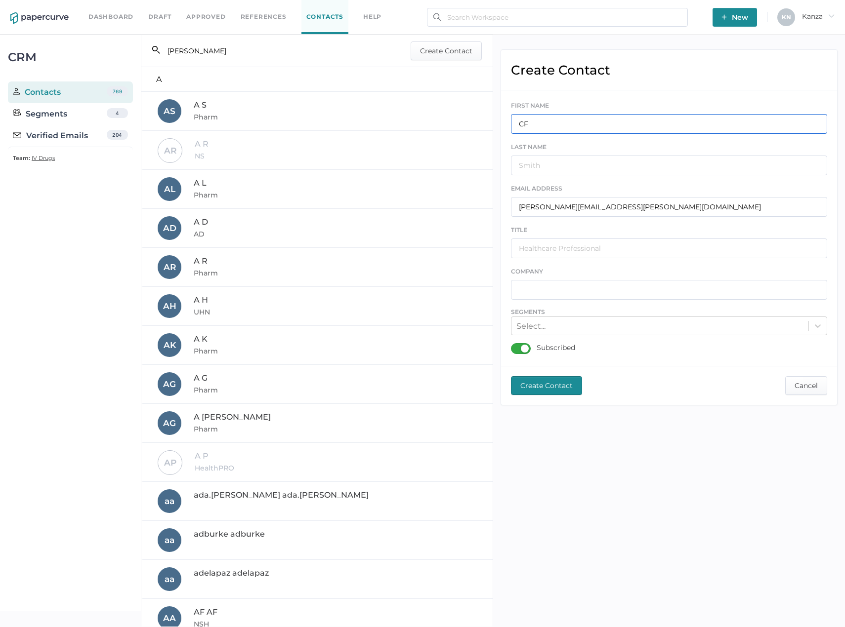
type input "CF"
type input "SUNNYBROOK"
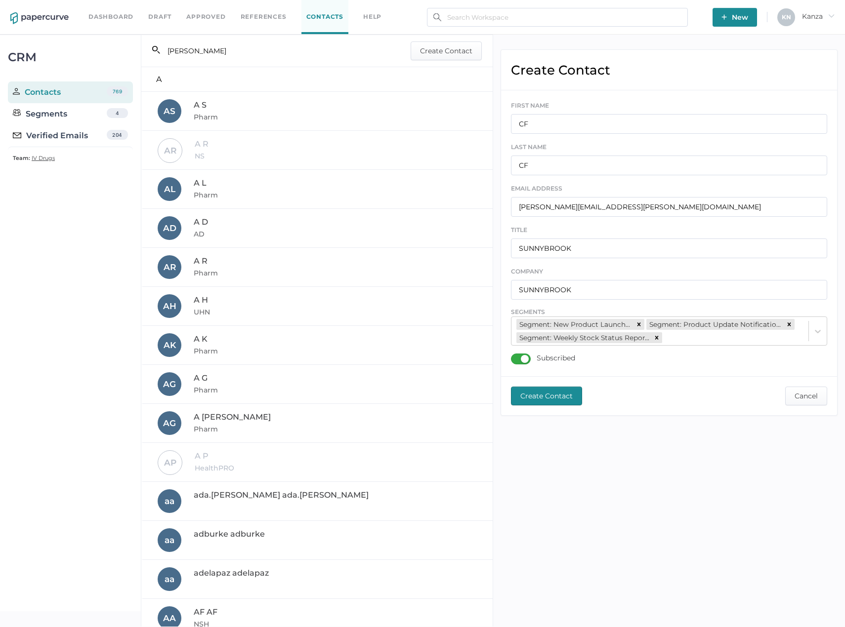
click at [547, 404] on span "Create Contact" at bounding box center [546, 396] width 52 height 18
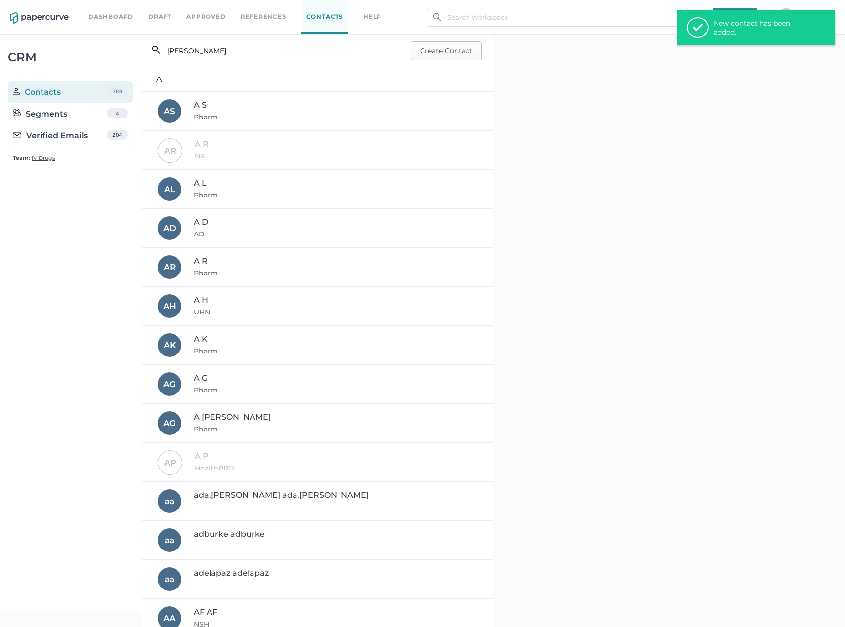
click at [420, 52] on span "Create Contact" at bounding box center [446, 51] width 52 height 18
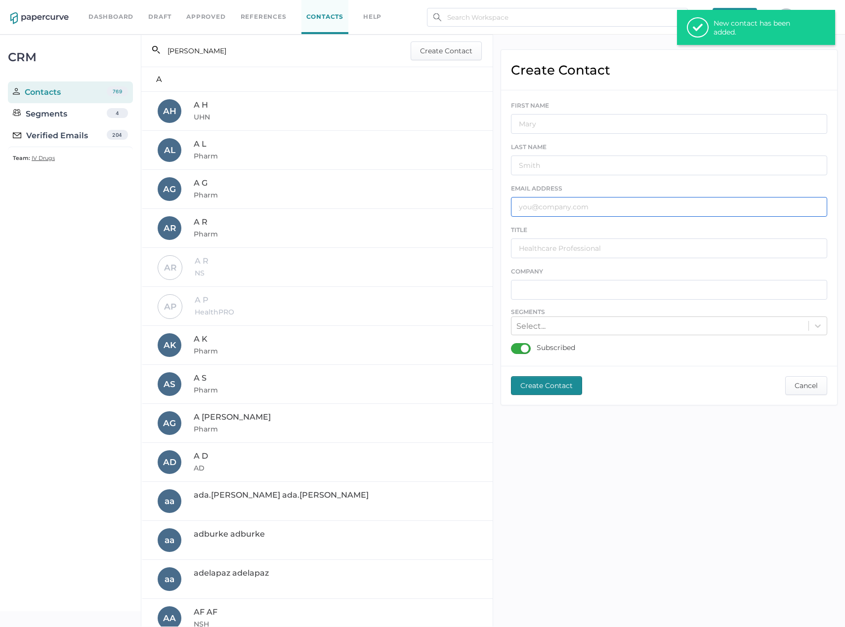
click at [563, 203] on input "text" at bounding box center [669, 207] width 317 height 20
paste input "jliu@josephbranthospital.ca"
type input "jliu@josephbranthospital.ca"
click at [571, 122] on input "text" at bounding box center [669, 124] width 317 height 20
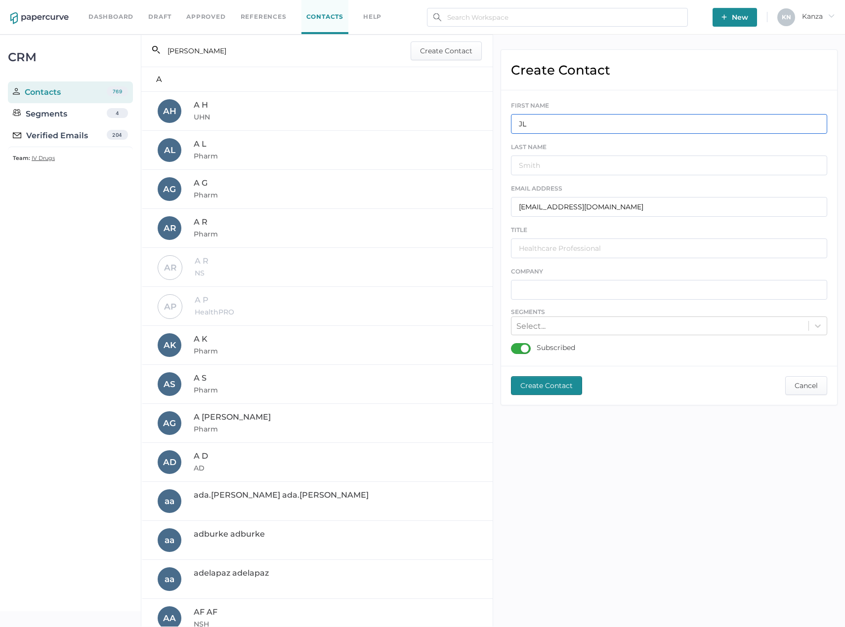
type input "JL"
type input "JBH"
click at [592, 328] on div "Select..." at bounding box center [659, 326] width 297 height 15
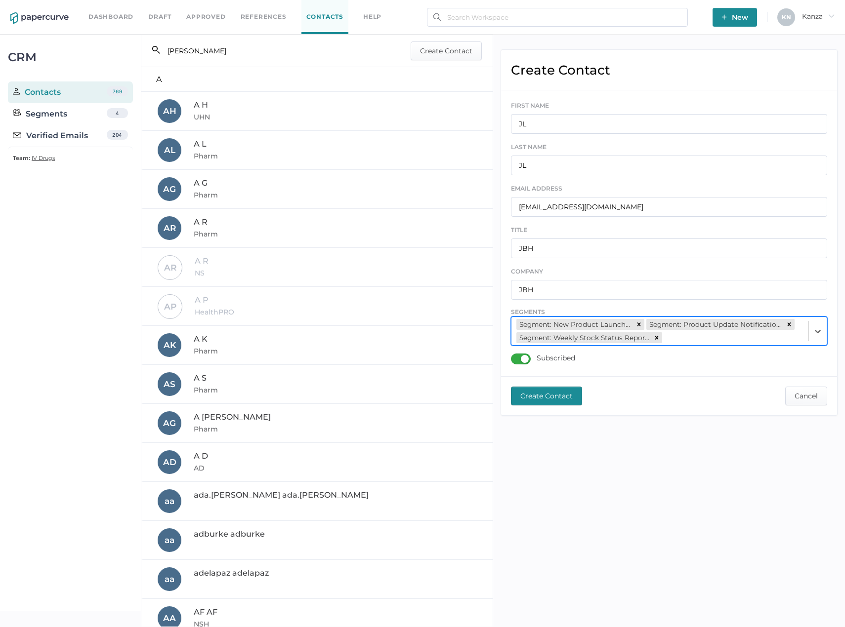
click at [558, 392] on span "Create Contact" at bounding box center [546, 396] width 52 height 18
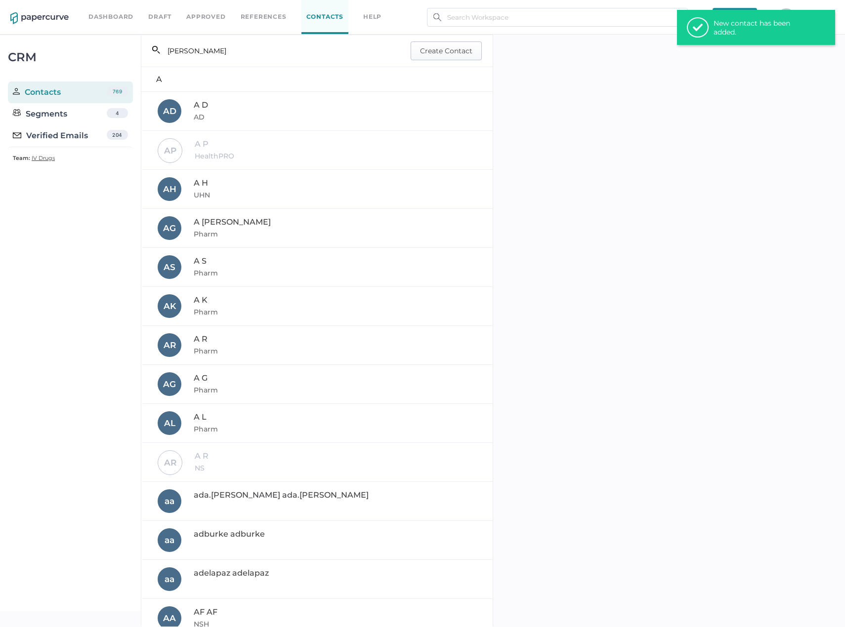
click at [420, 48] on span "Create Contact" at bounding box center [446, 51] width 52 height 18
click at [604, 209] on input "text" at bounding box center [669, 207] width 317 height 20
paste input "pkydd@tadh.com"
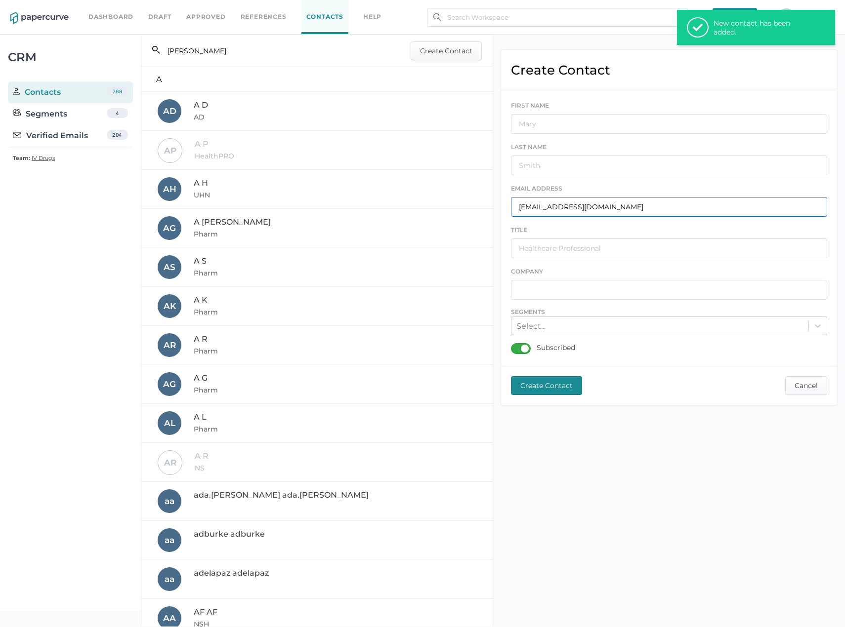
type input "pkydd@tadh.com"
click at [591, 126] on input "text" at bounding box center [669, 124] width 317 height 20
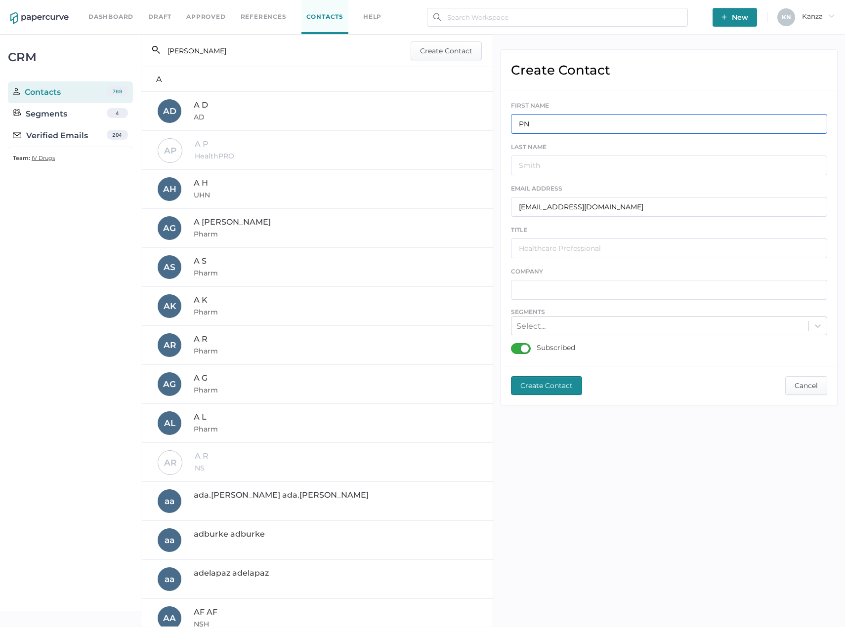
type input "PN"
type input "TIMMINS"
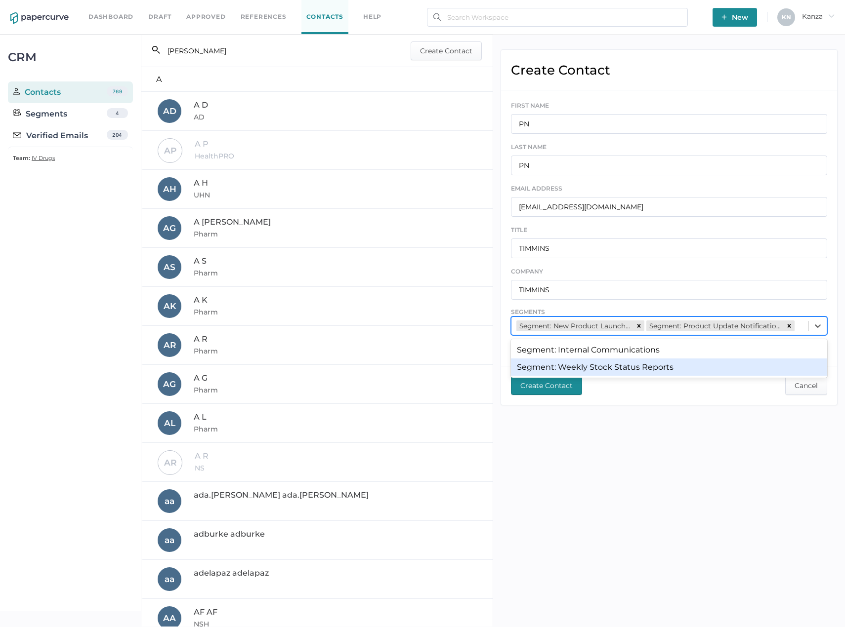
type input "\"
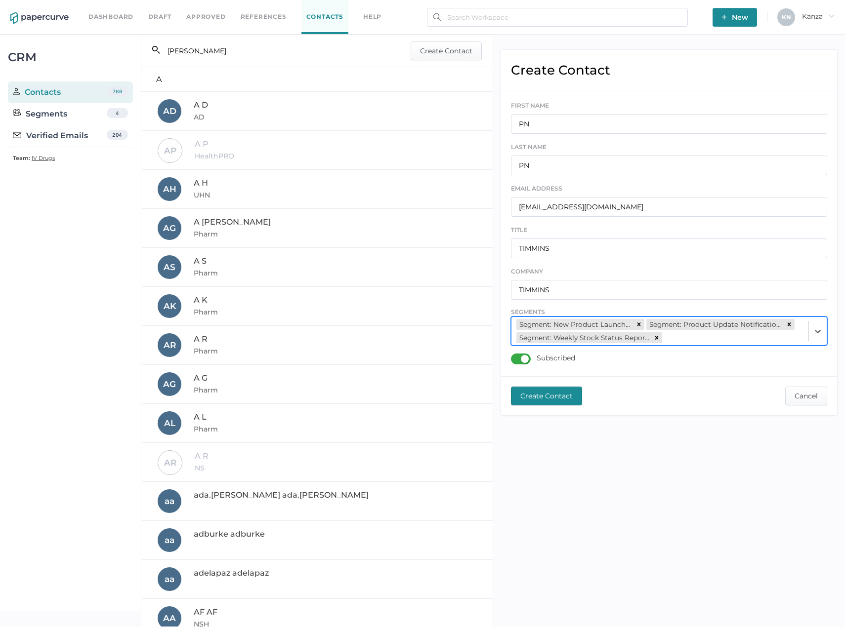
click at [546, 405] on span "Create Contact" at bounding box center [546, 396] width 52 height 18
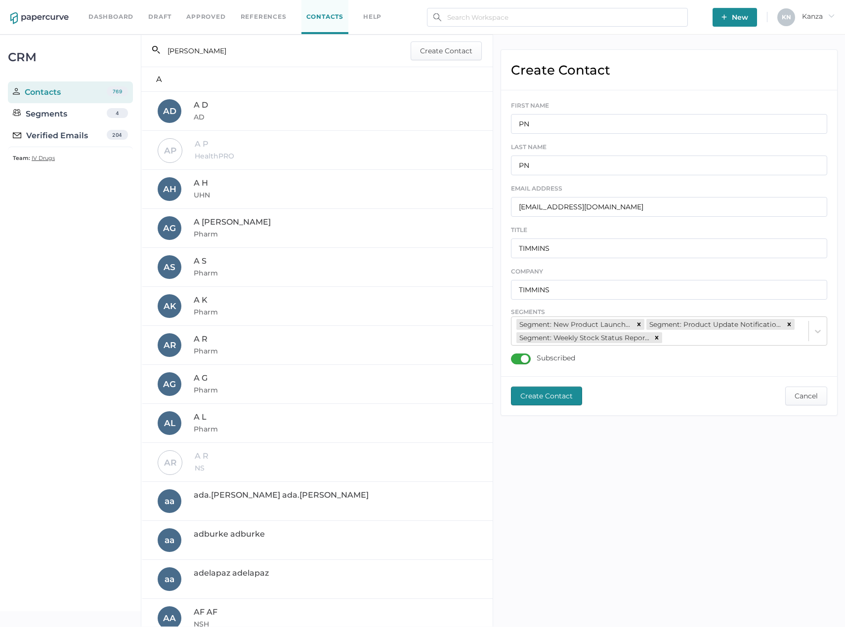
drag, startPoint x: 193, startPoint y: 63, endPoint x: 193, endPoint y: 55, distance: 7.9
click at [193, 63] on div "search_left SHERMAN Create Contact" at bounding box center [316, 51] width 351 height 32
click at [193, 54] on input "SHERMAN" at bounding box center [275, 50] width 231 height 19
paste input "ListeRx@aqpp.qc.ca"
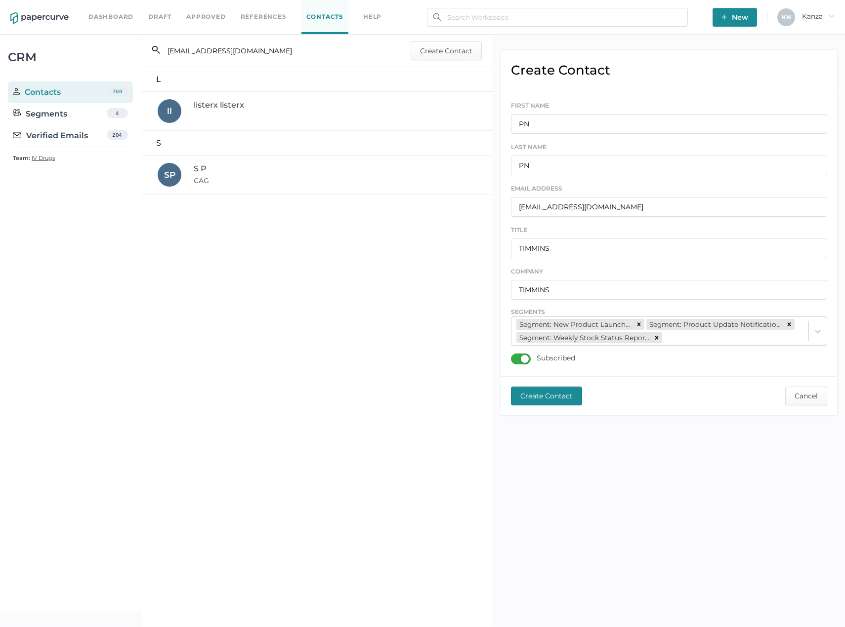
type input "ListeRx@aqpp.qc.ca"
click at [226, 116] on div "listerx listerx" at bounding box center [318, 111] width 320 height 24
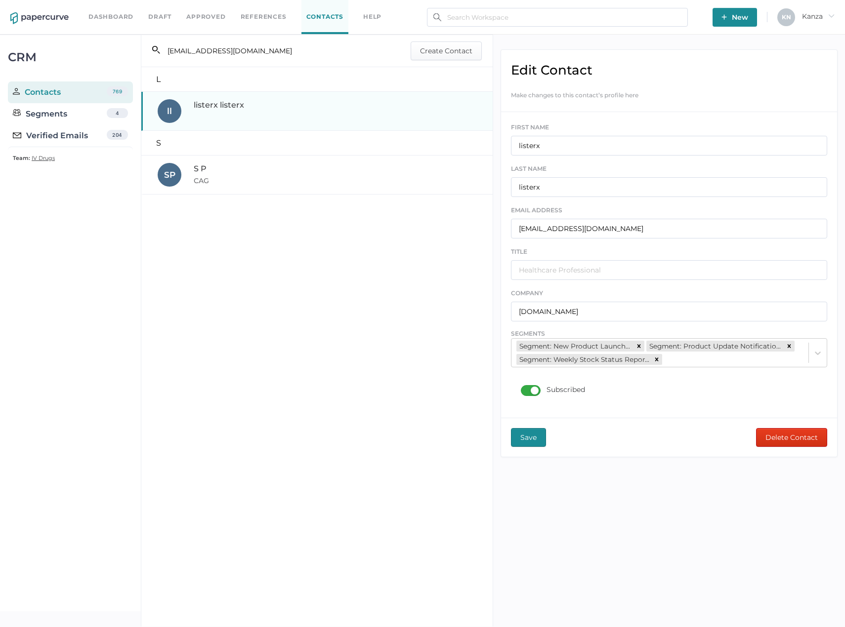
click at [236, 181] on div "S P CAG" at bounding box center [318, 175] width 320 height 24
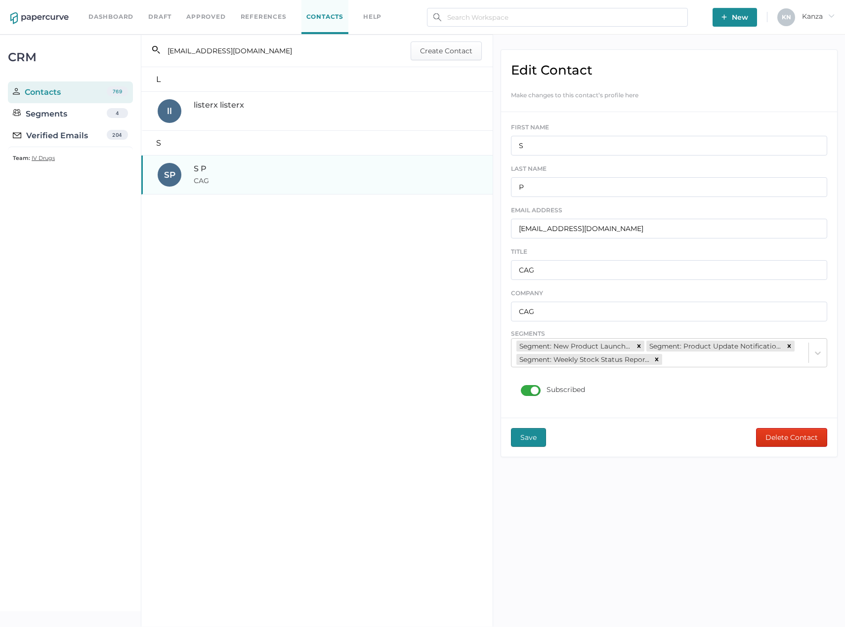
click at [229, 114] on div "listerx listerx" at bounding box center [318, 111] width 320 height 24
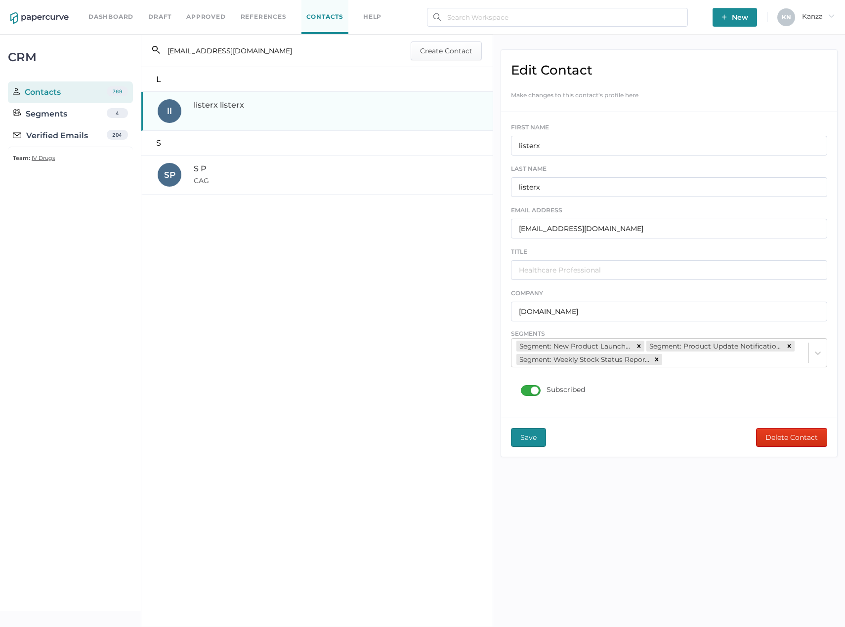
click at [231, 167] on div "S P CAG" at bounding box center [318, 175] width 320 height 24
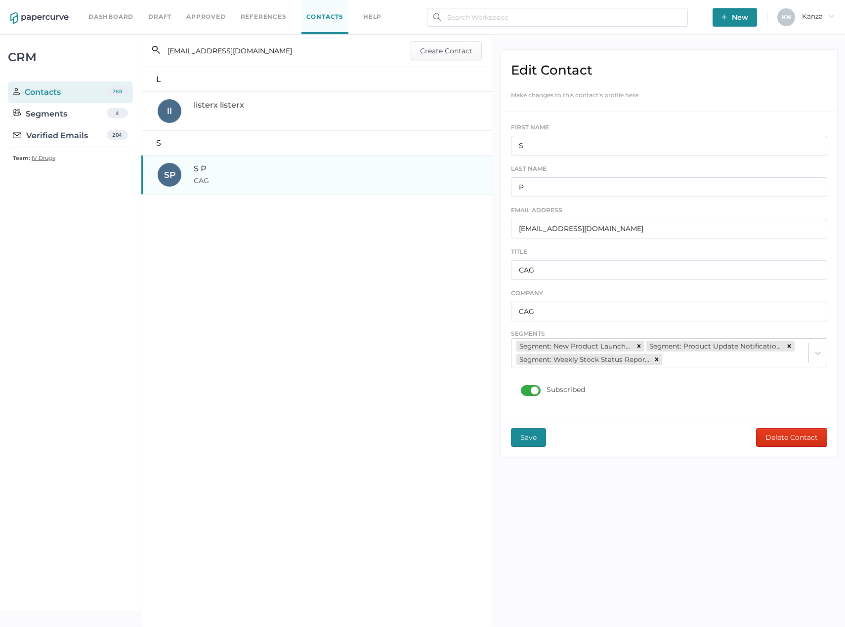
click at [350, 106] on div "listerx listerx" at bounding box center [318, 111] width 320 height 24
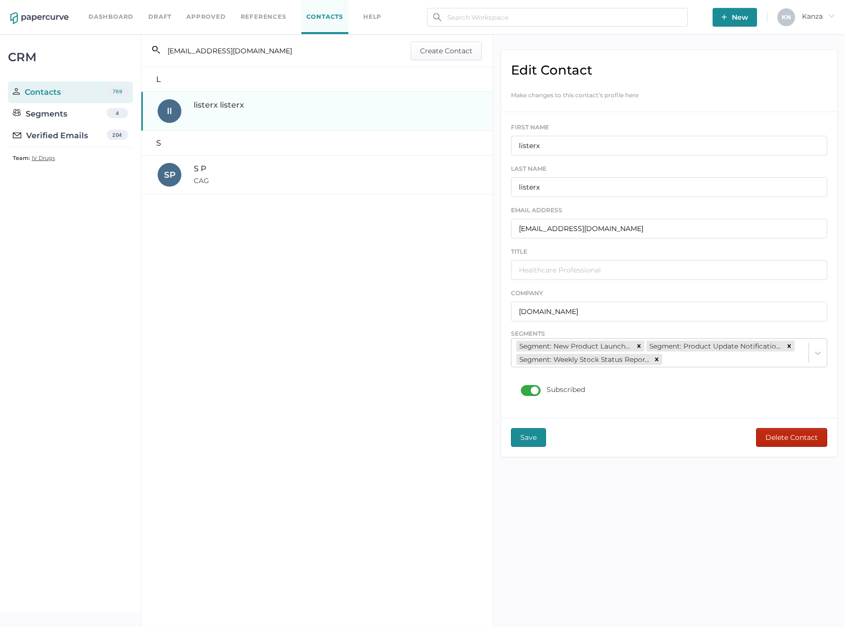
click at [797, 438] on span "Delete Contact" at bounding box center [791, 438] width 52 height 18
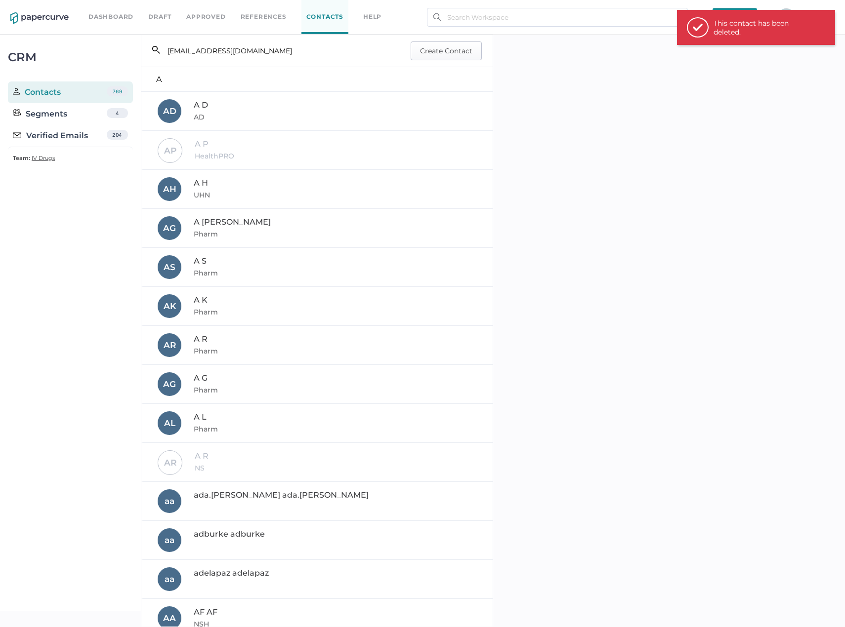
click at [427, 56] on span "Create Contact" at bounding box center [446, 51] width 52 height 18
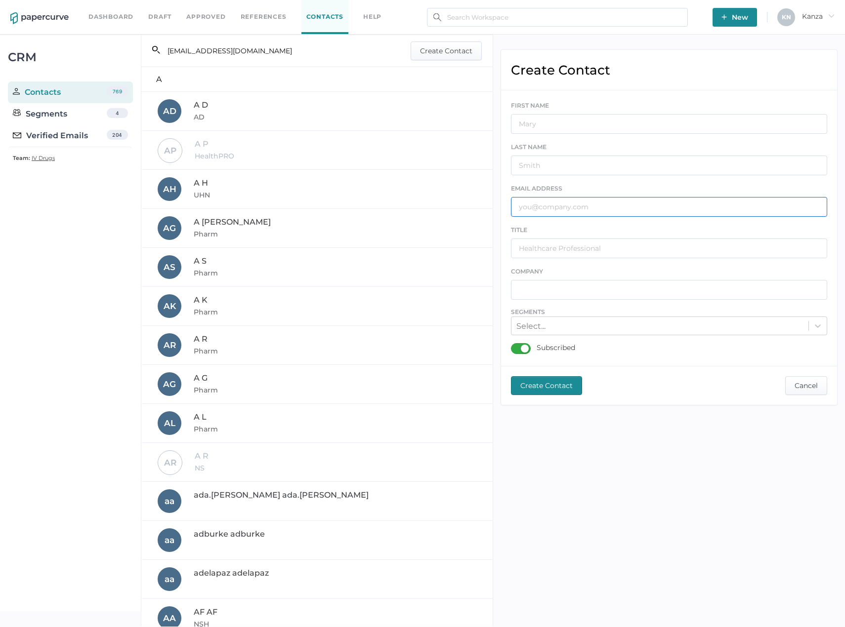
click at [550, 208] on input "text" at bounding box center [669, 207] width 317 height 20
paste input "andrea-brigitta.eros@mckesson.ca"
type input "andrea-brigitta.eros@mckesson.ca"
click at [558, 124] on input "text" at bounding box center [669, 124] width 317 height 20
type input "AB"
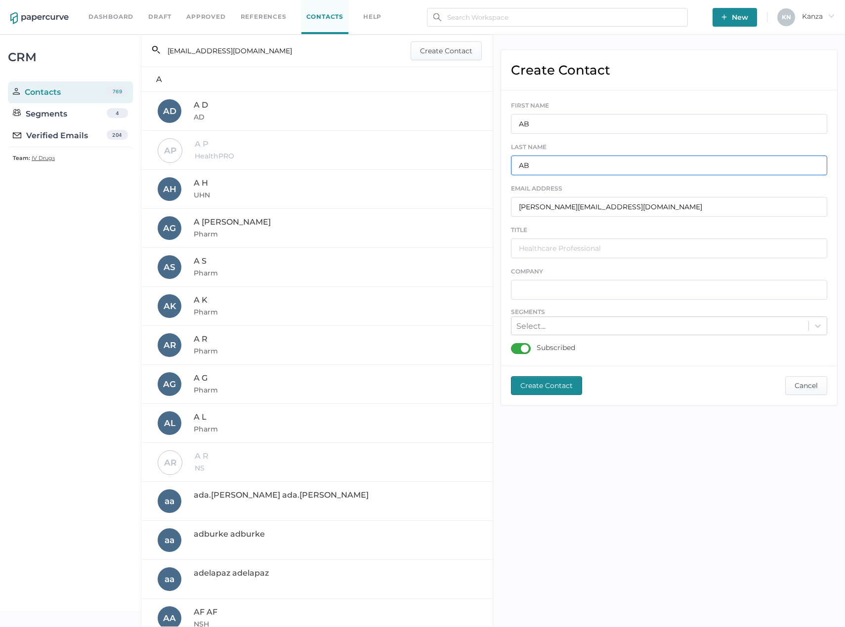
type input "AB"
type input "MDP"
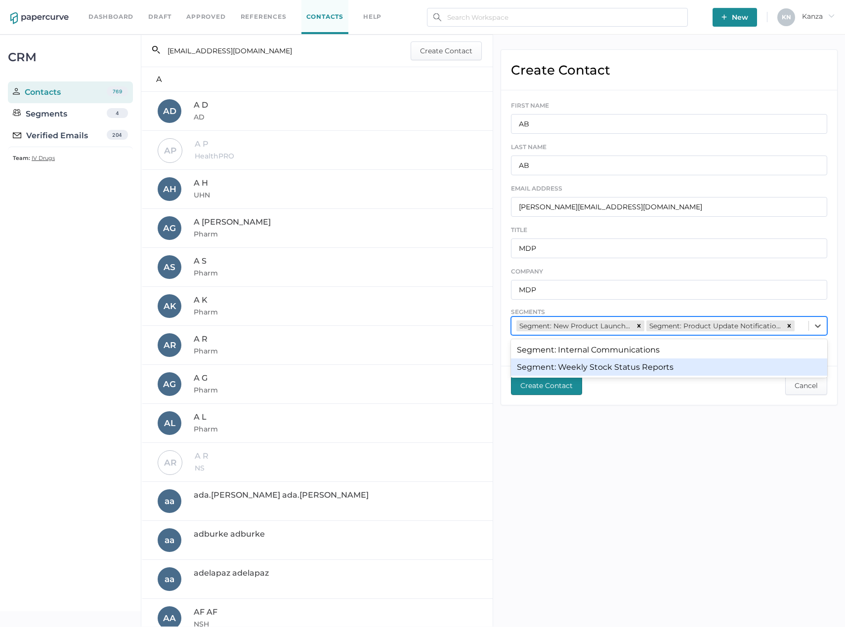
type input "\"
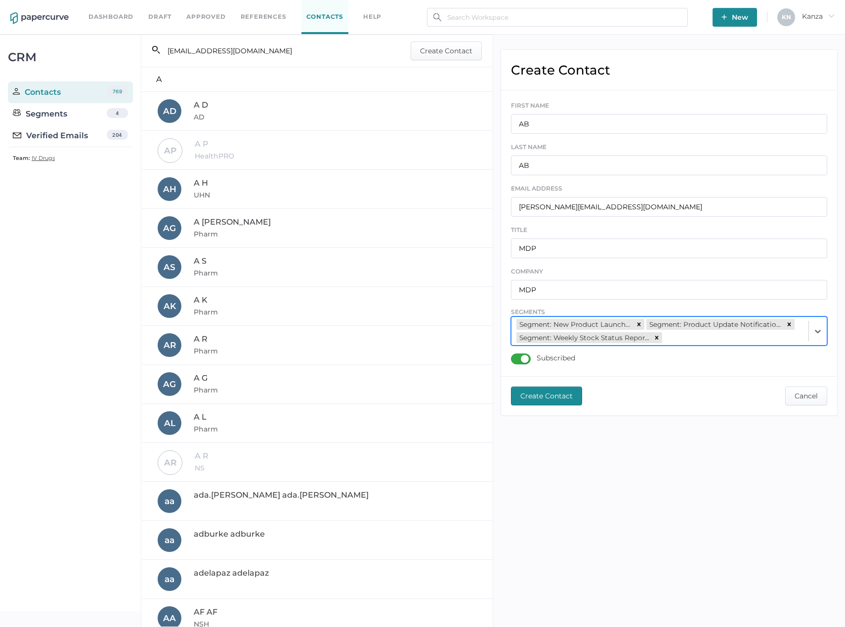
click at [530, 399] on span "Create Contact" at bounding box center [546, 396] width 52 height 18
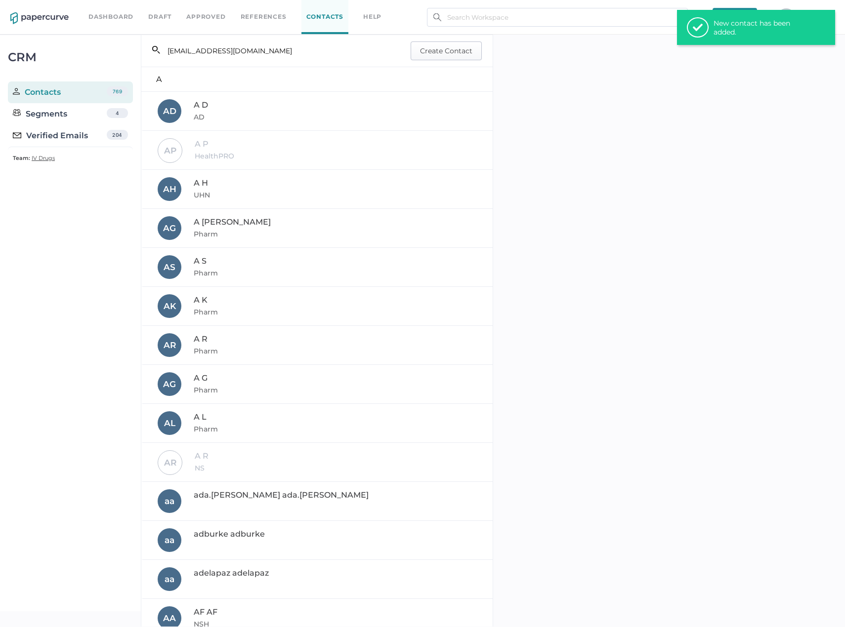
click at [454, 54] on span "Create Contact" at bounding box center [446, 51] width 52 height 18
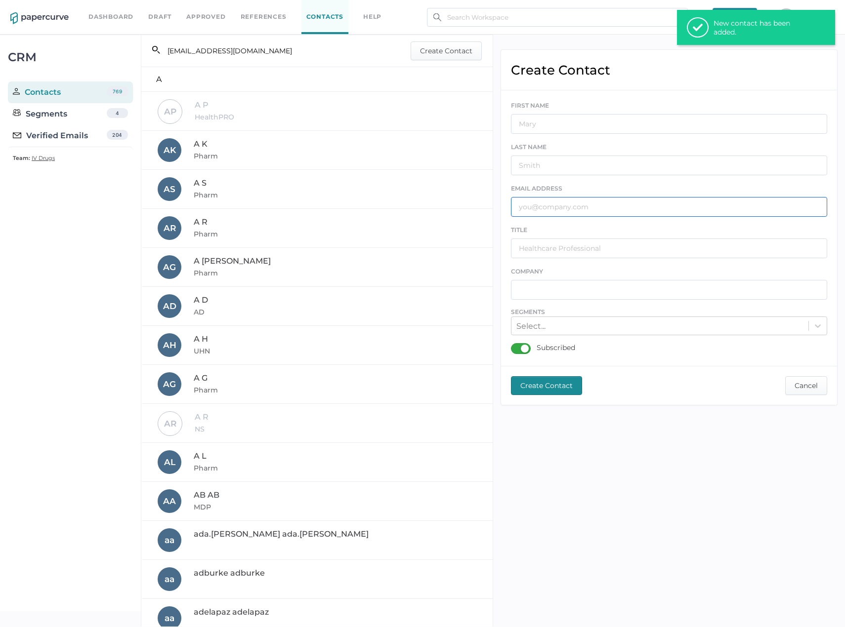
click at [534, 203] on input "text" at bounding box center [669, 207] width 317 height 20
paste input "marygrace.badian@albertahealthservices.ca"
type input "marygrace.badian@albertahealthservices.ca"
click at [538, 125] on input "text" at bounding box center [669, 124] width 317 height 20
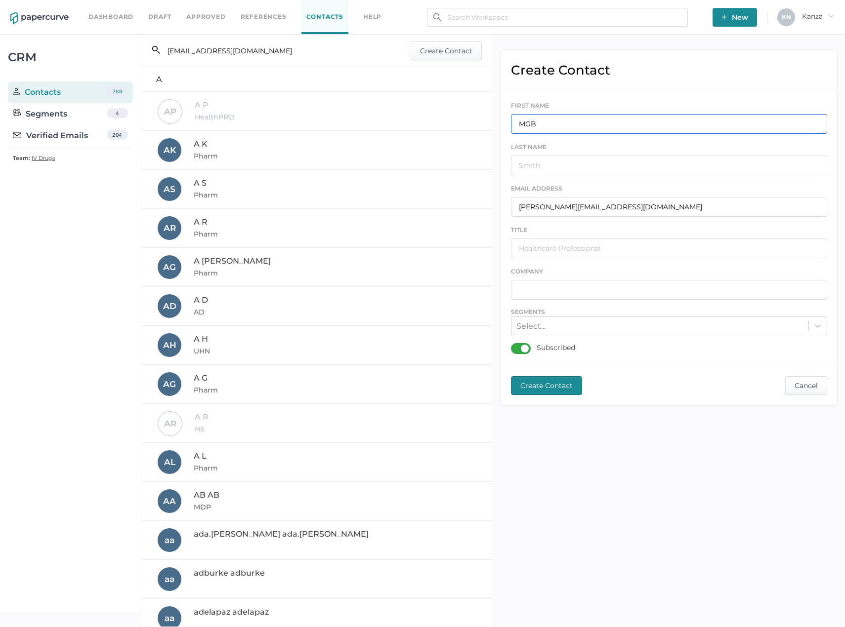
type input "MGB"
type input "CPP"
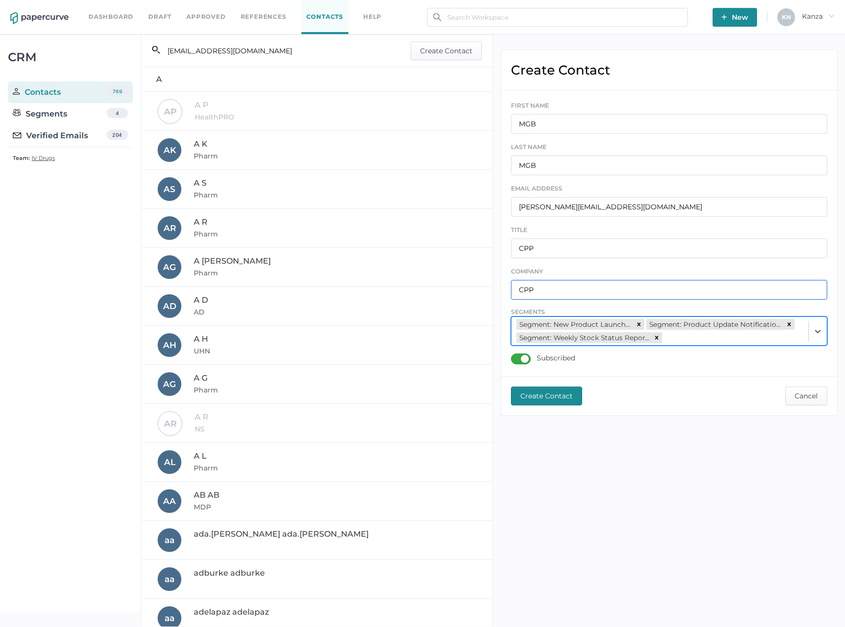
click at [548, 281] on input "CPP" at bounding box center [669, 290] width 317 height 20
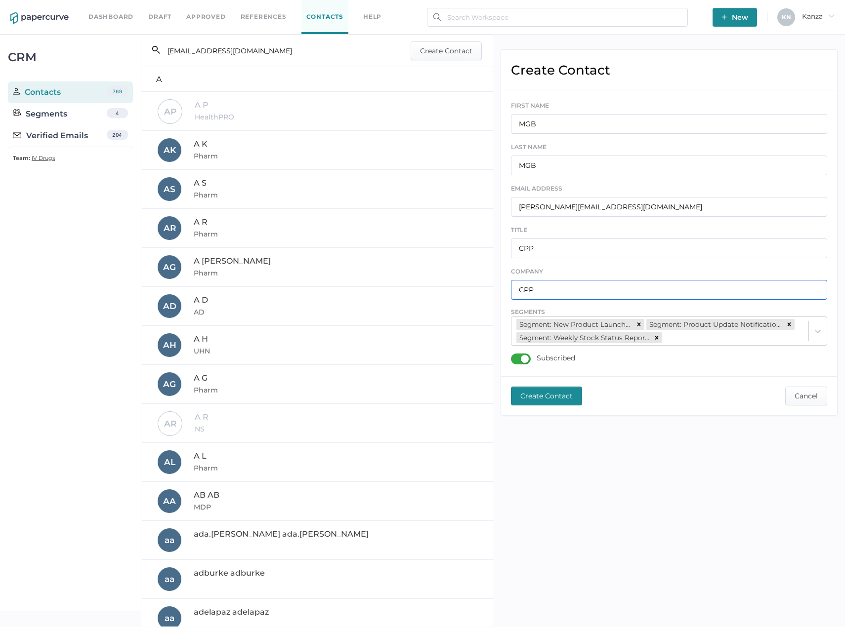
click at [548, 281] on input "CPP" at bounding box center [669, 290] width 317 height 20
type input "AHS"
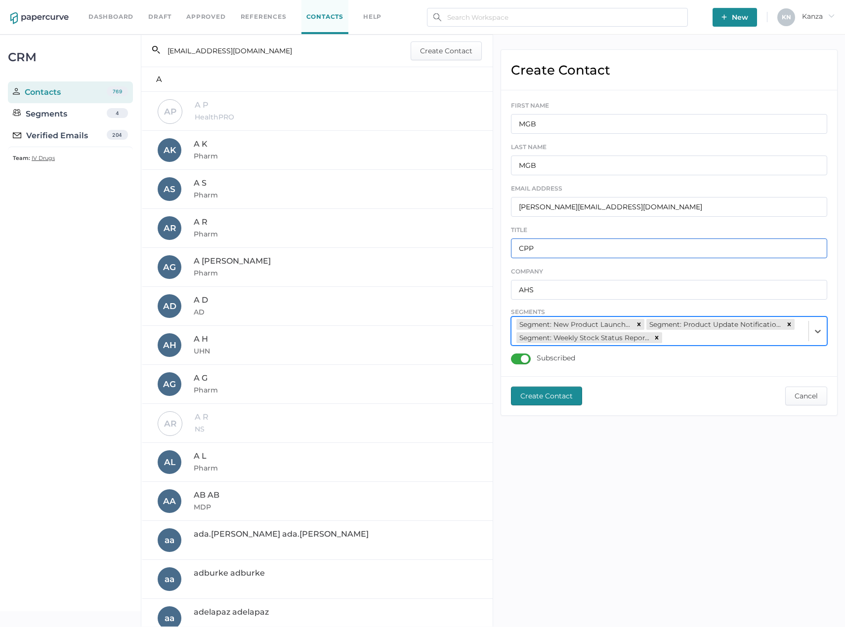
click at [551, 253] on input "CPP" at bounding box center [669, 249] width 317 height 20
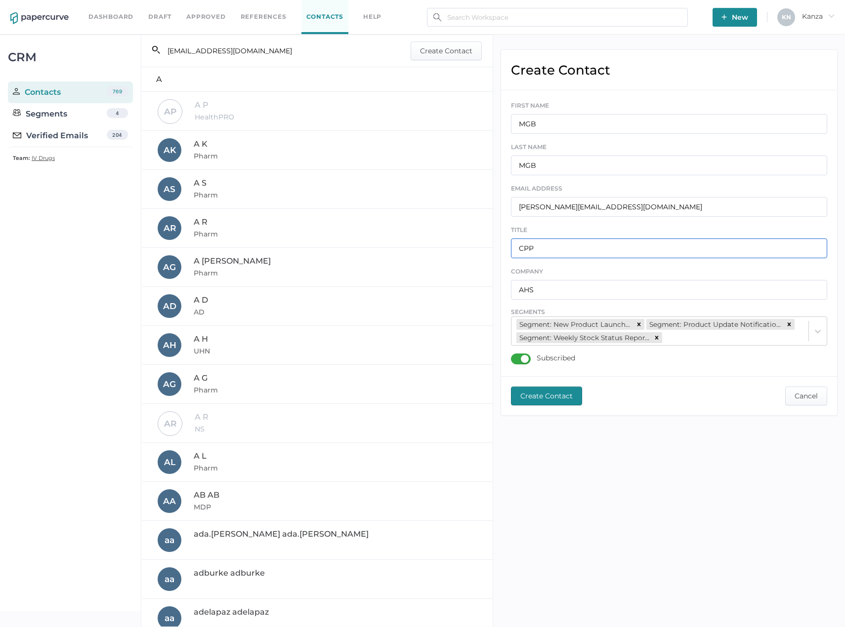
click at [551, 253] on input "CPP" at bounding box center [669, 249] width 317 height 20
type input "AHS"
click at [552, 400] on span "Create Contact" at bounding box center [546, 396] width 52 height 18
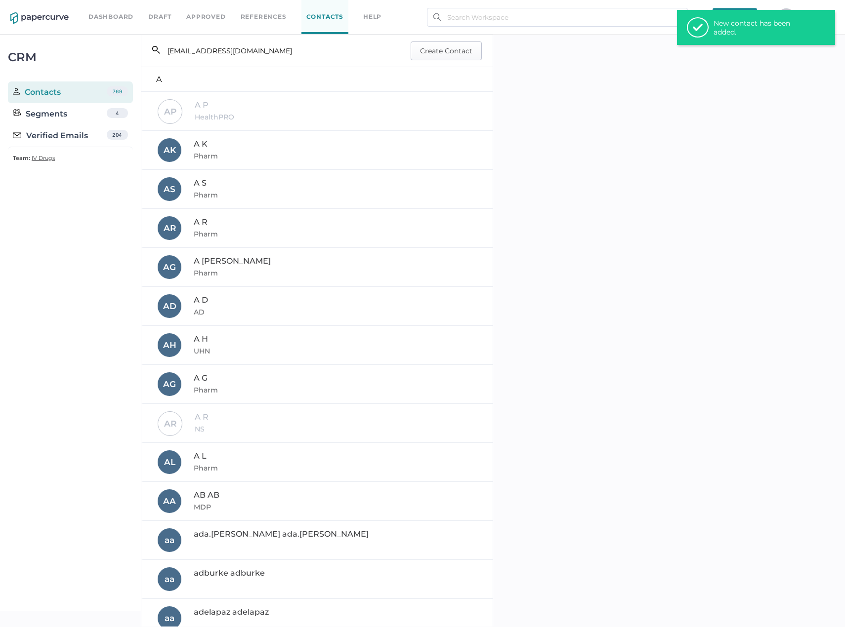
click at [446, 59] on span "Create Contact" at bounding box center [446, 51] width 52 height 18
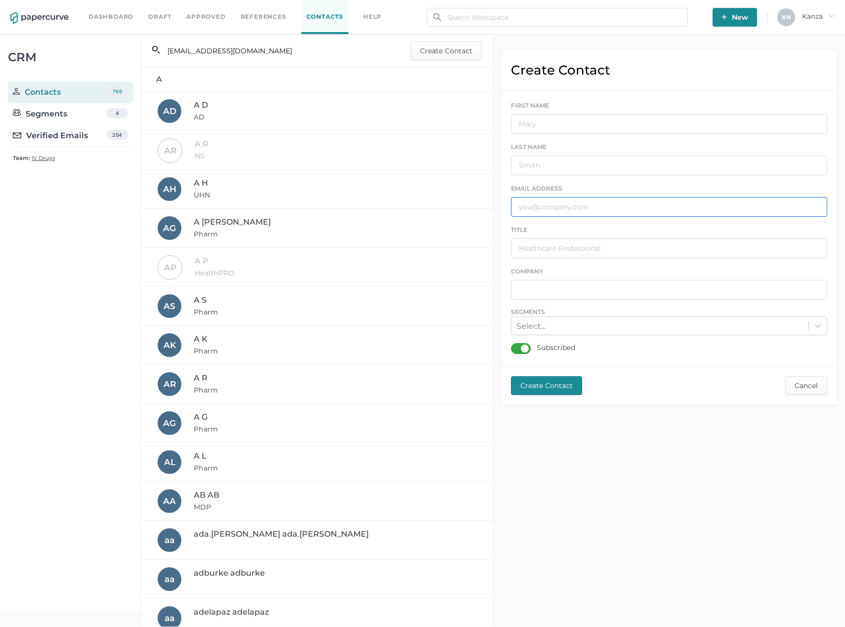
click at [534, 216] on input "text" at bounding box center [669, 207] width 317 height 20
paste input "sneha.cherian@royaldrugs.ca"
type input "sneha.cherian@royaldrugs.ca"
click at [565, 124] on input "text" at bounding box center [669, 124] width 317 height 20
type input "SC"
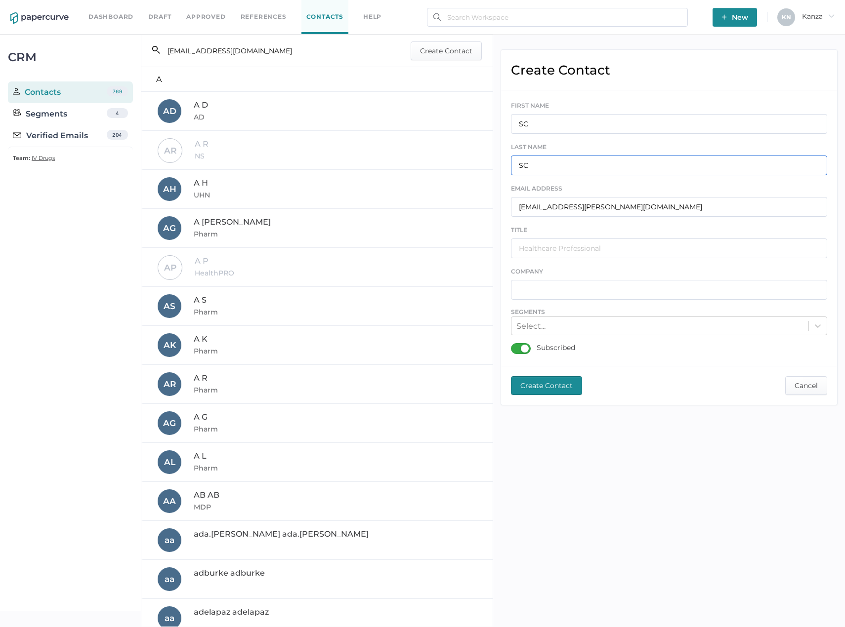
type input "SC"
type input "OMS"
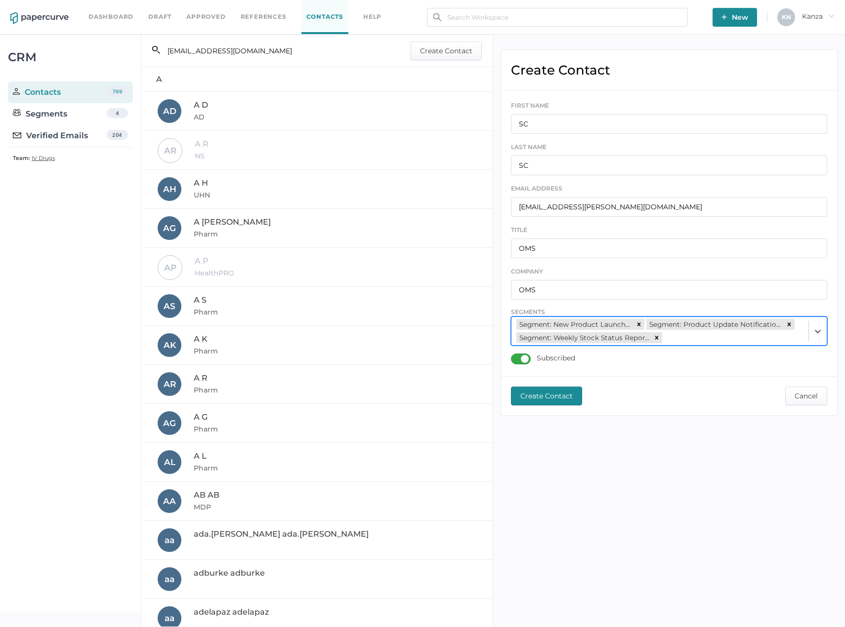
click at [548, 396] on span "Create Contact" at bounding box center [546, 396] width 52 height 18
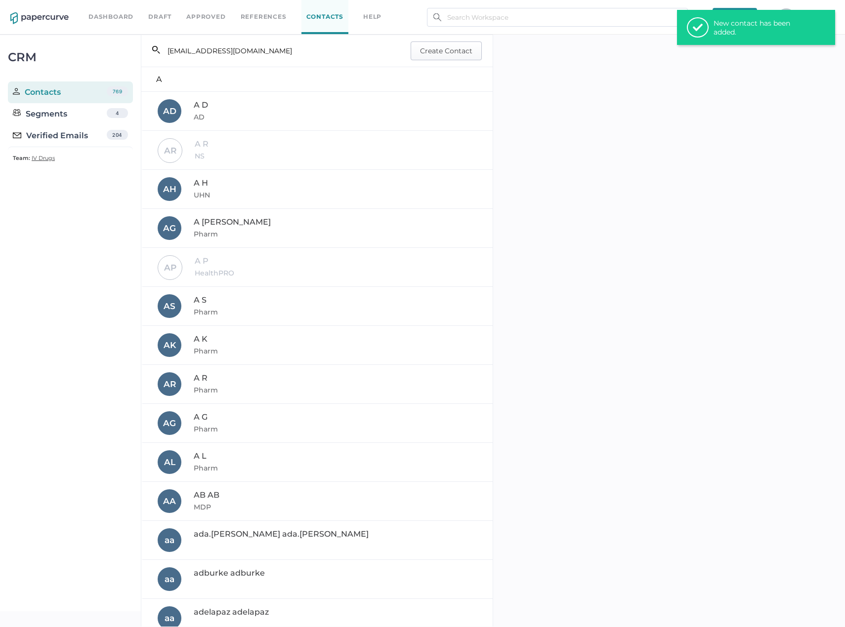
click at [462, 47] on span "Create Contact" at bounding box center [446, 51] width 52 height 18
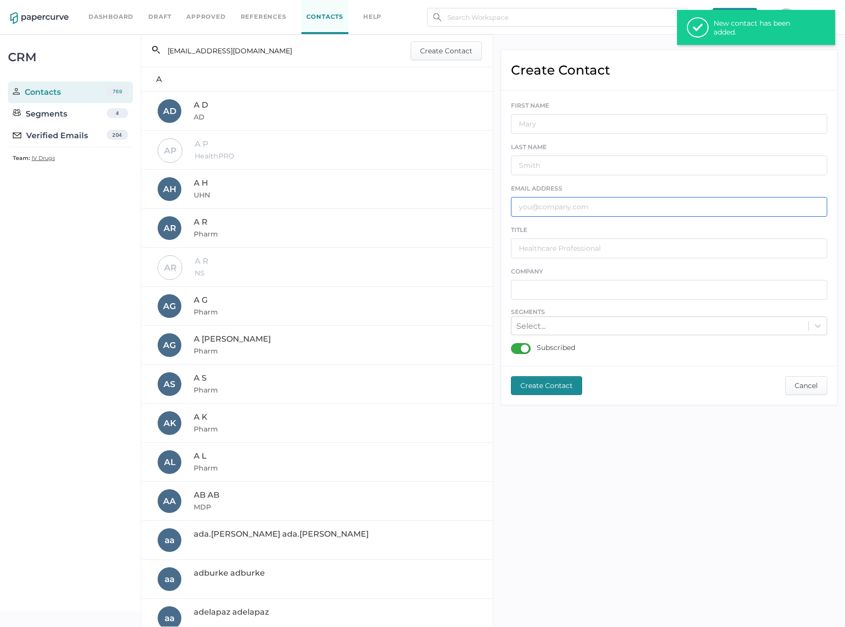
click at [563, 206] on input "text" at bounding box center [669, 207] width 317 height 20
paste input "naomi.demedeiros@northernhealth.ca"
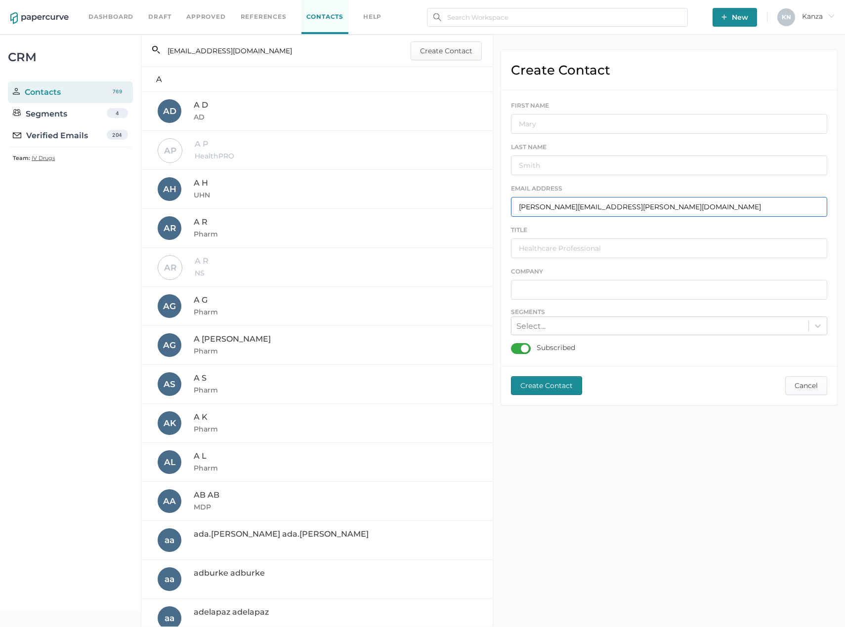
type input "naomi.demedeiros@northernhealth.ca"
click at [569, 128] on input "text" at bounding box center [669, 124] width 317 height 20
type input "ND"
type input "KRH"
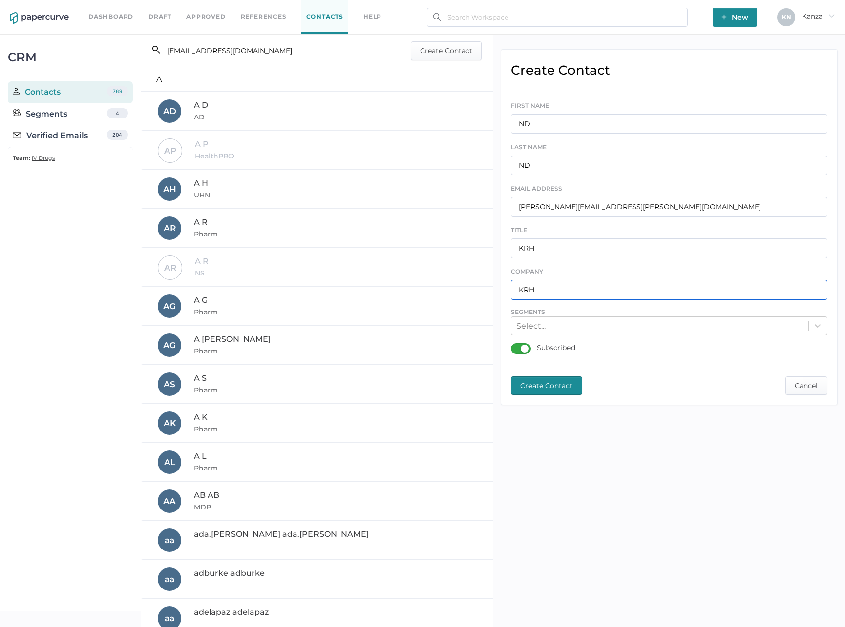
type input "KRH"
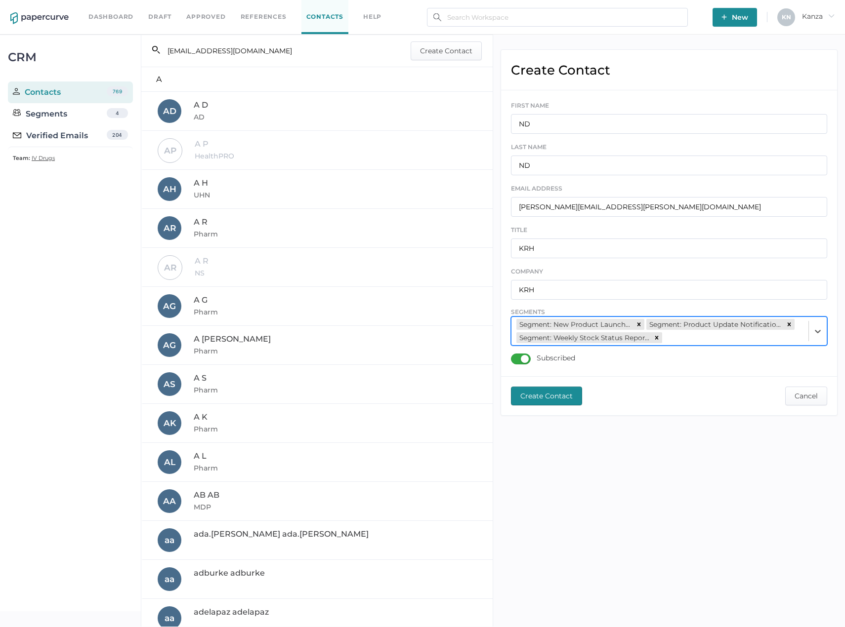
click at [545, 399] on span "Create Contact" at bounding box center [546, 396] width 52 height 18
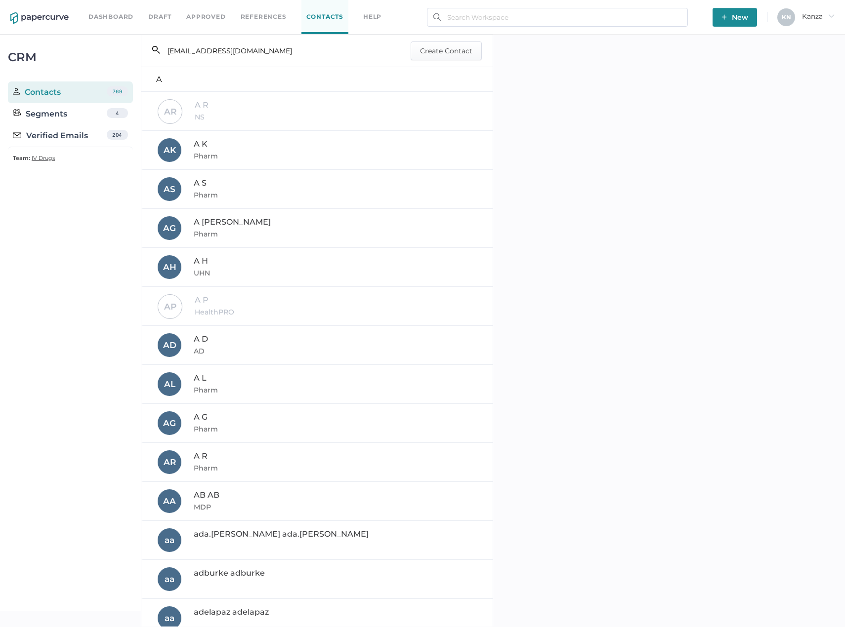
click at [85, 392] on div "CRM Contacts 769 Segments 4 Verified Emails 204 Team: IV Drugs" at bounding box center [70, 323] width 141 height 577
click at [107, 235] on div "CRM Contacts 769 Segments 4 Verified Emails 204 Team: IV Drugs" at bounding box center [70, 323] width 141 height 577
